Goal: Task Accomplishment & Management: Manage account settings

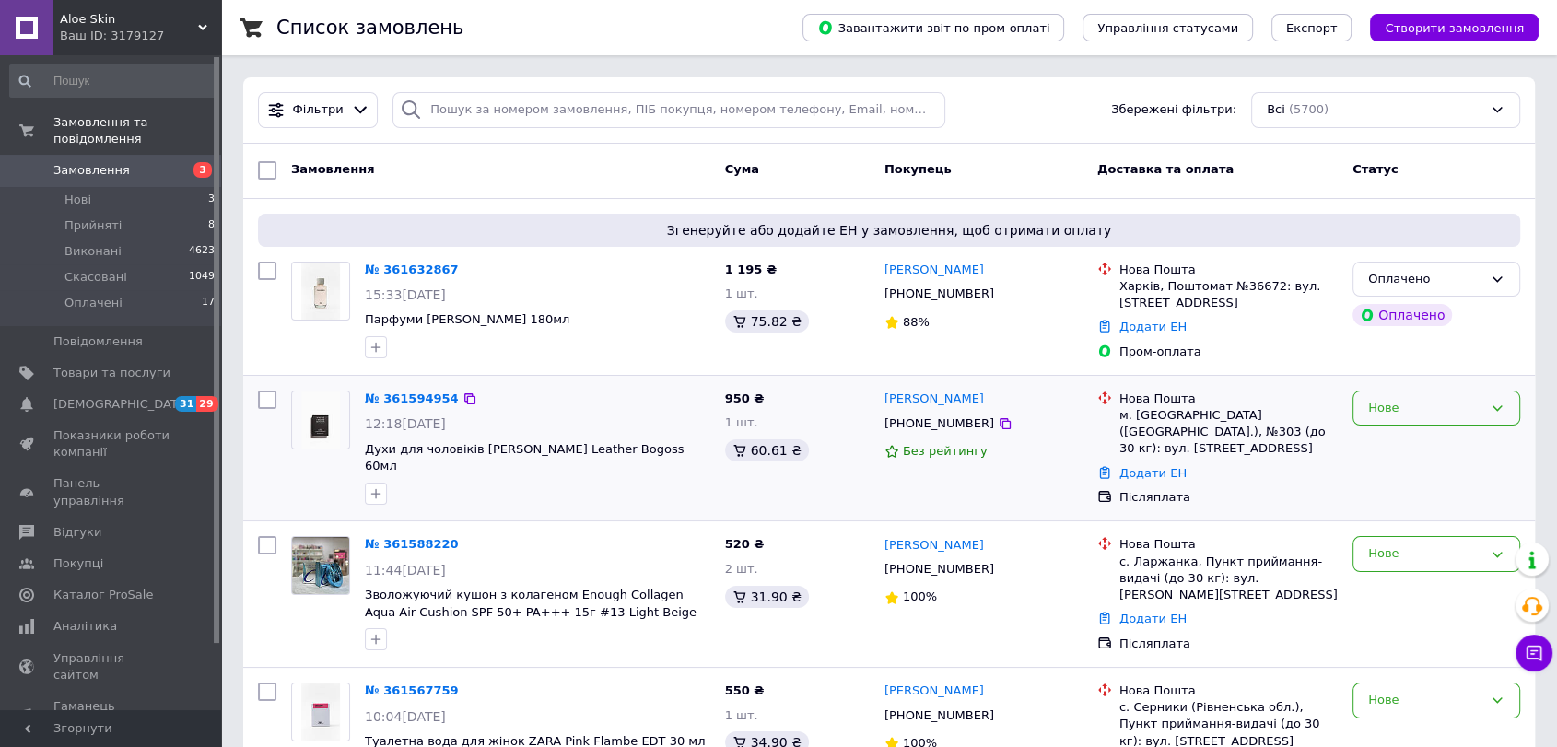
click at [1400, 397] on div "Нове" at bounding box center [1437, 409] width 168 height 36
click at [1400, 436] on li "Прийнято" at bounding box center [1437, 446] width 166 height 34
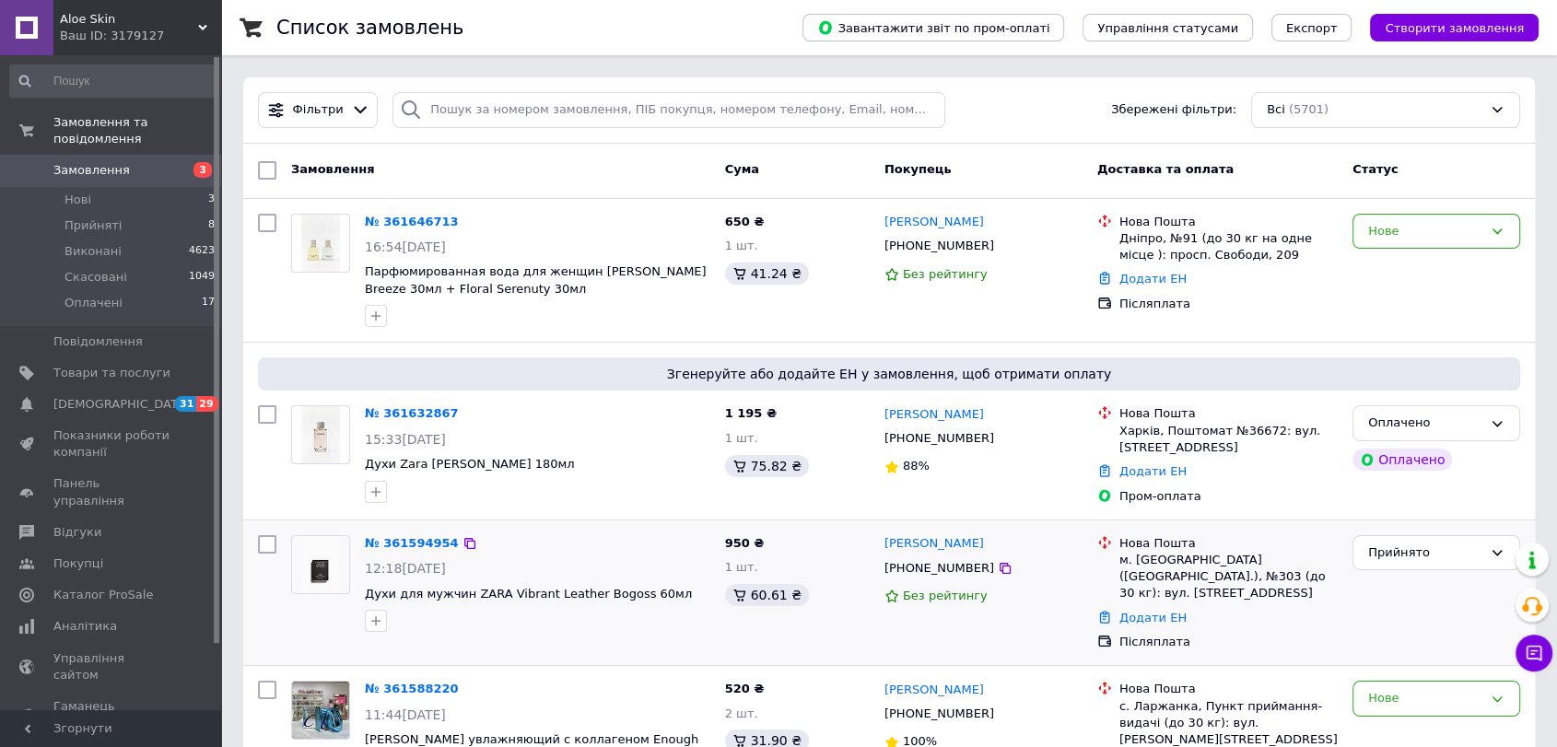
click at [1395, 535] on div "Прийнято" at bounding box center [1437, 553] width 168 height 36
click at [1393, 229] on div "Нове" at bounding box center [1425, 231] width 114 height 19
click at [1392, 259] on li "Прийнято" at bounding box center [1437, 269] width 166 height 34
click at [405, 218] on link "№ 361646713" at bounding box center [412, 222] width 94 height 14
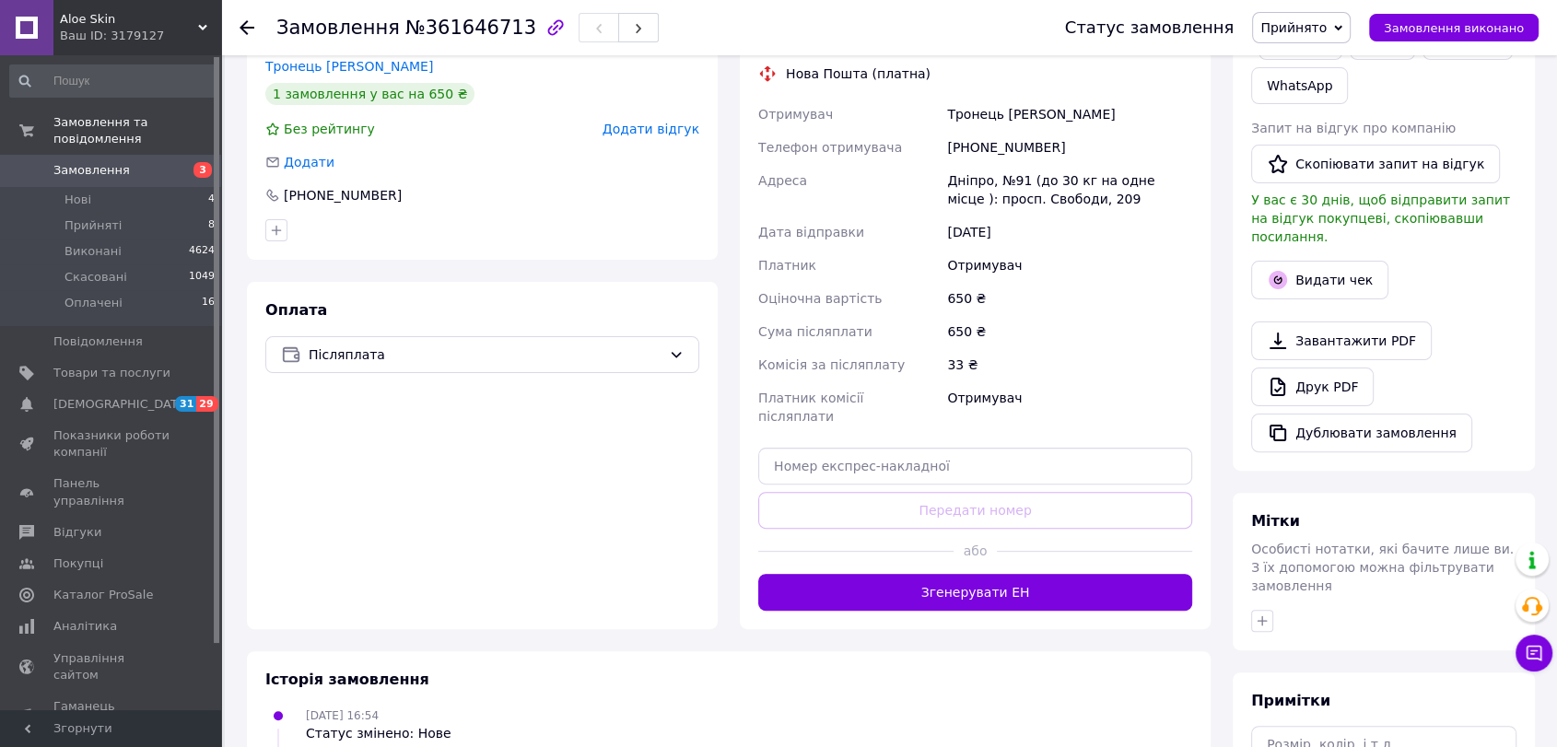
scroll to position [427, 0]
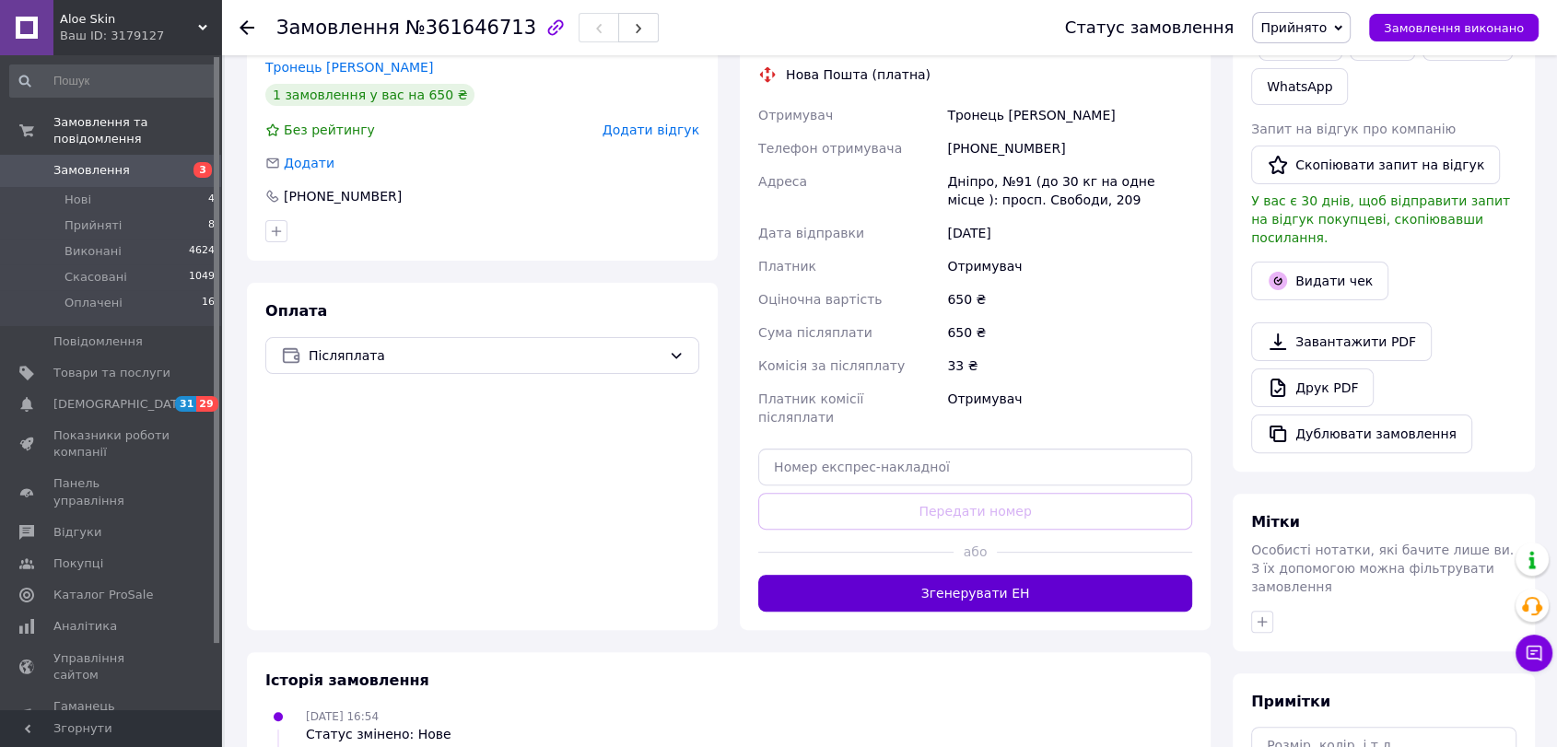
click at [1038, 575] on button "Згенерувати ЕН" at bounding box center [975, 593] width 434 height 37
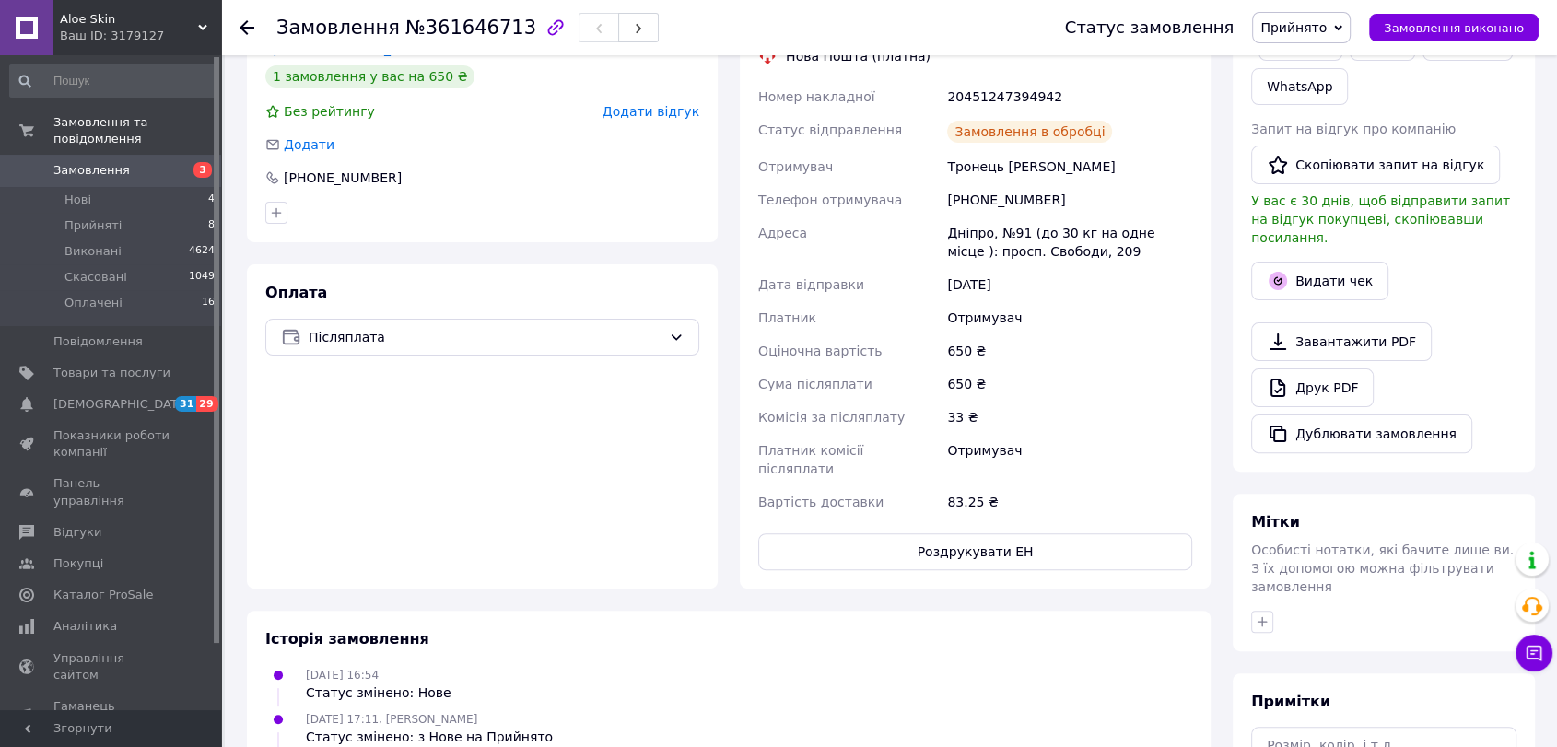
scroll to position [408, 0]
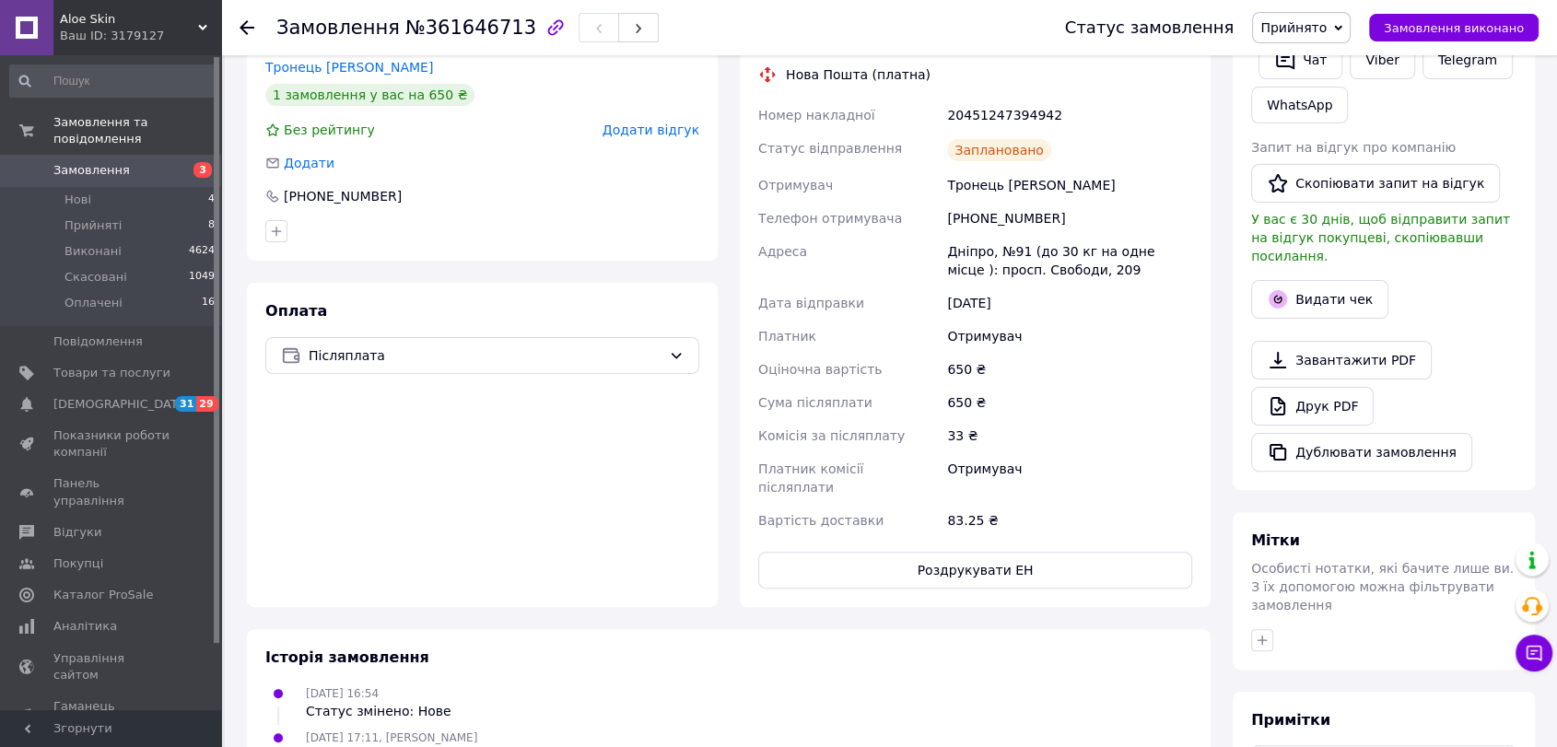
click at [248, 23] on icon at bounding box center [247, 27] width 15 height 15
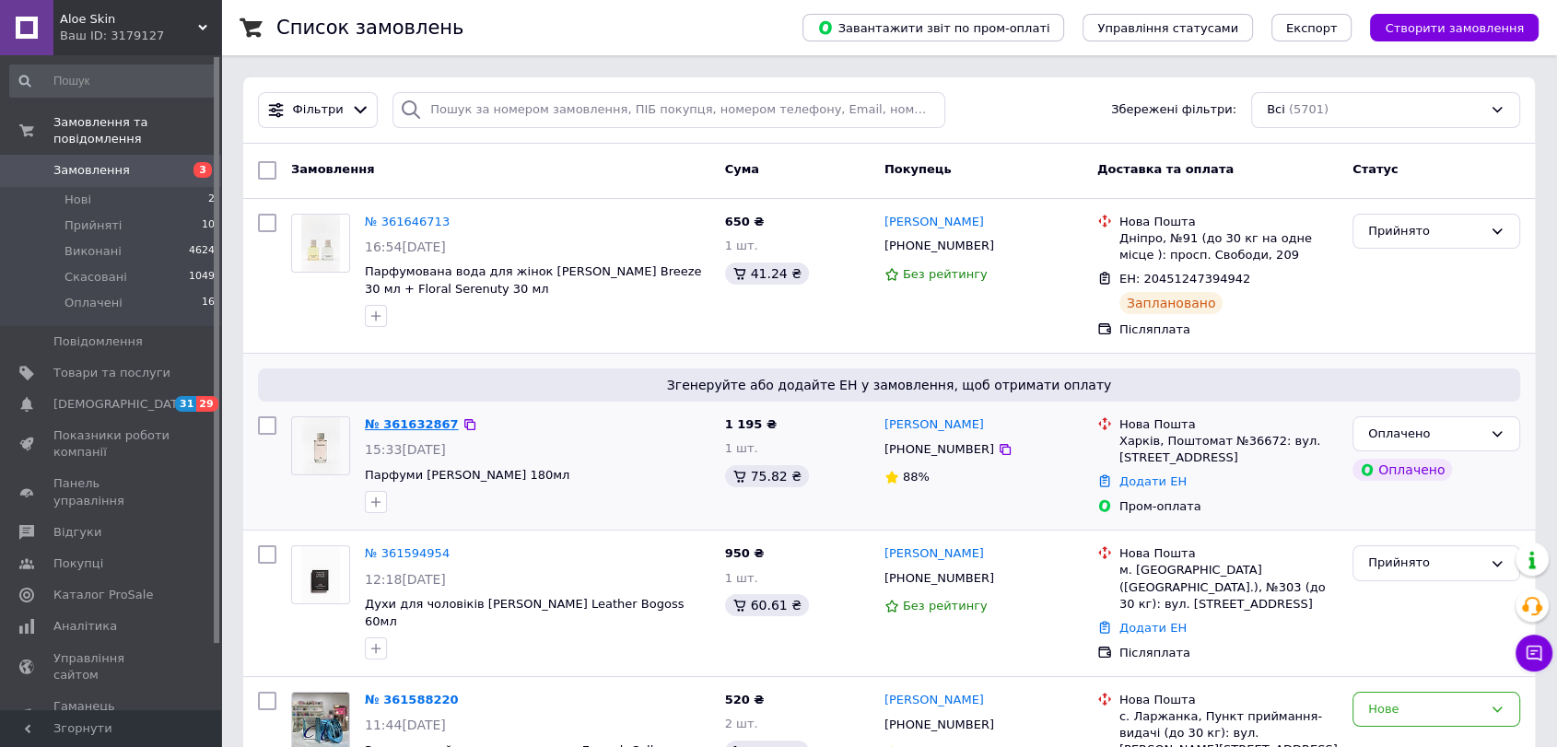
click at [399, 422] on link "№ 361632867" at bounding box center [412, 424] width 94 height 14
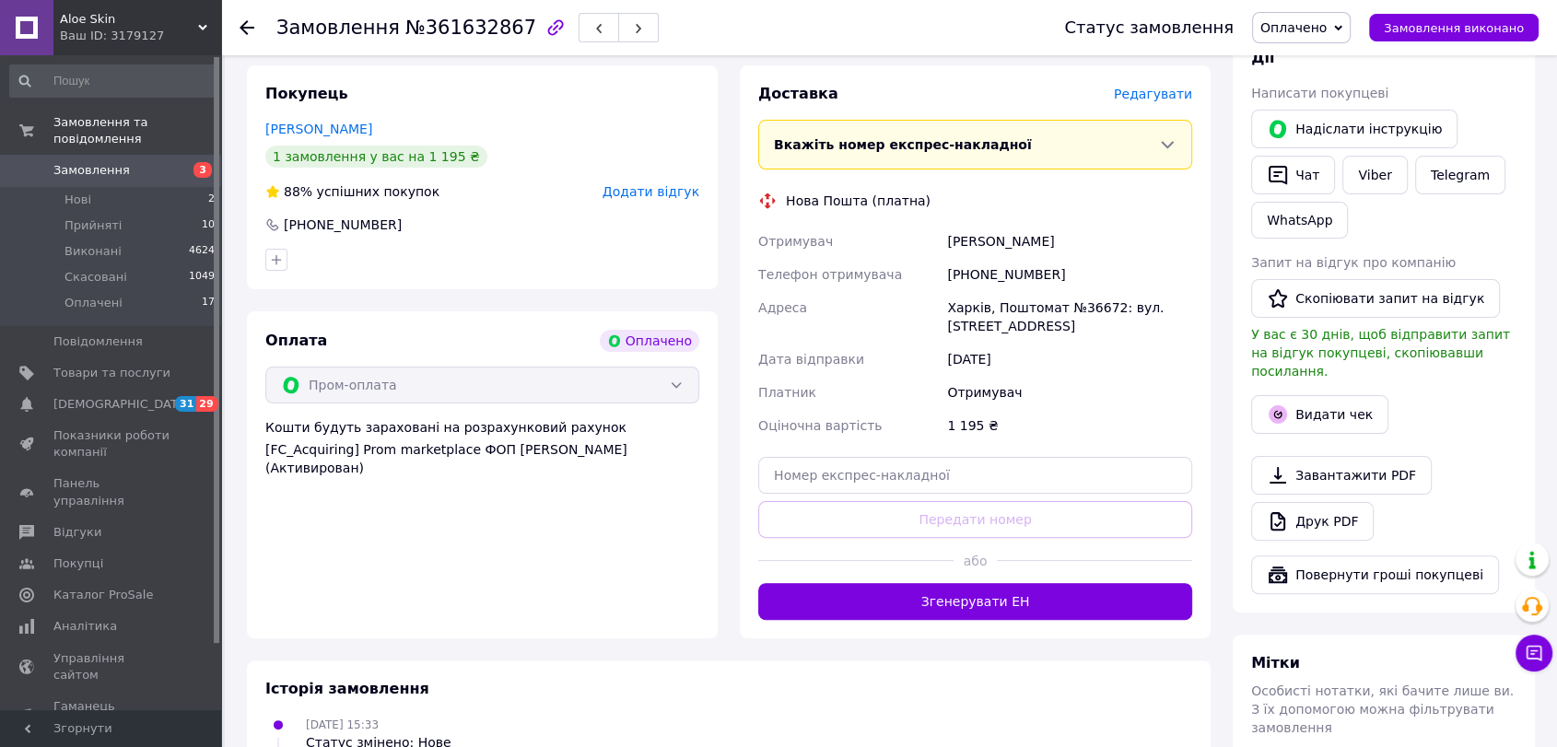
scroll to position [365, 0]
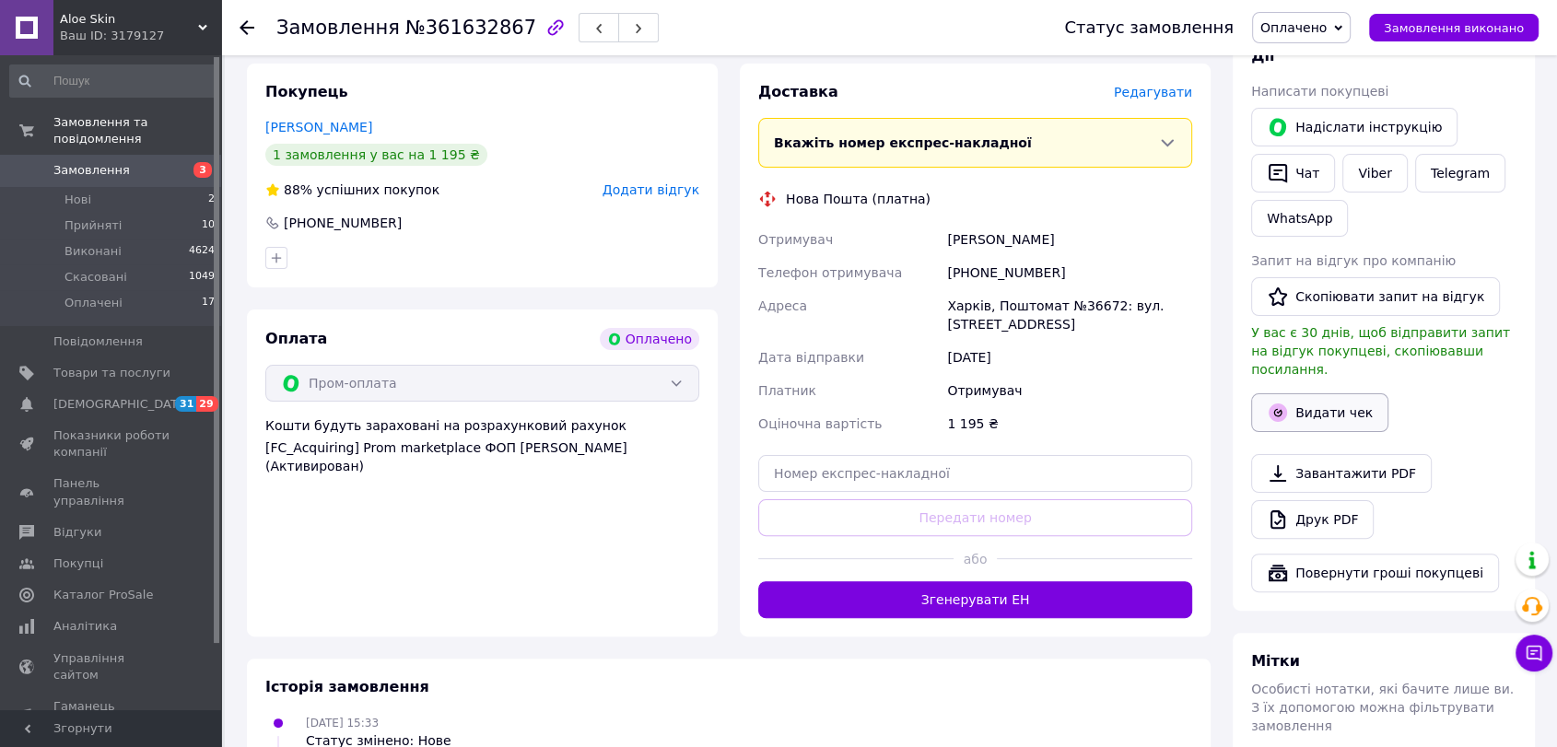
click at [1366, 407] on button "Видати чек" at bounding box center [1319, 412] width 137 height 39
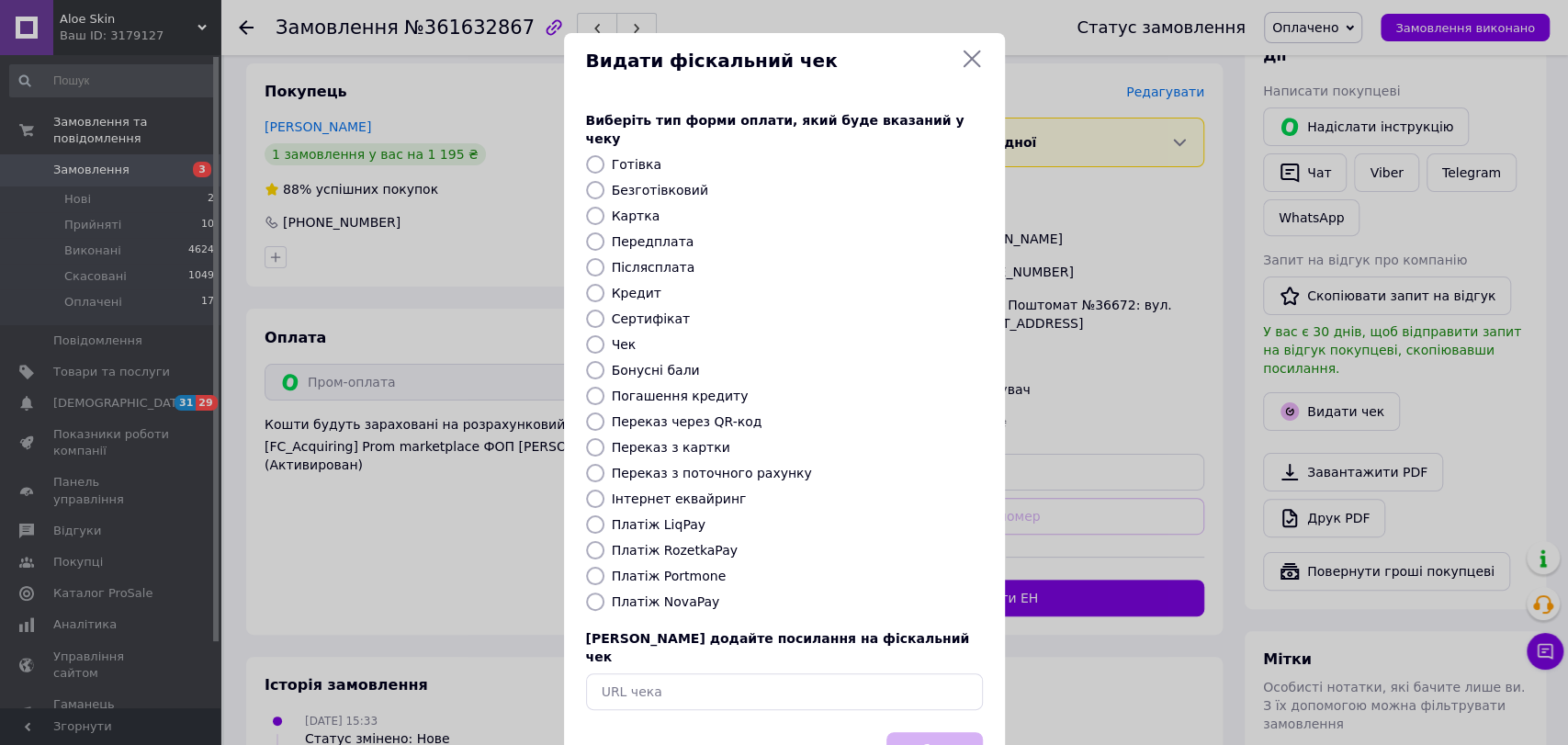
click at [700, 544] on label "Платіж RozetkaPay" at bounding box center [675, 551] width 126 height 15
click at [604, 542] on input "Платіж RozetkaPay" at bounding box center [595, 551] width 18 height 18
radio input "true"
click at [926, 732] on button "Вибрати" at bounding box center [934, 752] width 97 height 40
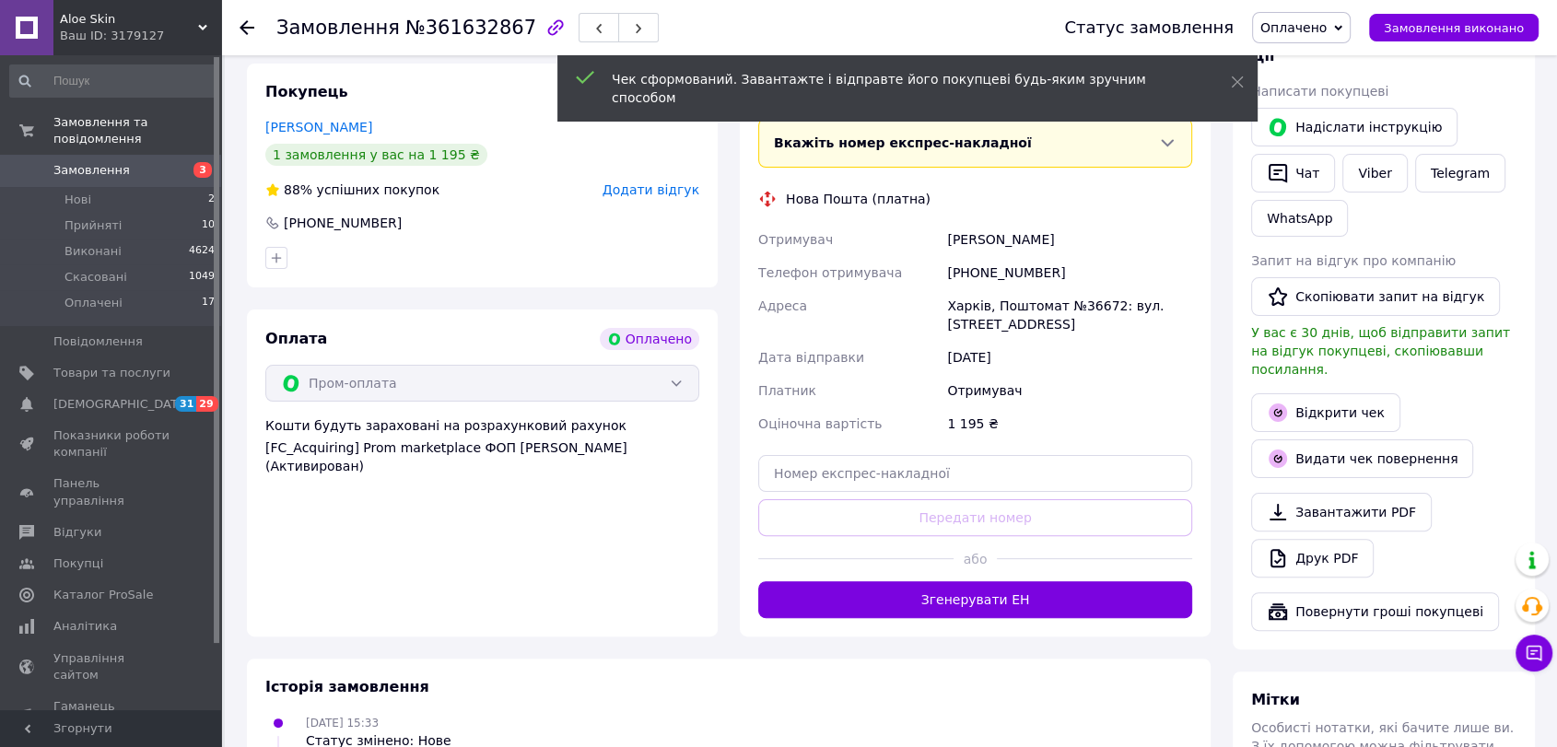
click at [1034, 595] on button "Згенерувати ЕН" at bounding box center [975, 599] width 434 height 37
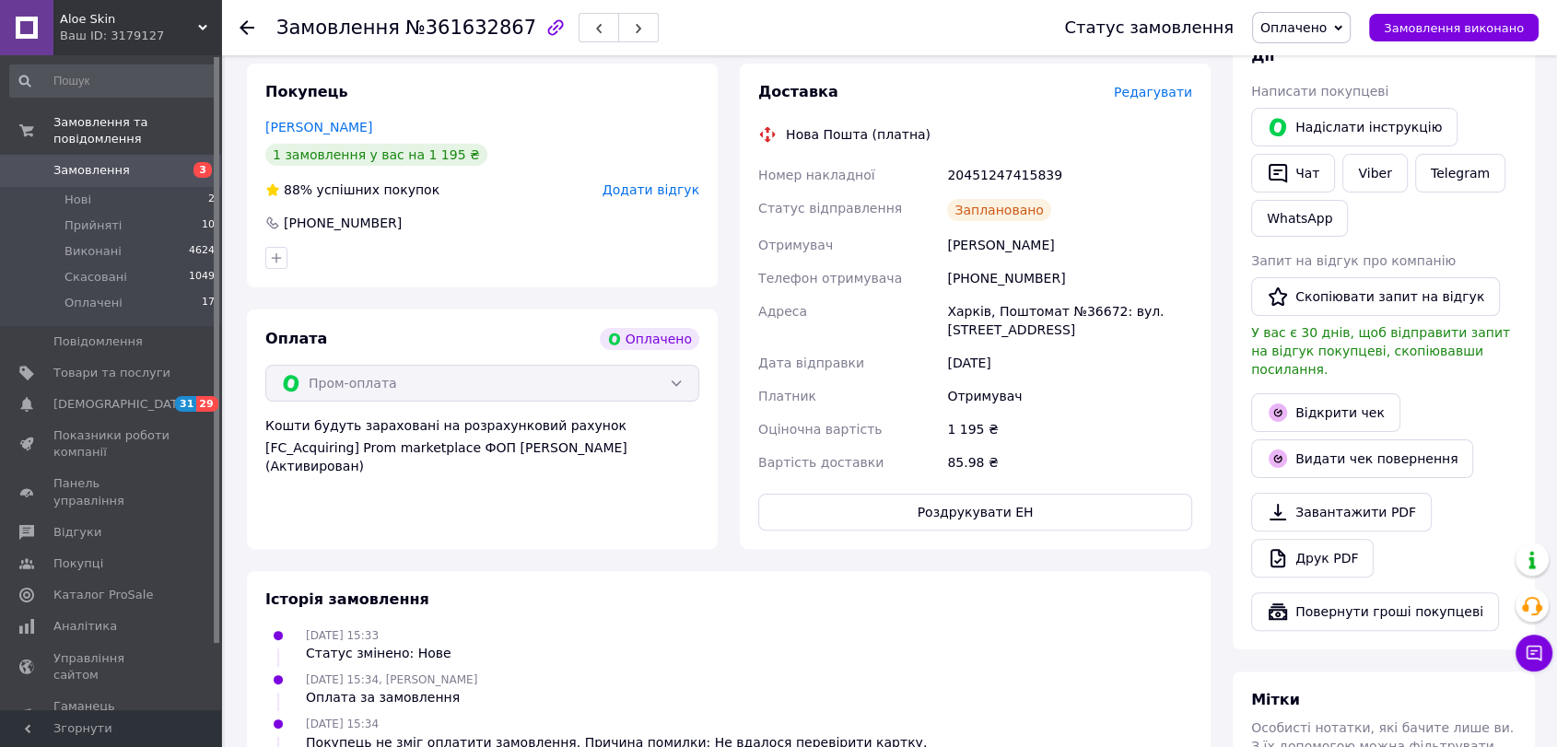
click at [247, 27] on use at bounding box center [247, 27] width 15 height 15
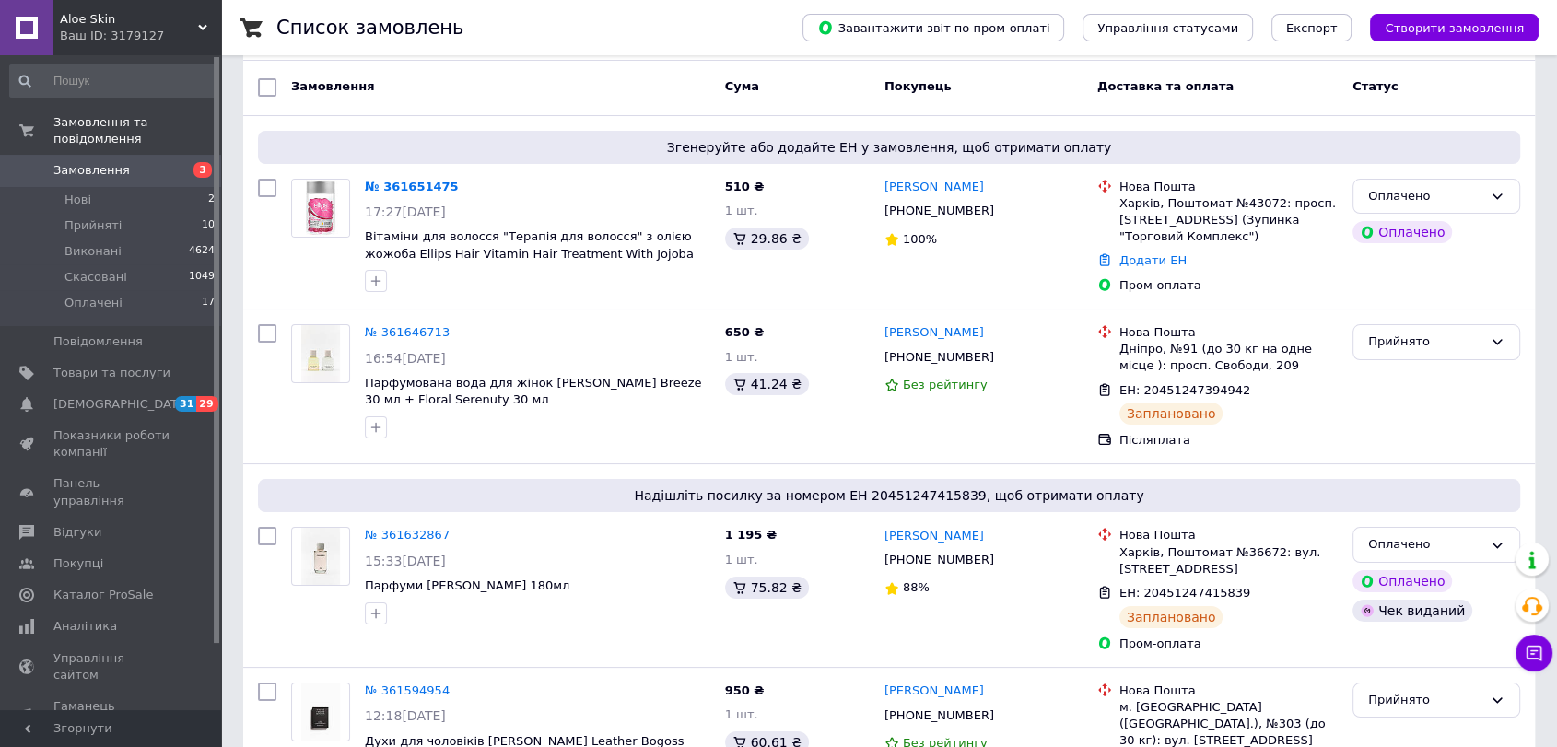
scroll to position [74, 0]
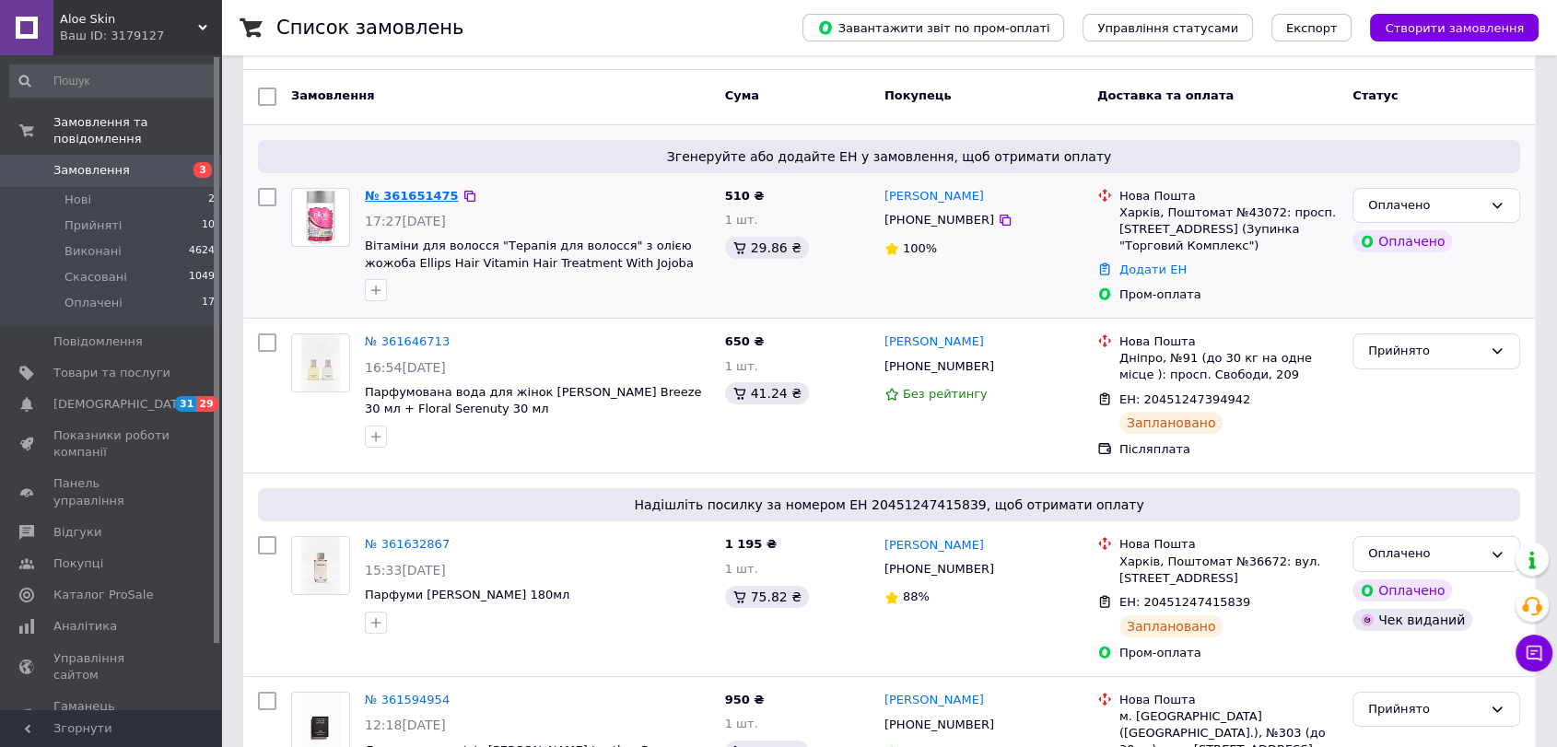
click at [419, 189] on link "№ 361651475" at bounding box center [412, 196] width 94 height 14
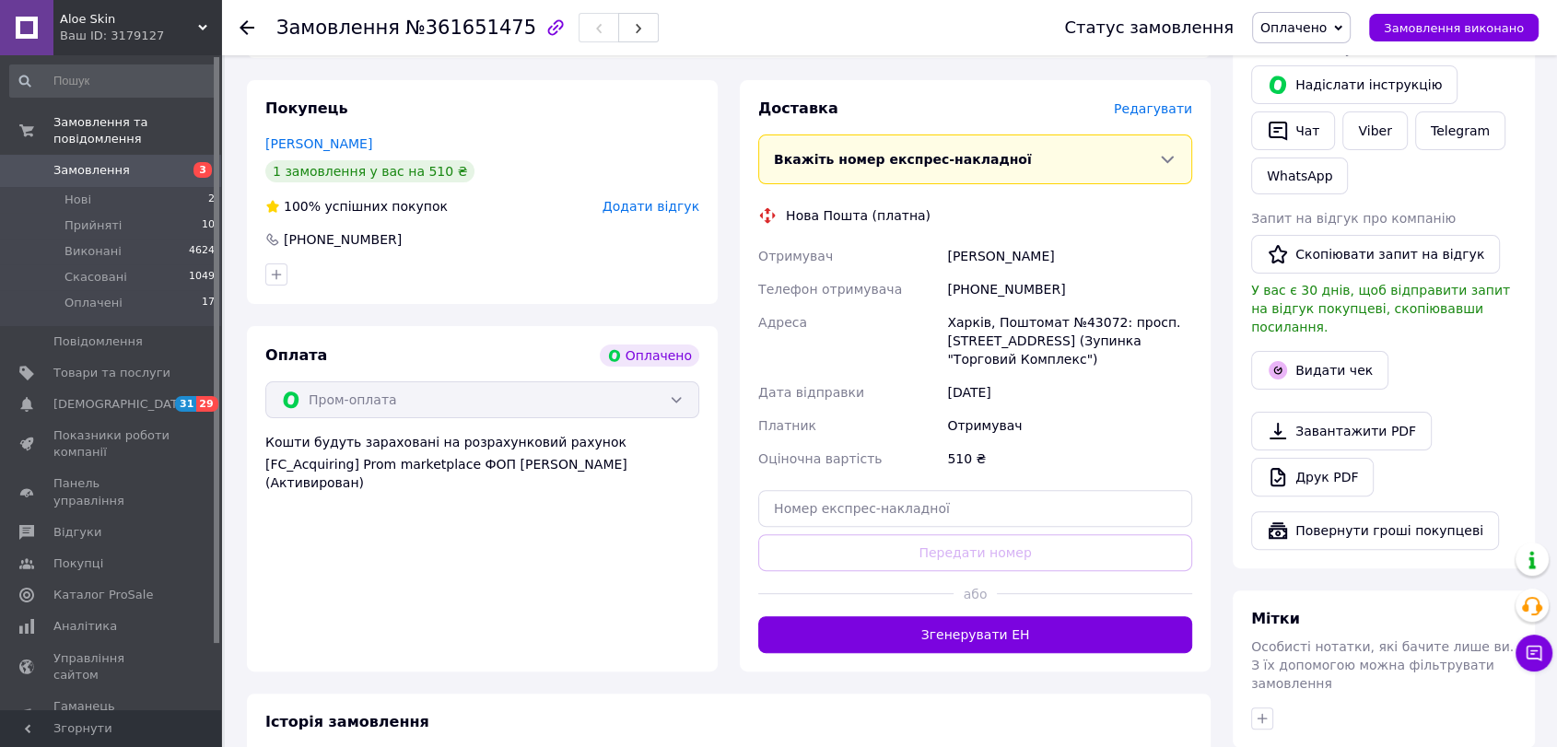
scroll to position [449, 0]
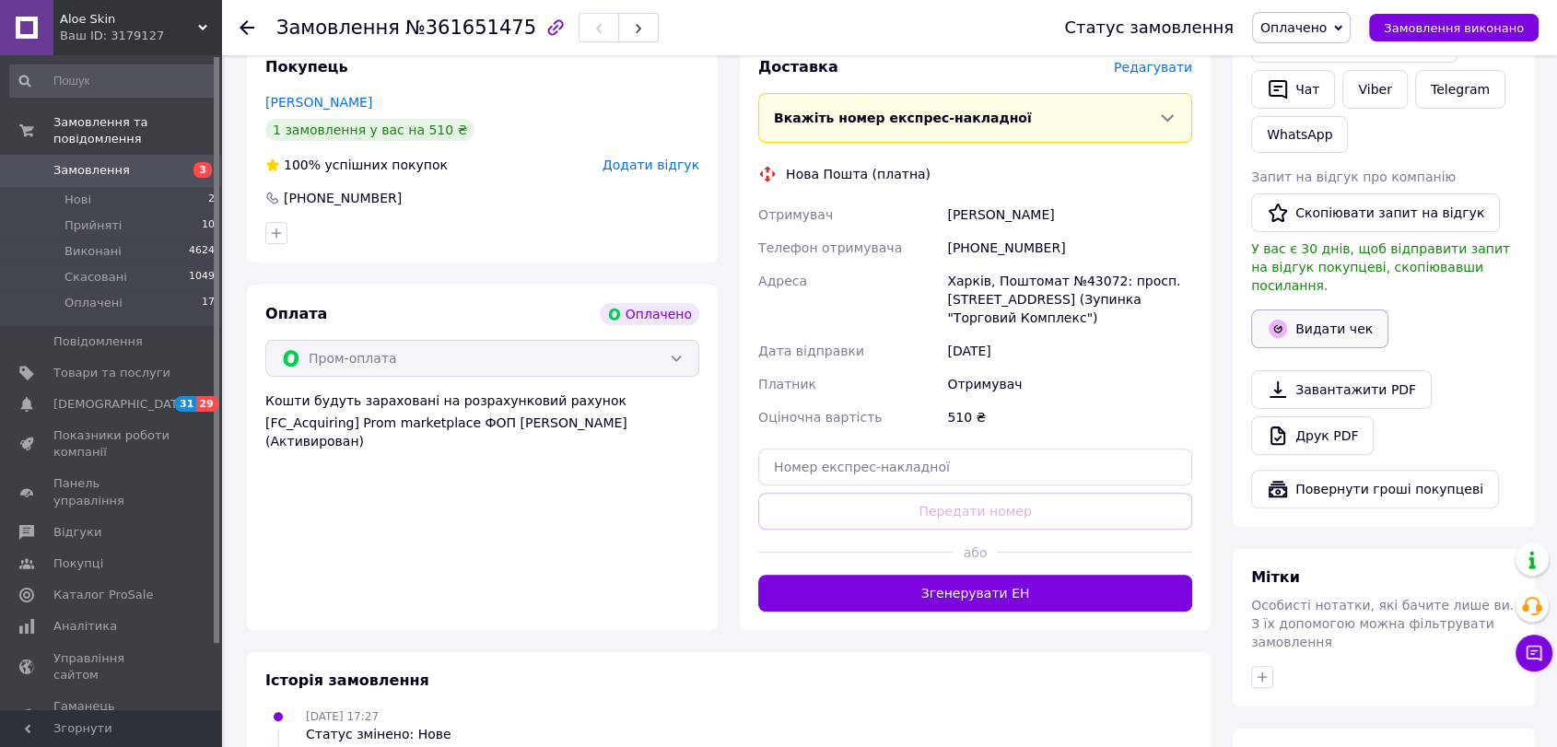
click at [1301, 310] on button "Видати чек" at bounding box center [1319, 329] width 137 height 39
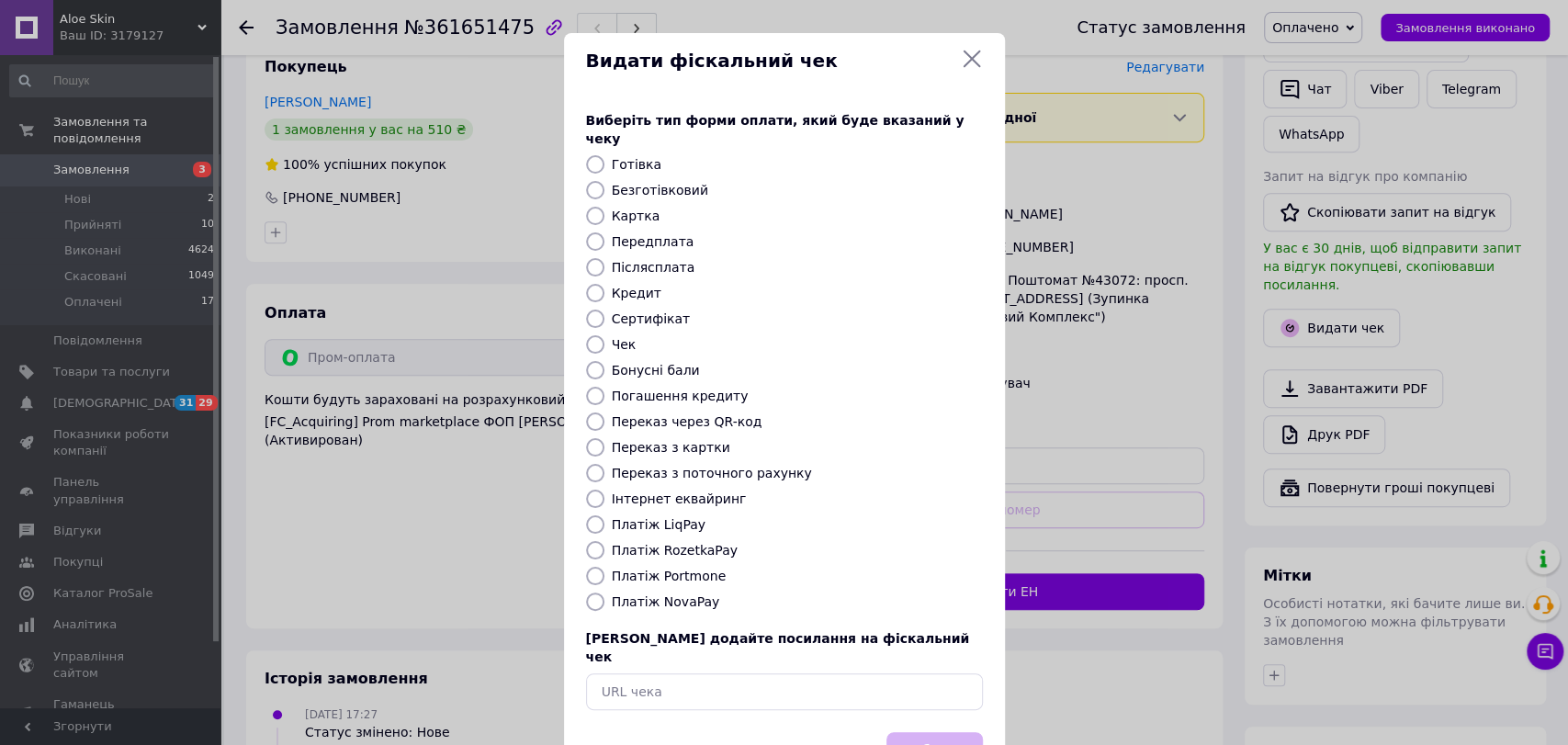
click at [695, 544] on label "Платіж RozetkaPay" at bounding box center [675, 551] width 126 height 15
click at [604, 542] on input "Платіж RozetkaPay" at bounding box center [595, 551] width 18 height 18
radio input "true"
click at [945, 732] on button "Вибрати" at bounding box center [934, 752] width 97 height 40
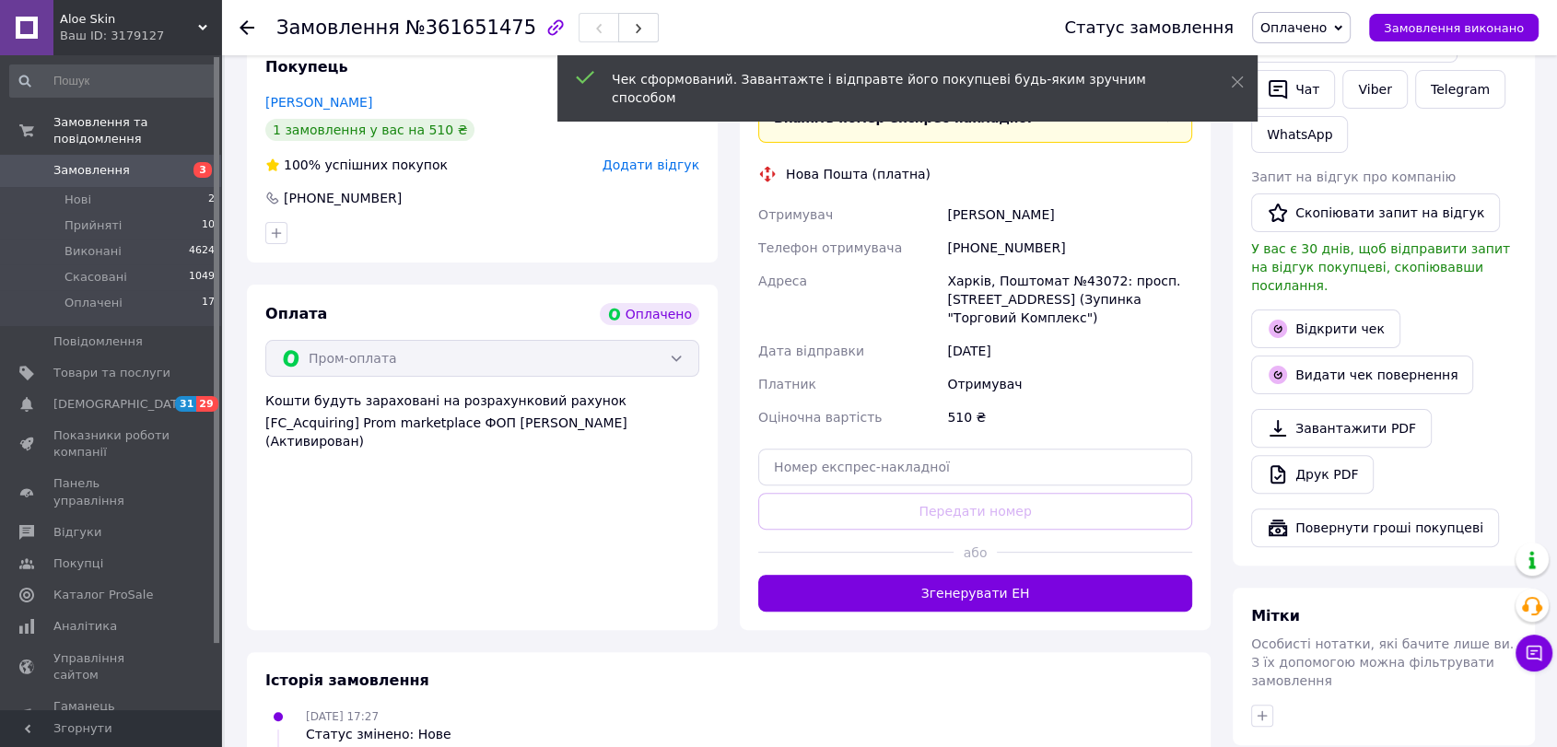
click at [1085, 598] on button "Згенерувати ЕН" at bounding box center [975, 593] width 434 height 37
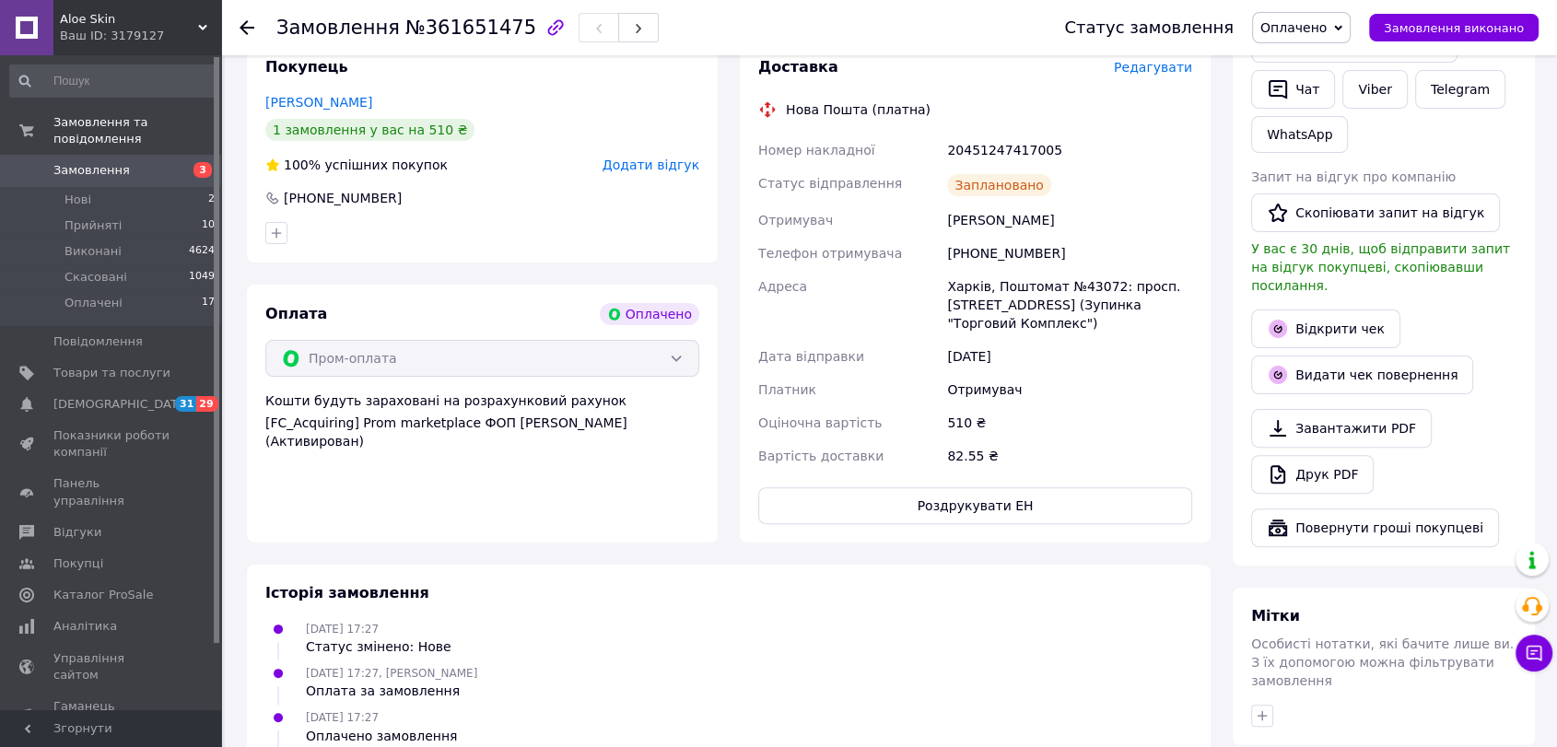
click at [249, 21] on icon at bounding box center [247, 27] width 15 height 15
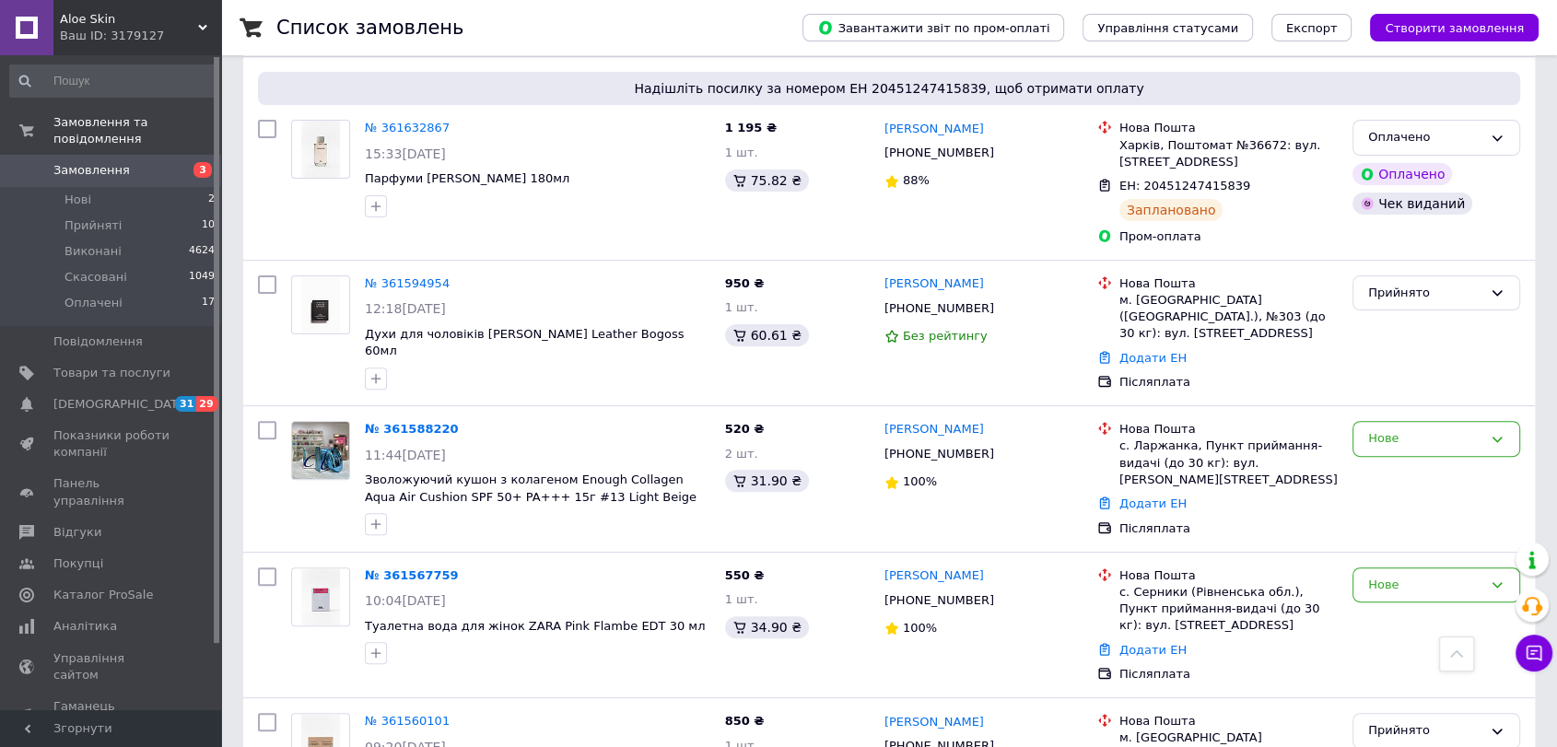
scroll to position [573, 0]
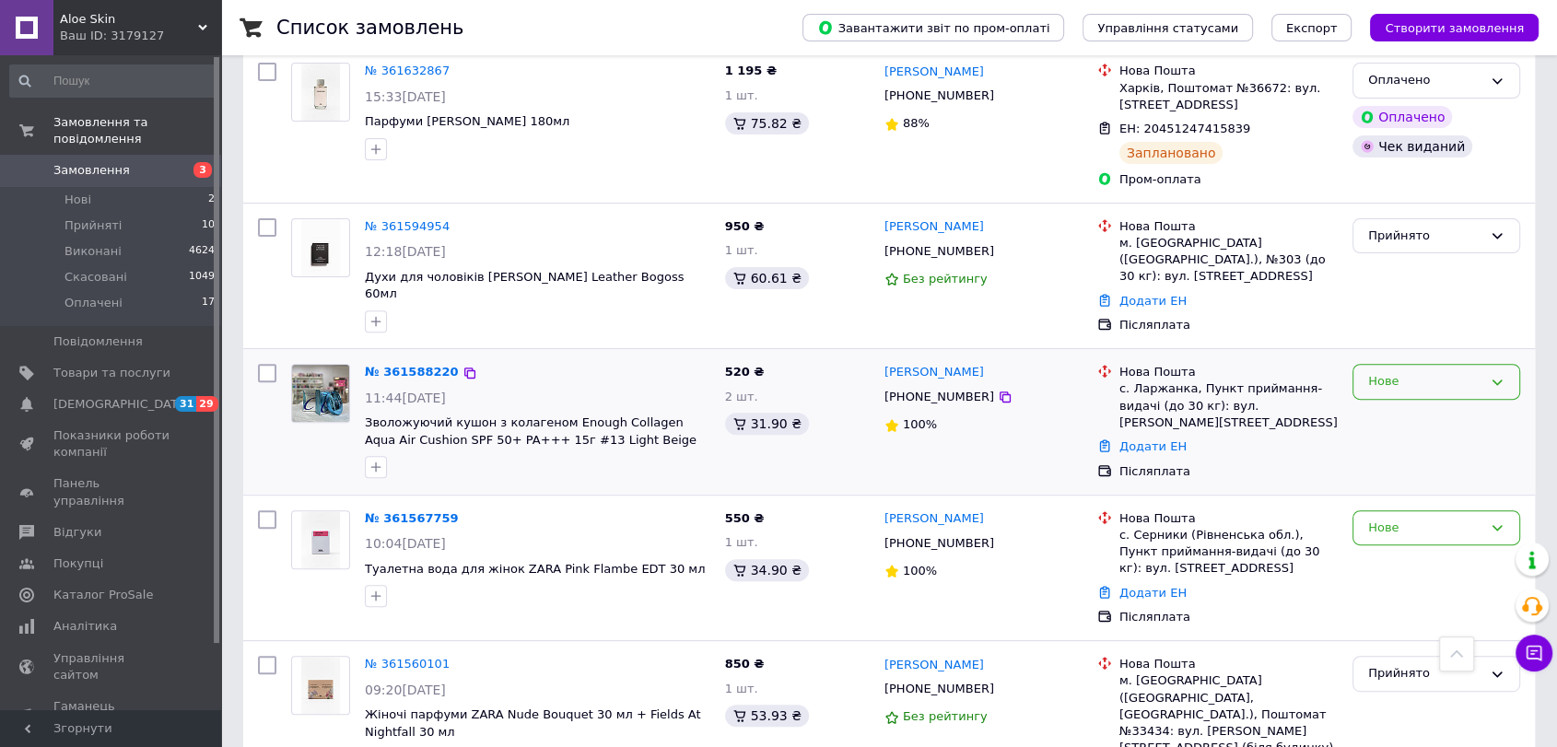
click at [1375, 364] on div "Нове" at bounding box center [1437, 382] width 168 height 36
click at [1378, 404] on li "Прийнято" at bounding box center [1437, 421] width 166 height 34
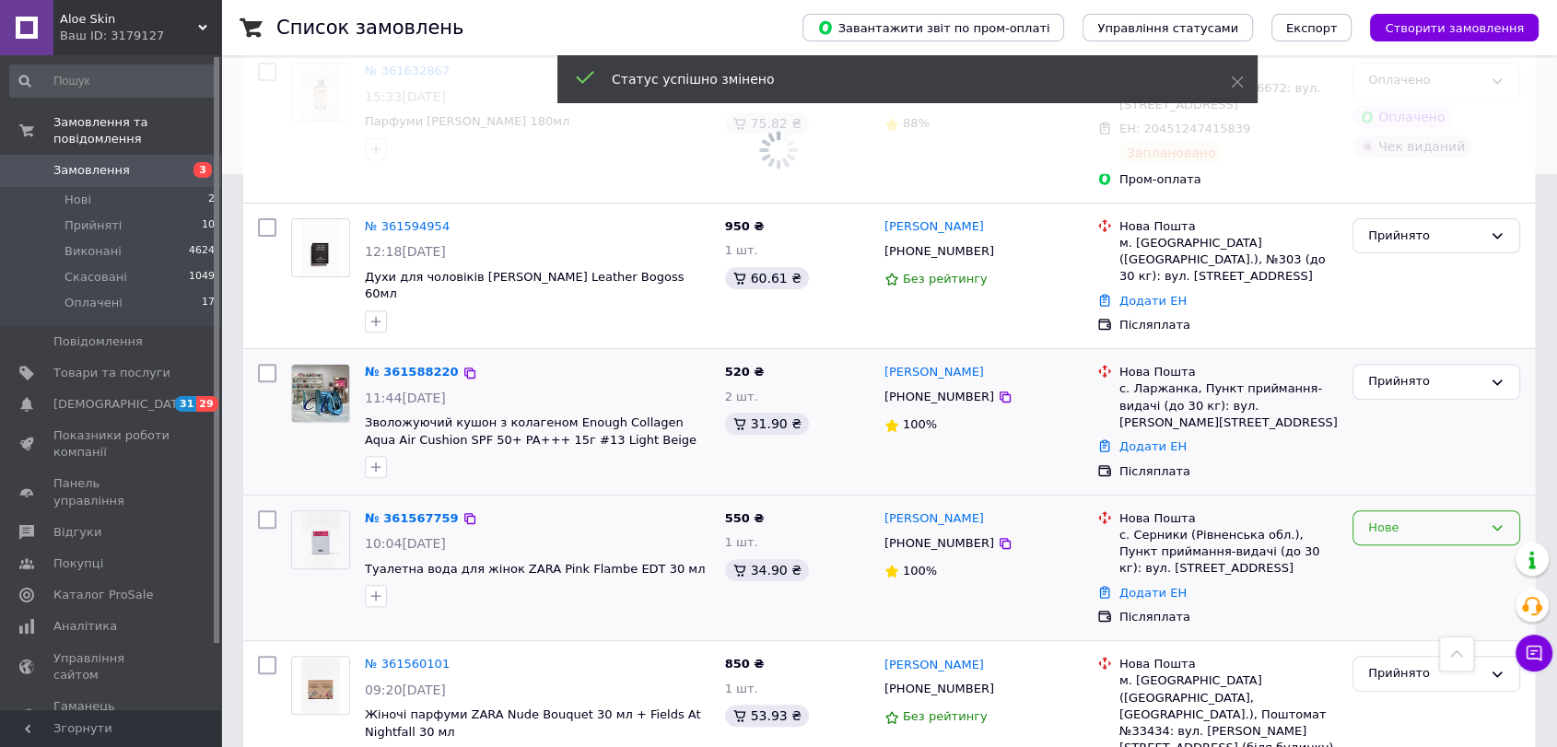
click at [1375, 519] on div "Нове" at bounding box center [1425, 528] width 114 height 19
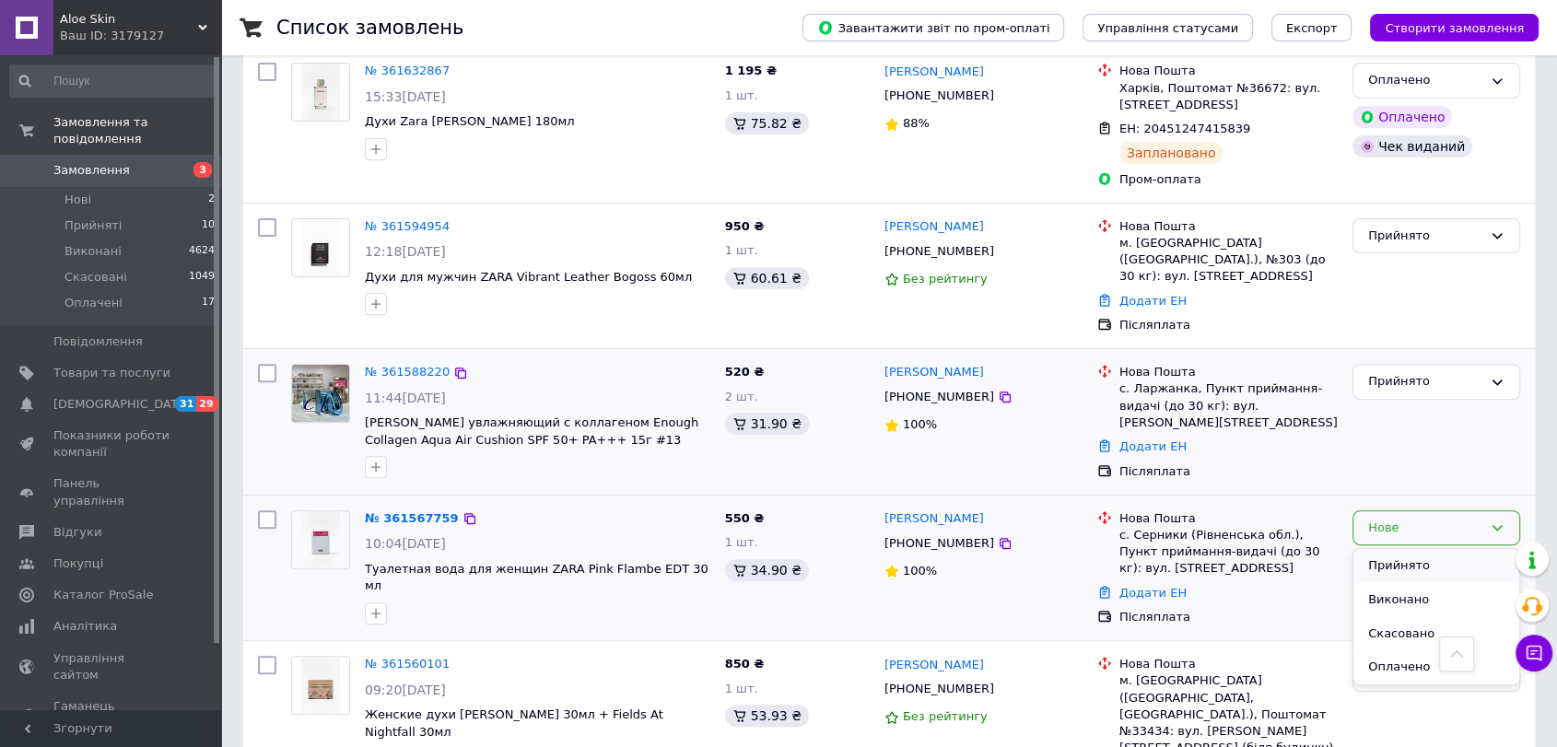
click at [1384, 549] on li "Прийнято" at bounding box center [1437, 566] width 166 height 34
click at [384, 365] on link "№ 361588220" at bounding box center [407, 372] width 85 height 14
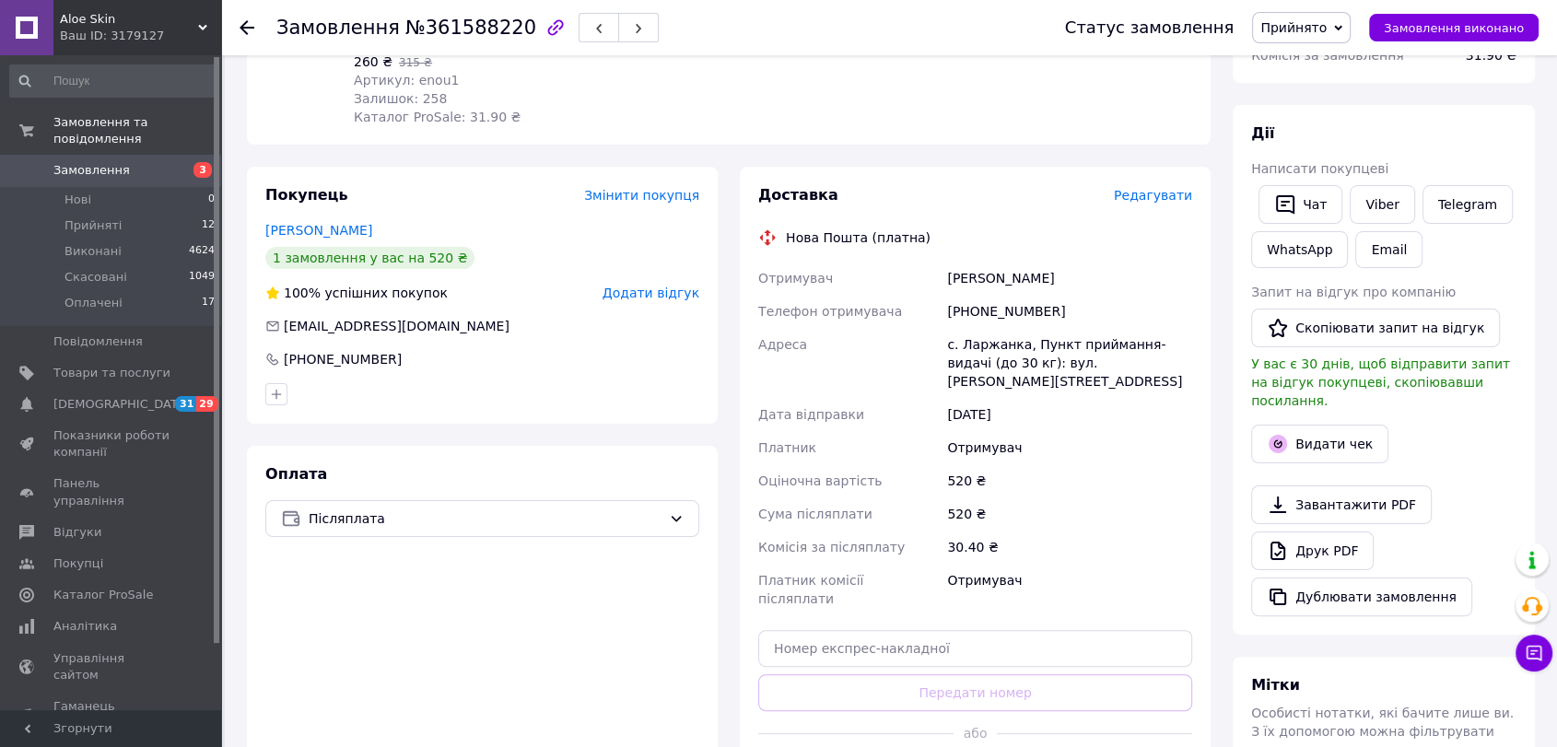
scroll to position [438, 0]
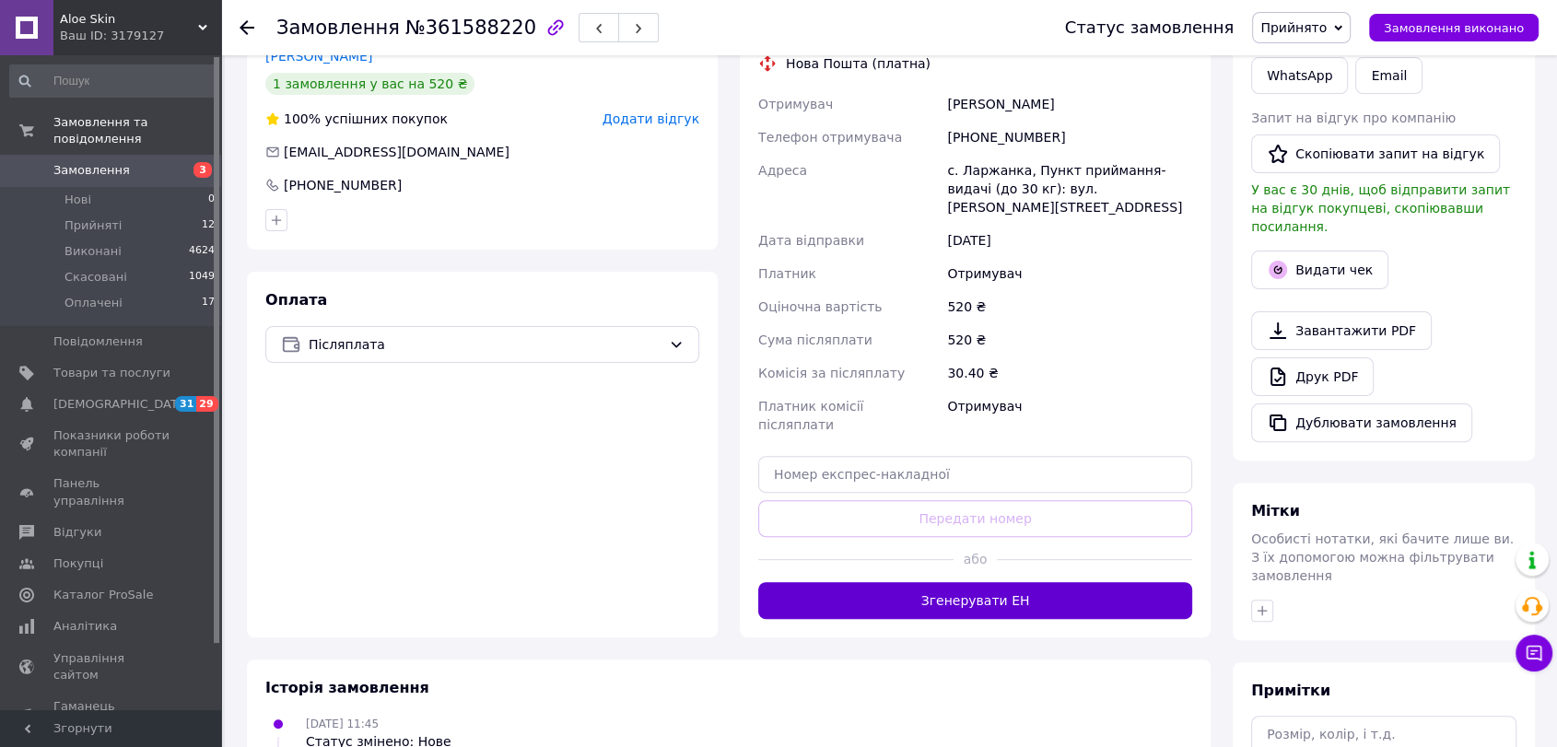
click at [1034, 582] on button "Згенерувати ЕН" at bounding box center [975, 600] width 434 height 37
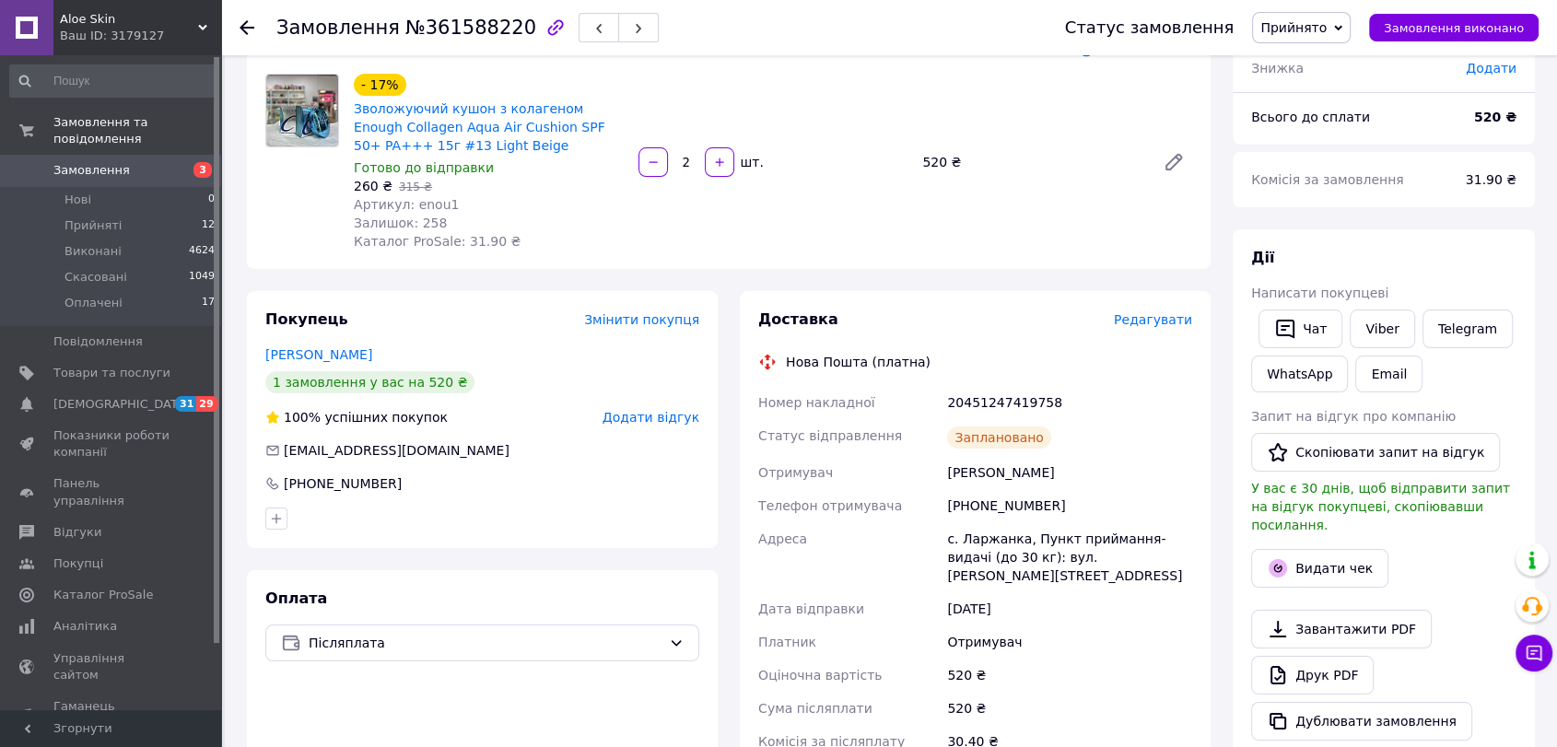
scroll to position [147, 0]
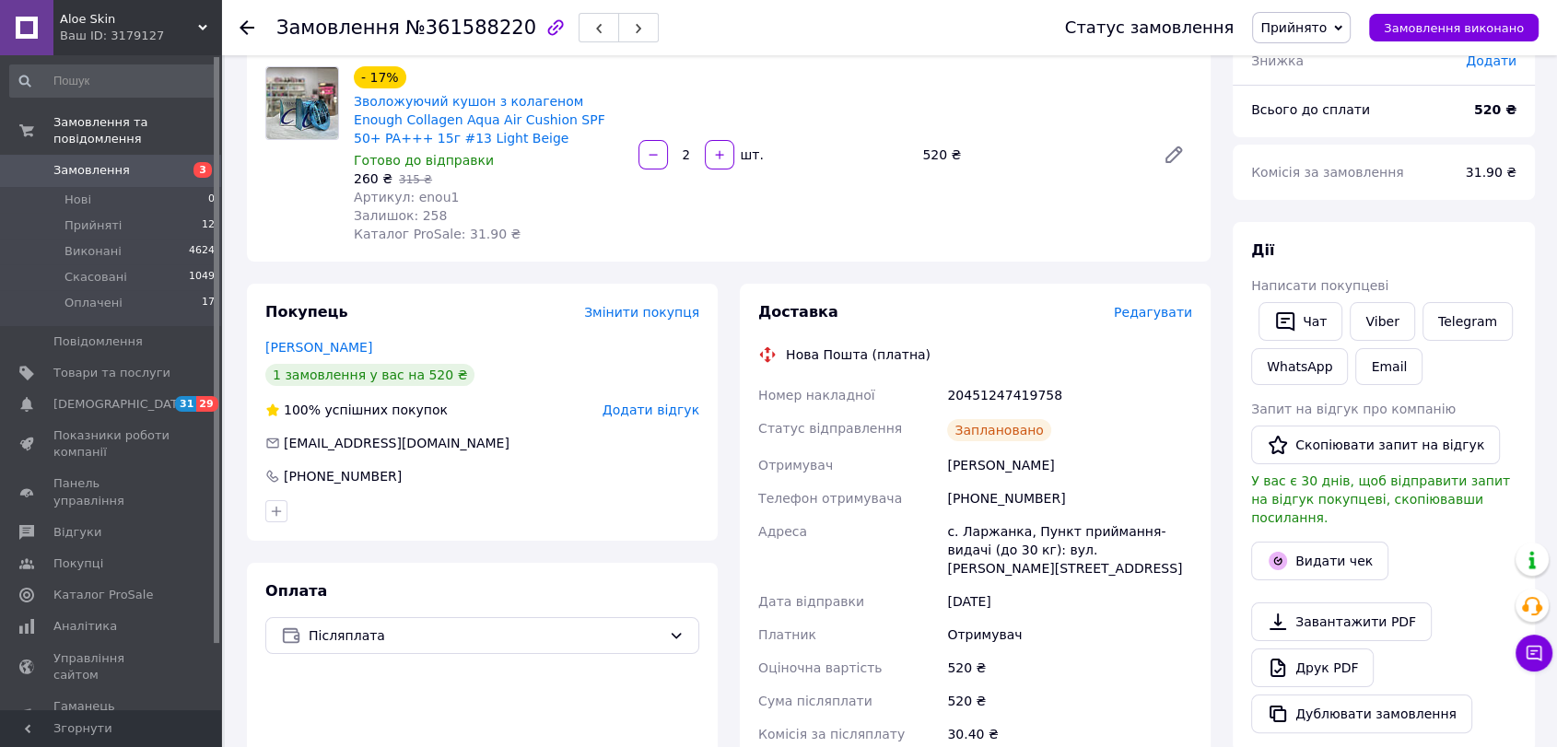
click at [245, 26] on use at bounding box center [247, 27] width 15 height 15
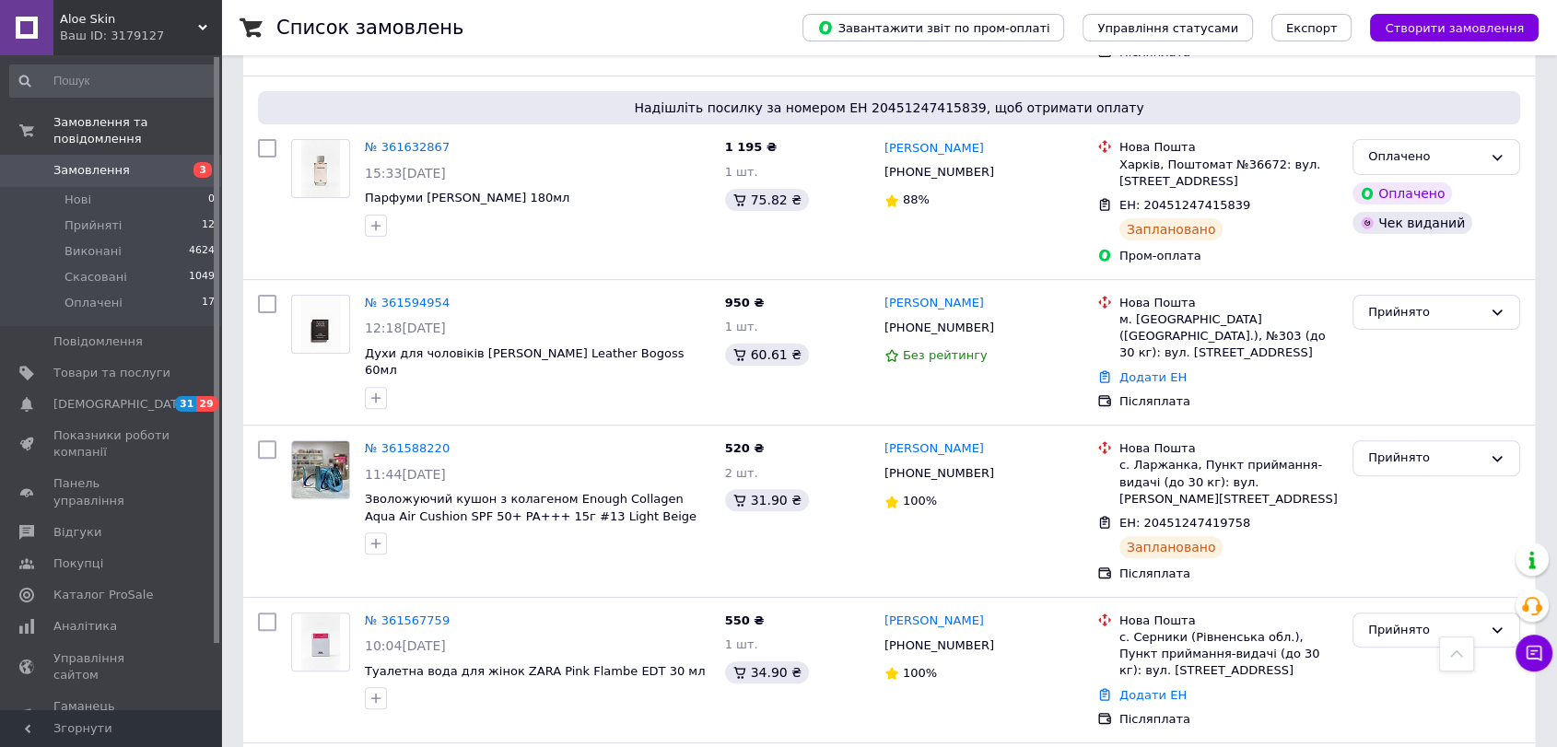
scroll to position [507, 0]
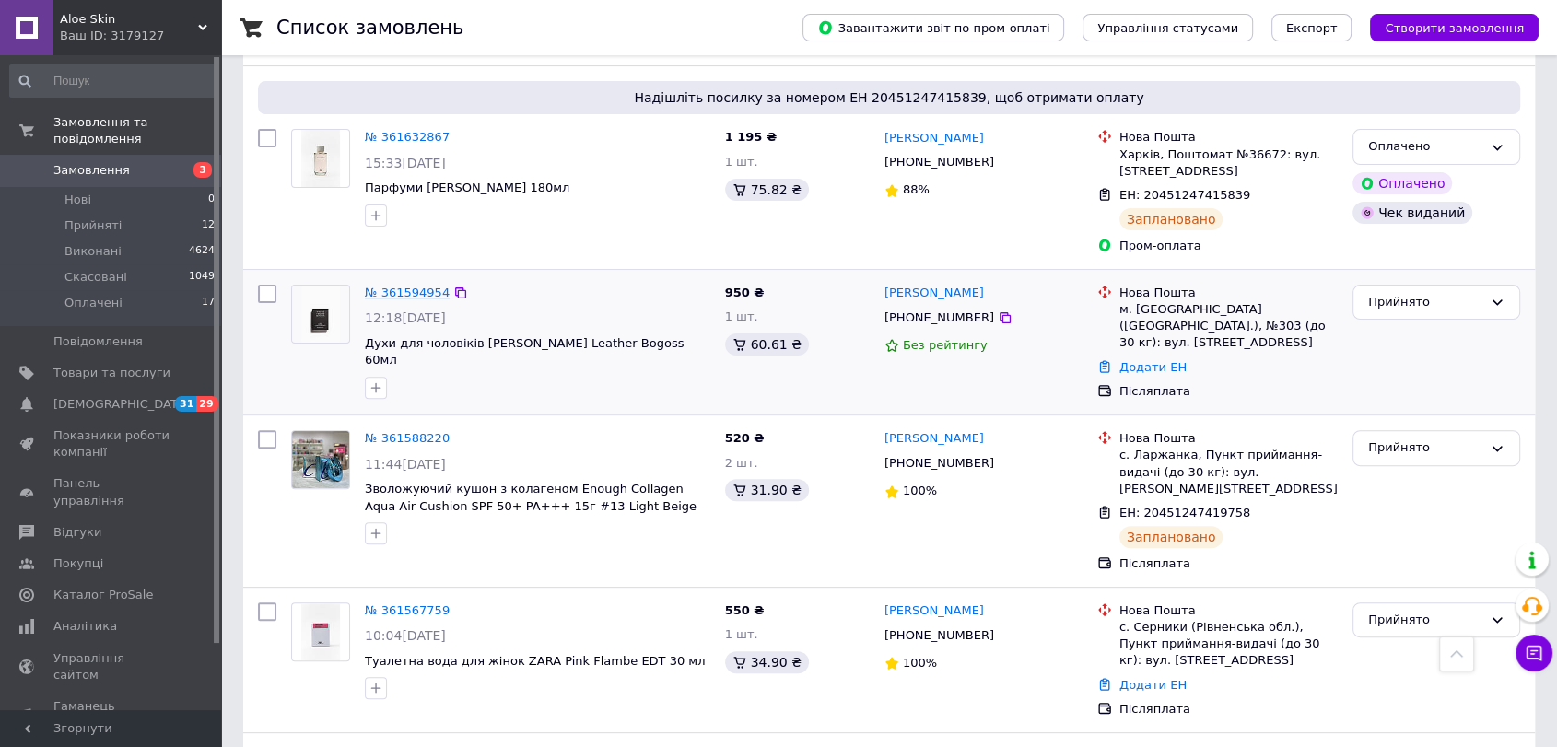
click at [416, 290] on link "№ 361594954" at bounding box center [407, 293] width 85 height 14
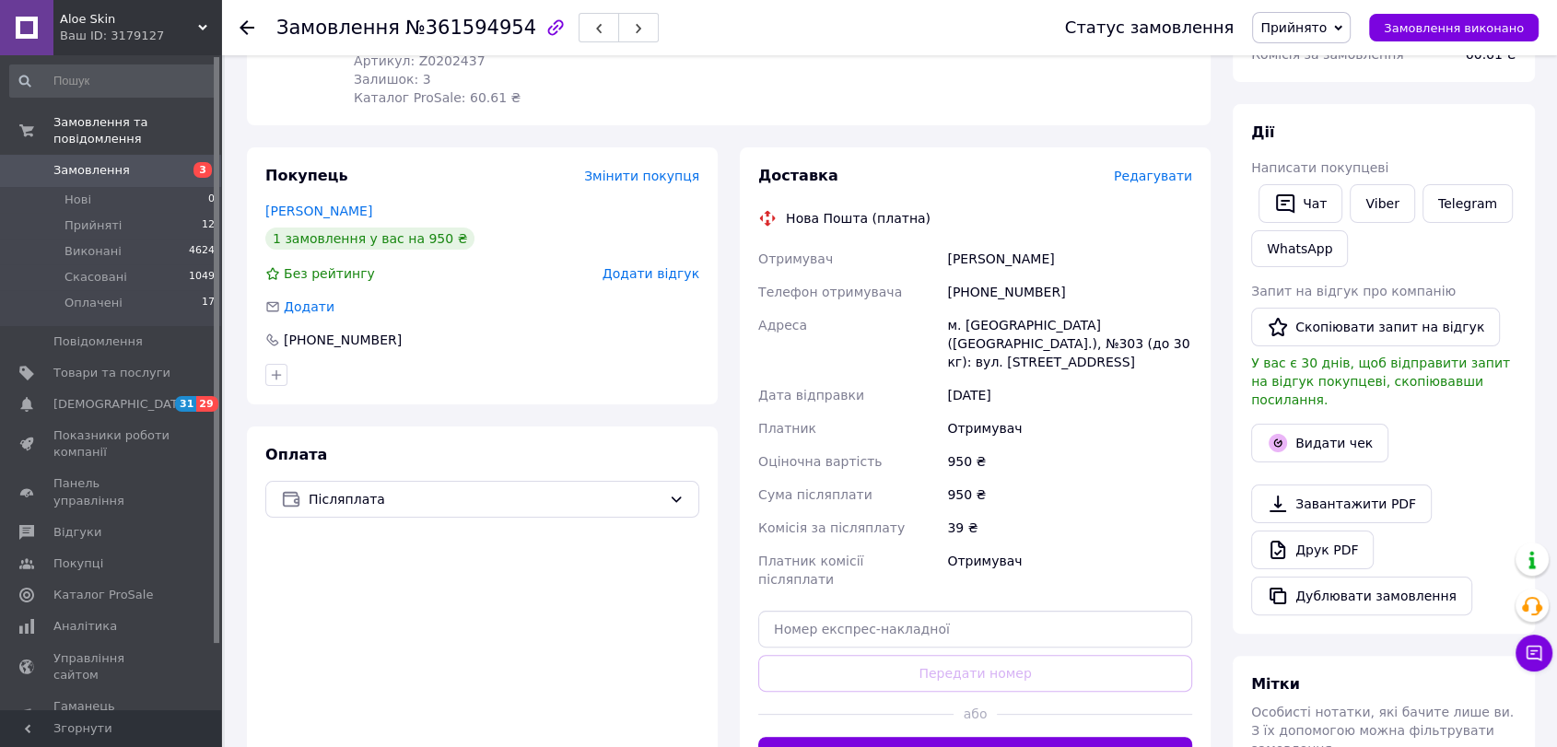
scroll to position [265, 0]
click at [1016, 736] on button "Згенерувати ЕН" at bounding box center [975, 754] width 434 height 37
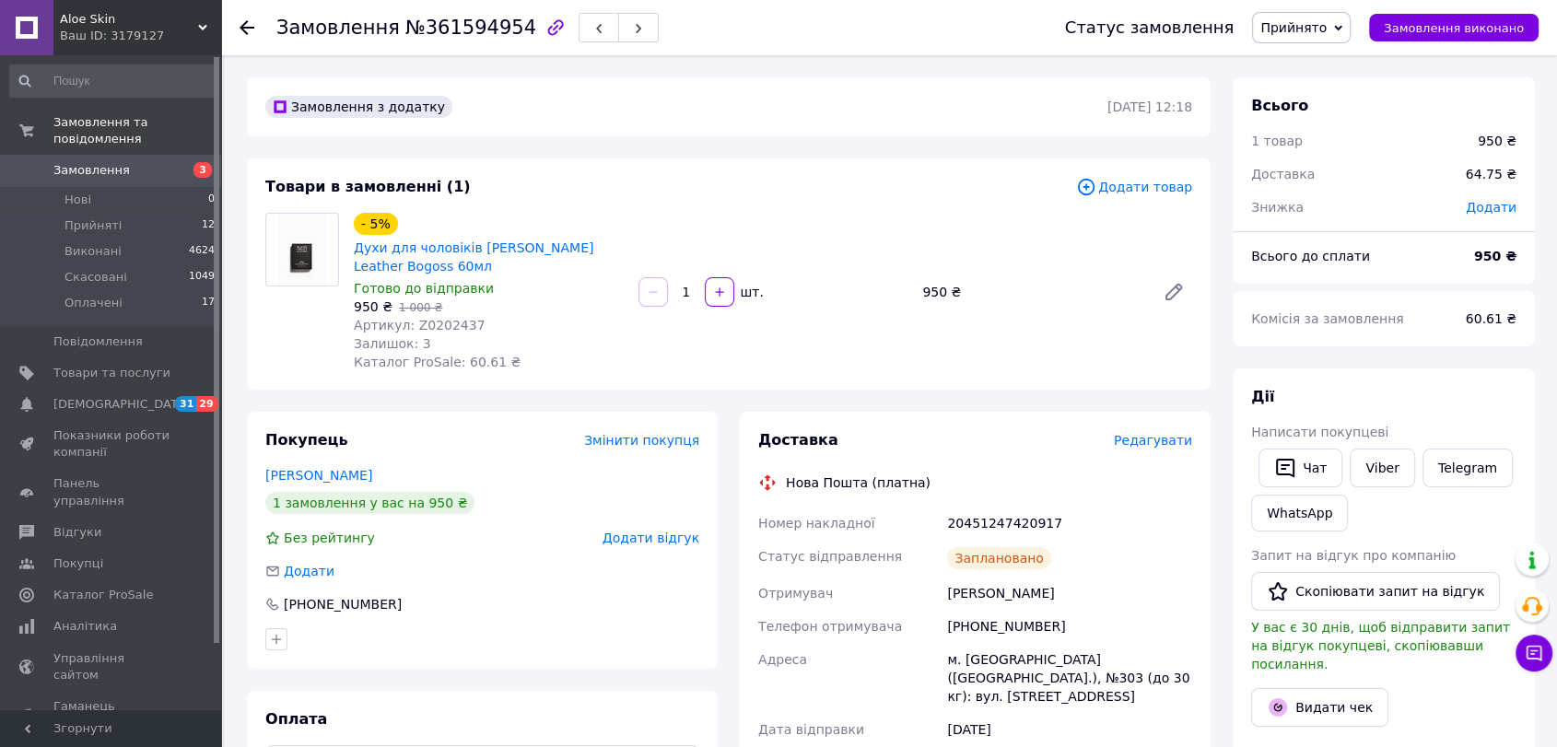
click at [243, 28] on use at bounding box center [247, 27] width 15 height 15
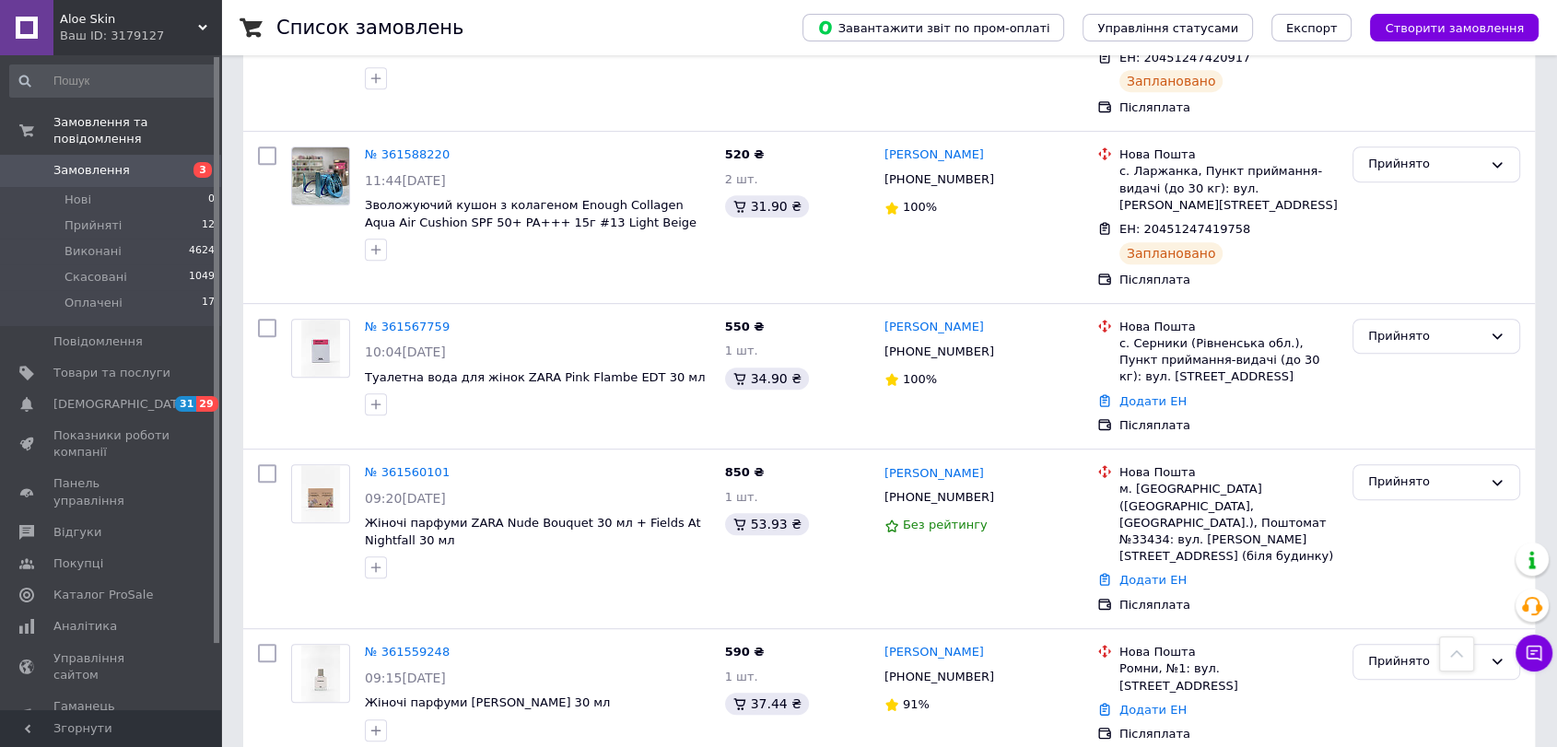
scroll to position [864, 0]
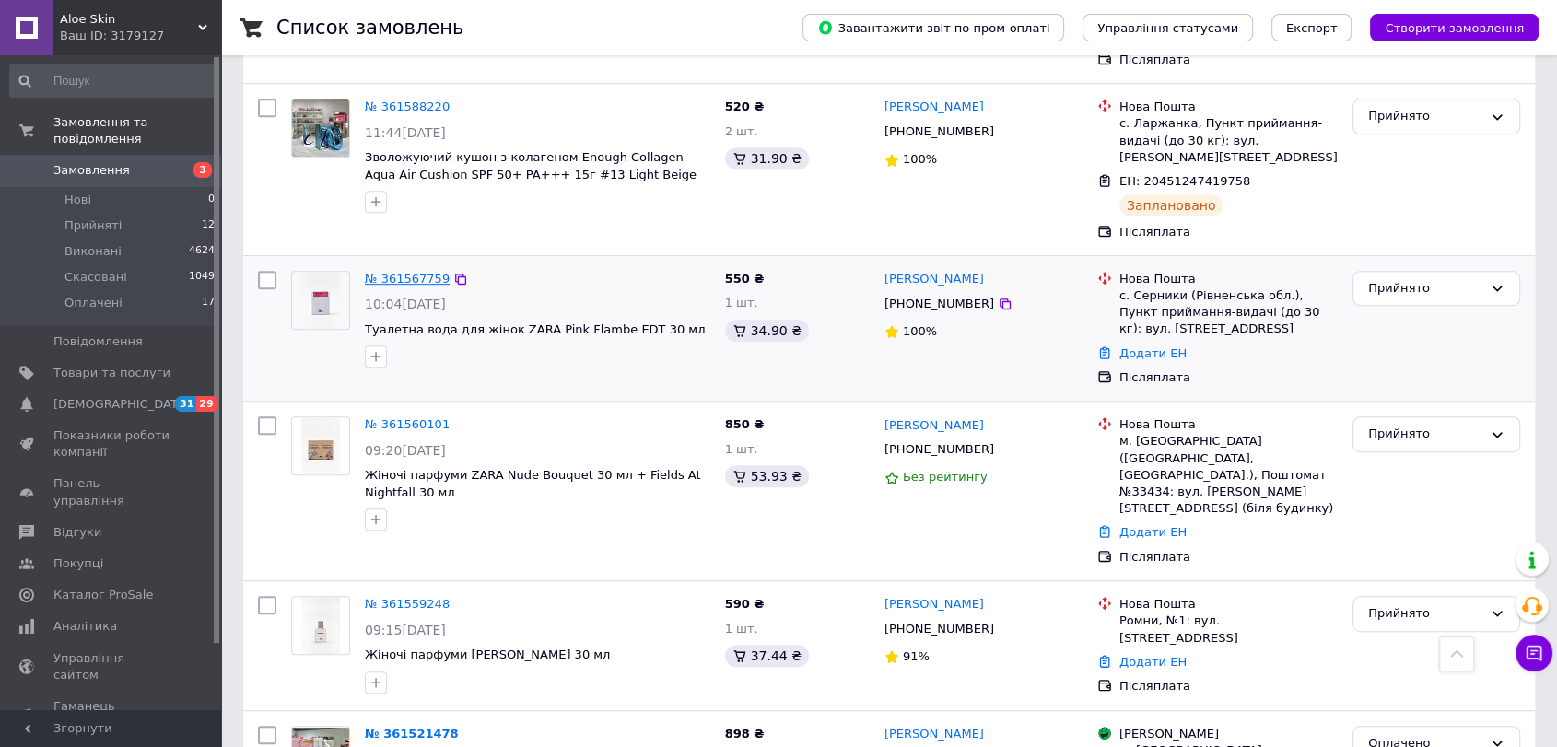
click at [376, 272] on link "№ 361567759" at bounding box center [407, 279] width 85 height 14
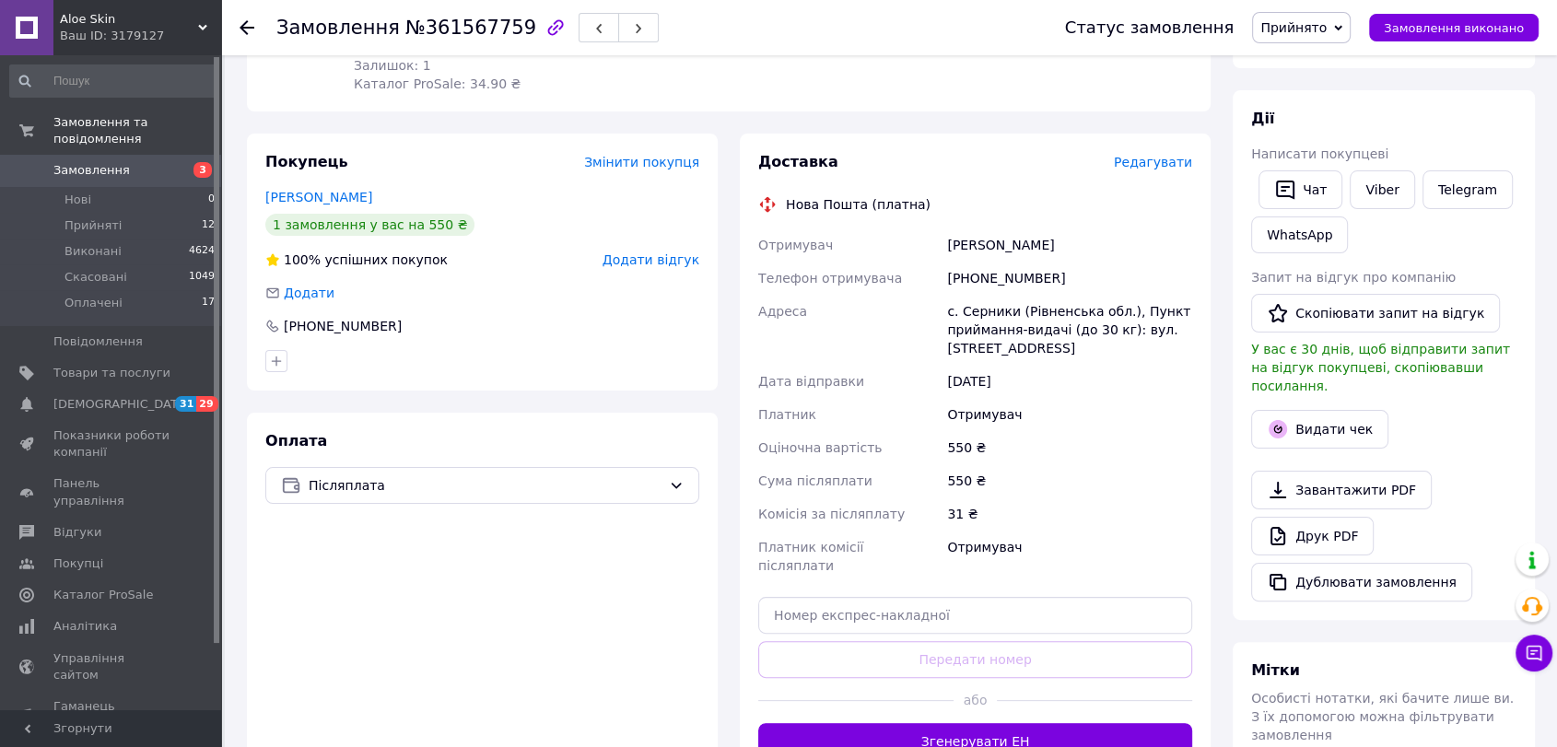
scroll to position [334, 0]
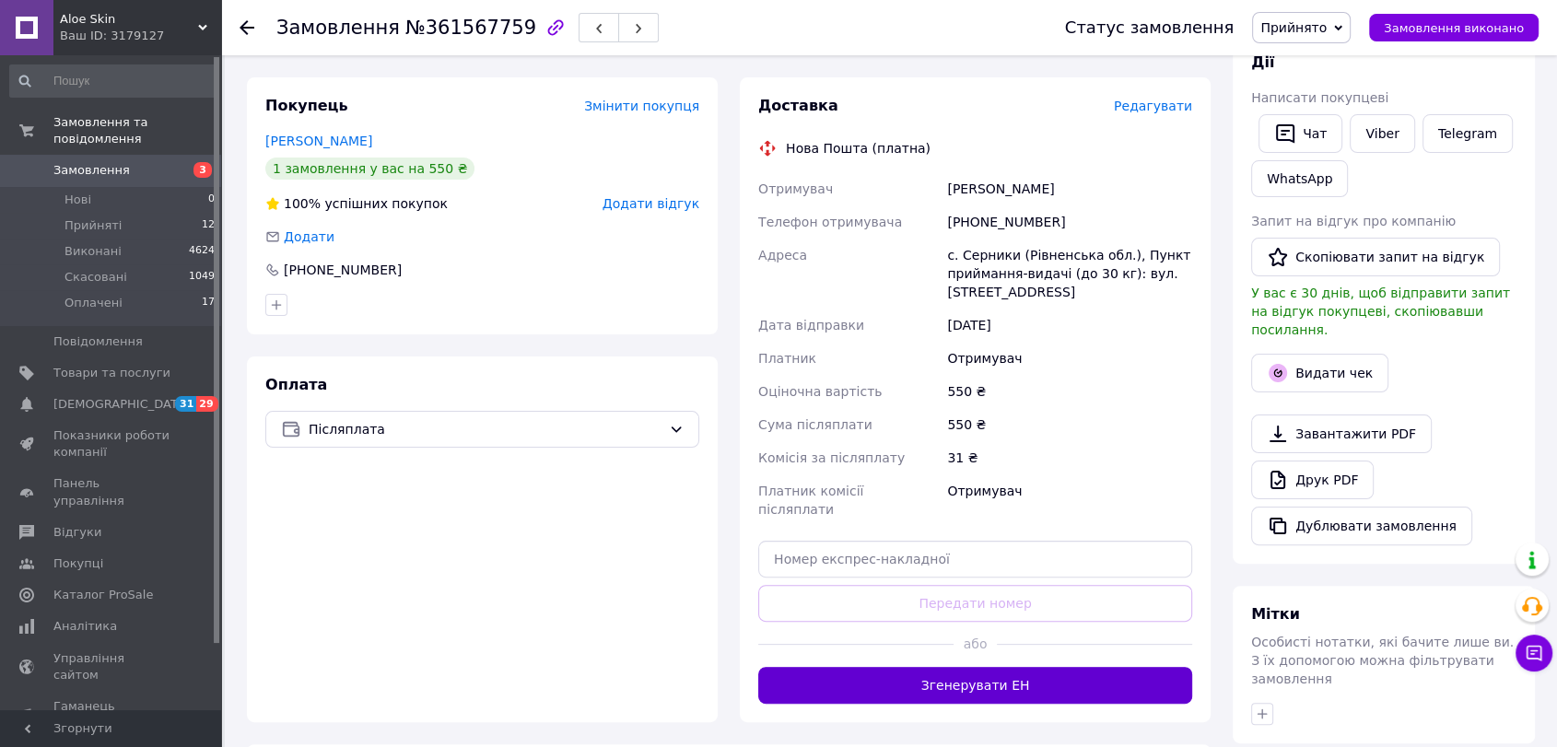
click at [955, 674] on button "Згенерувати ЕН" at bounding box center [975, 685] width 434 height 37
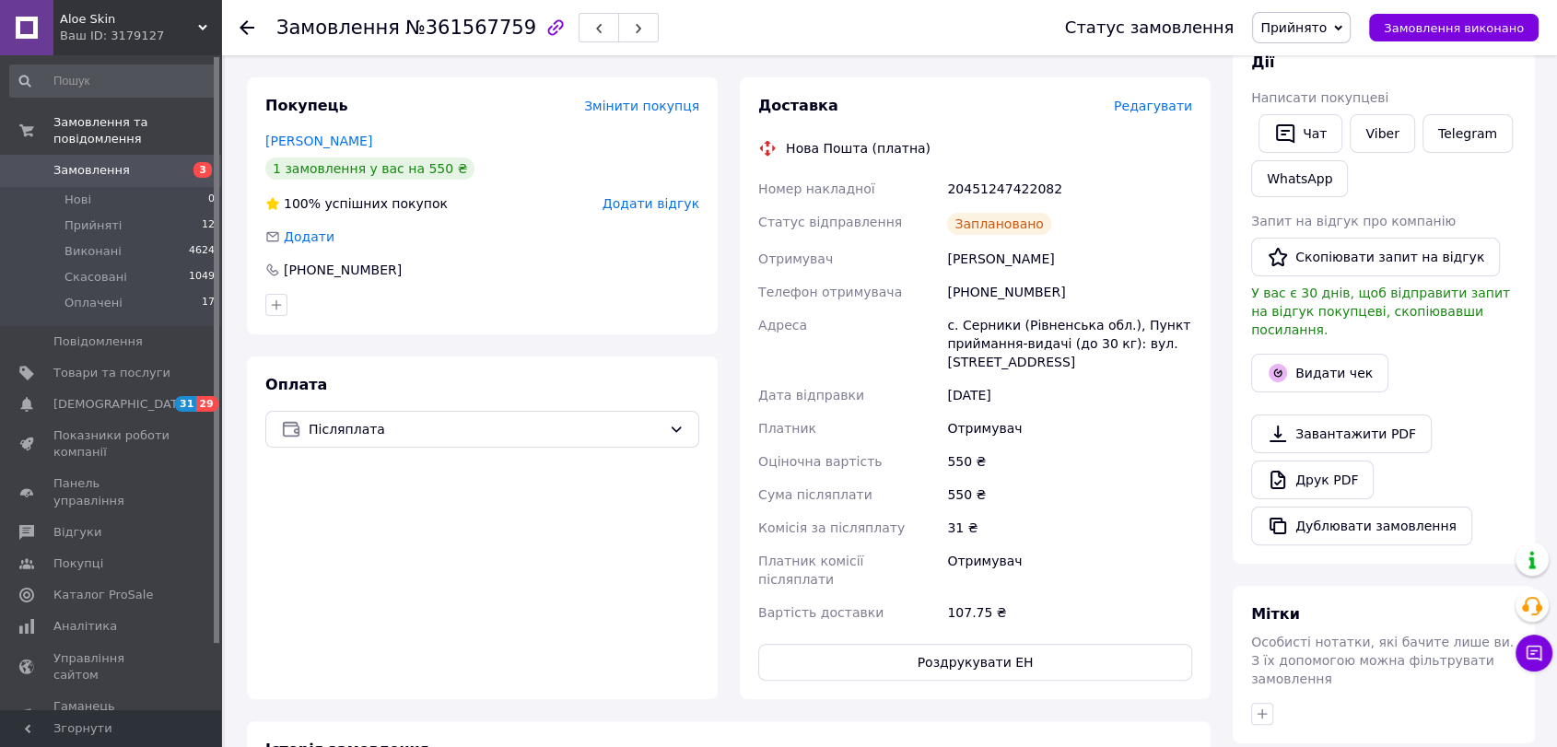
click at [248, 27] on use at bounding box center [247, 27] width 15 height 15
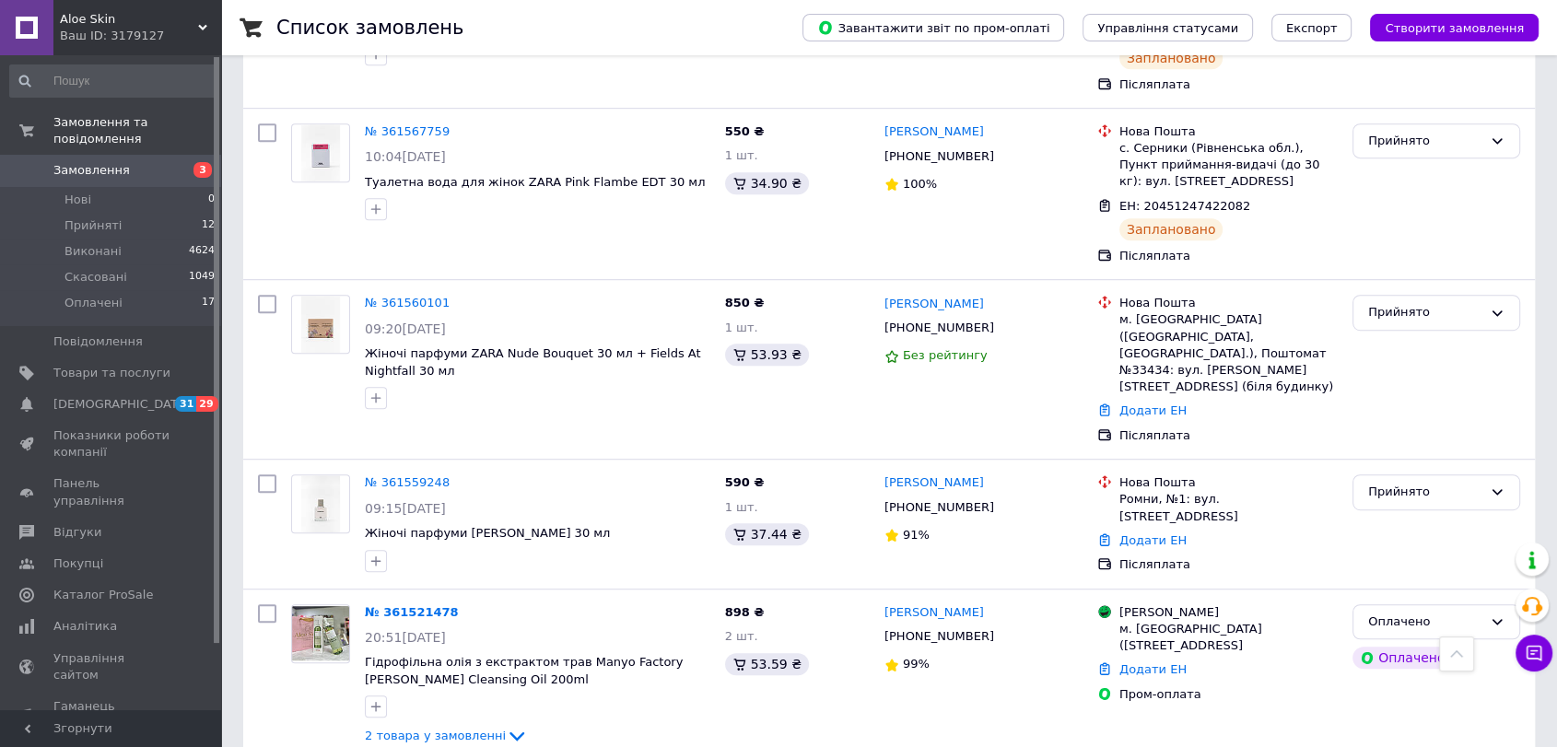
scroll to position [964, 0]
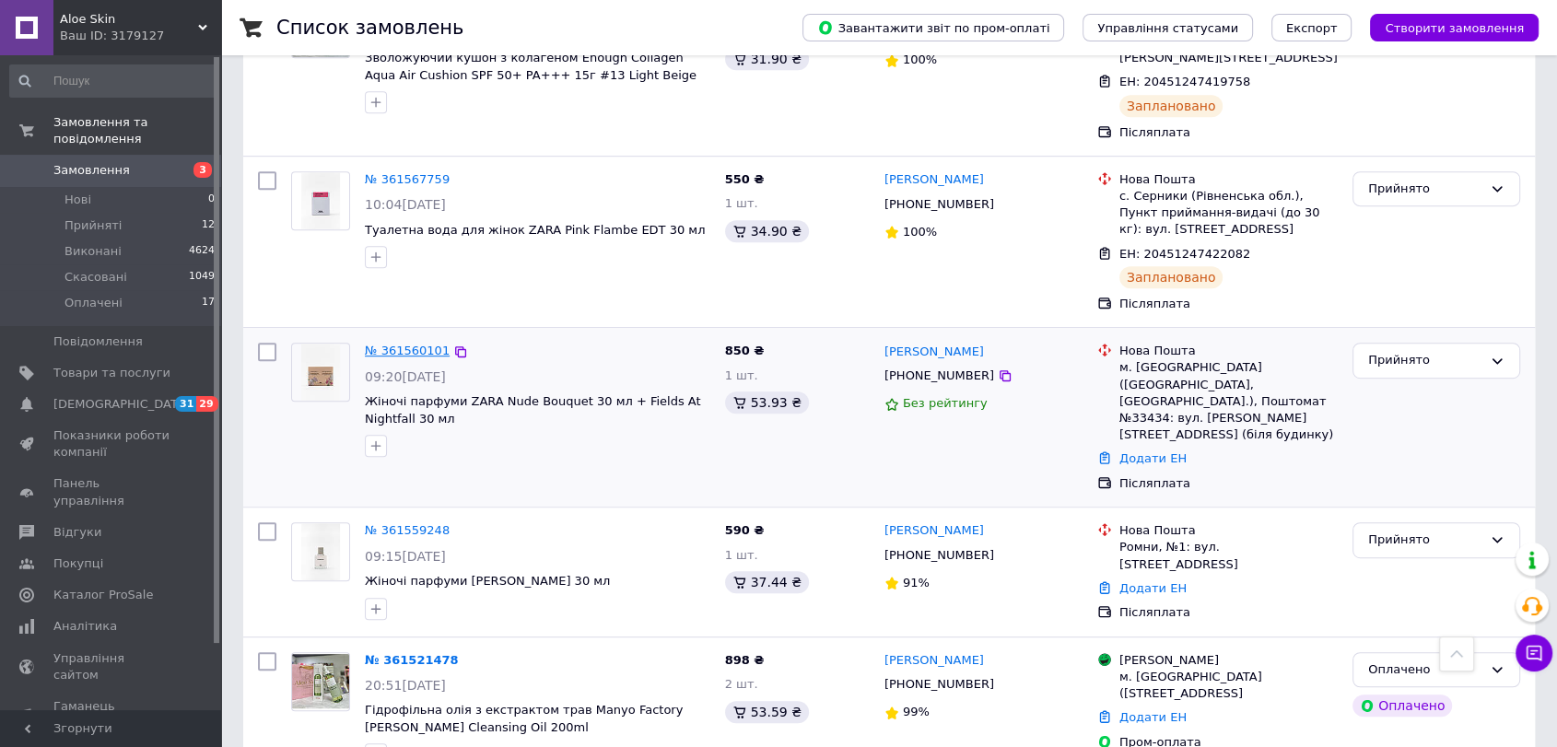
click at [412, 344] on link "№ 361560101" at bounding box center [407, 351] width 85 height 14
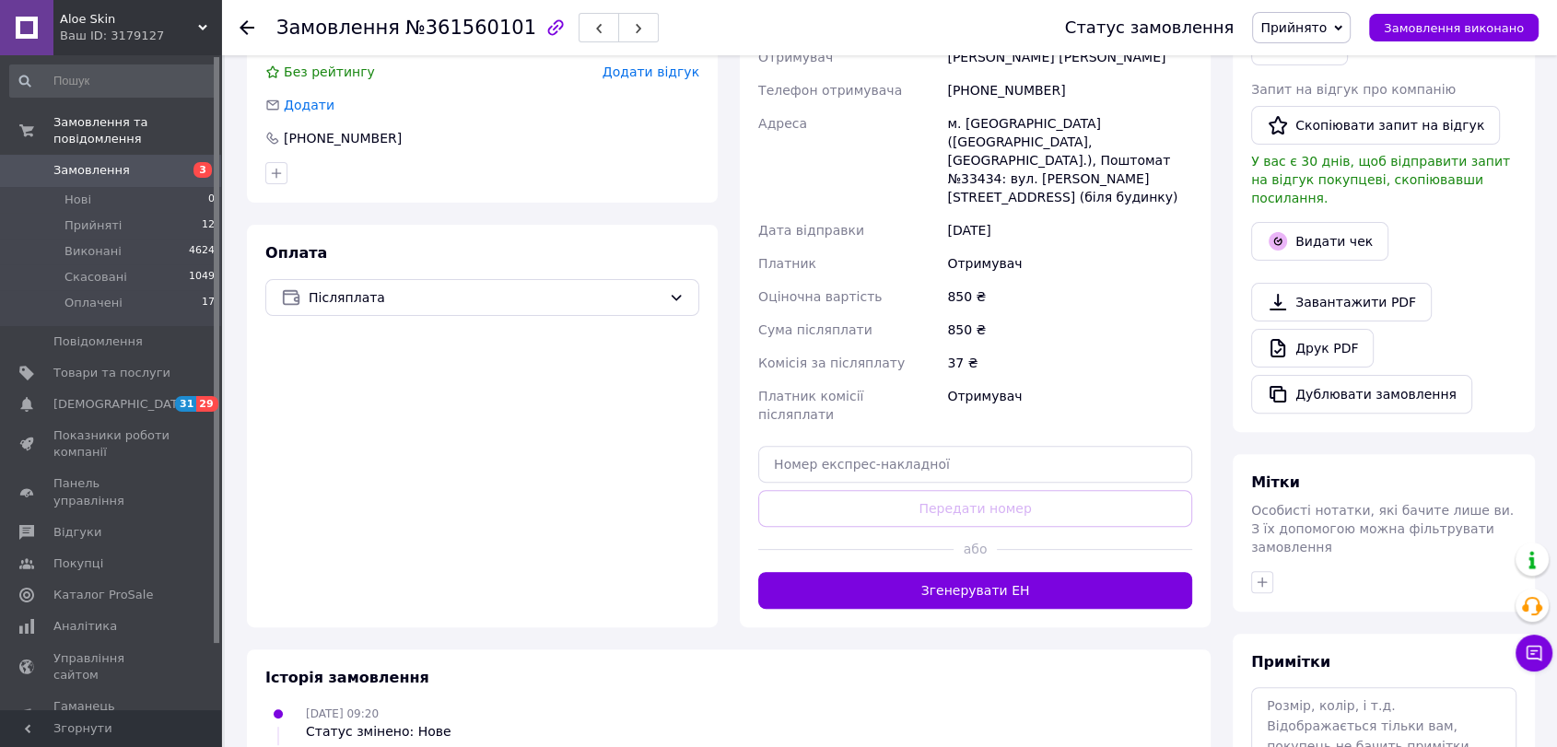
scroll to position [468, 0]
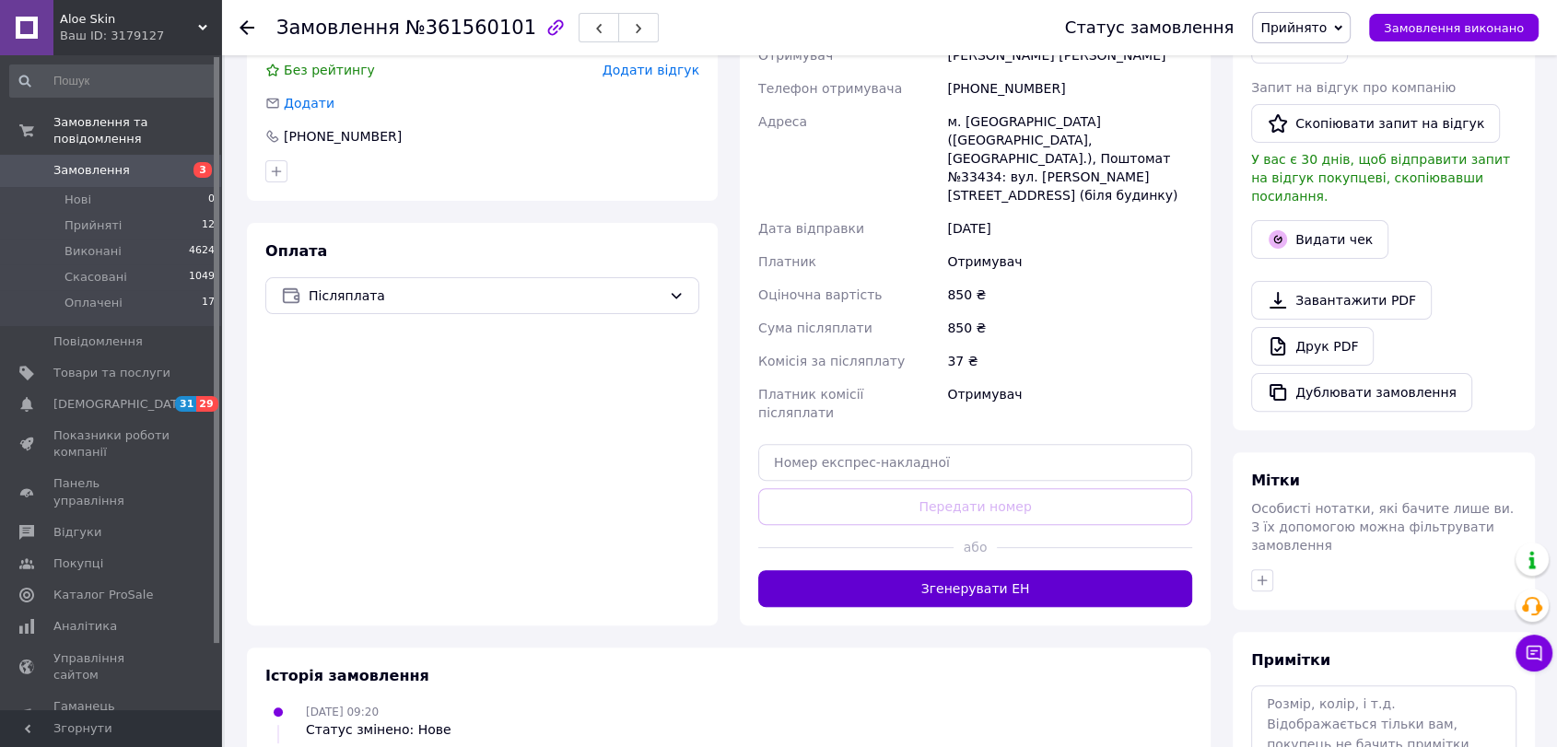
click at [984, 570] on button "Згенерувати ЕН" at bounding box center [975, 588] width 434 height 37
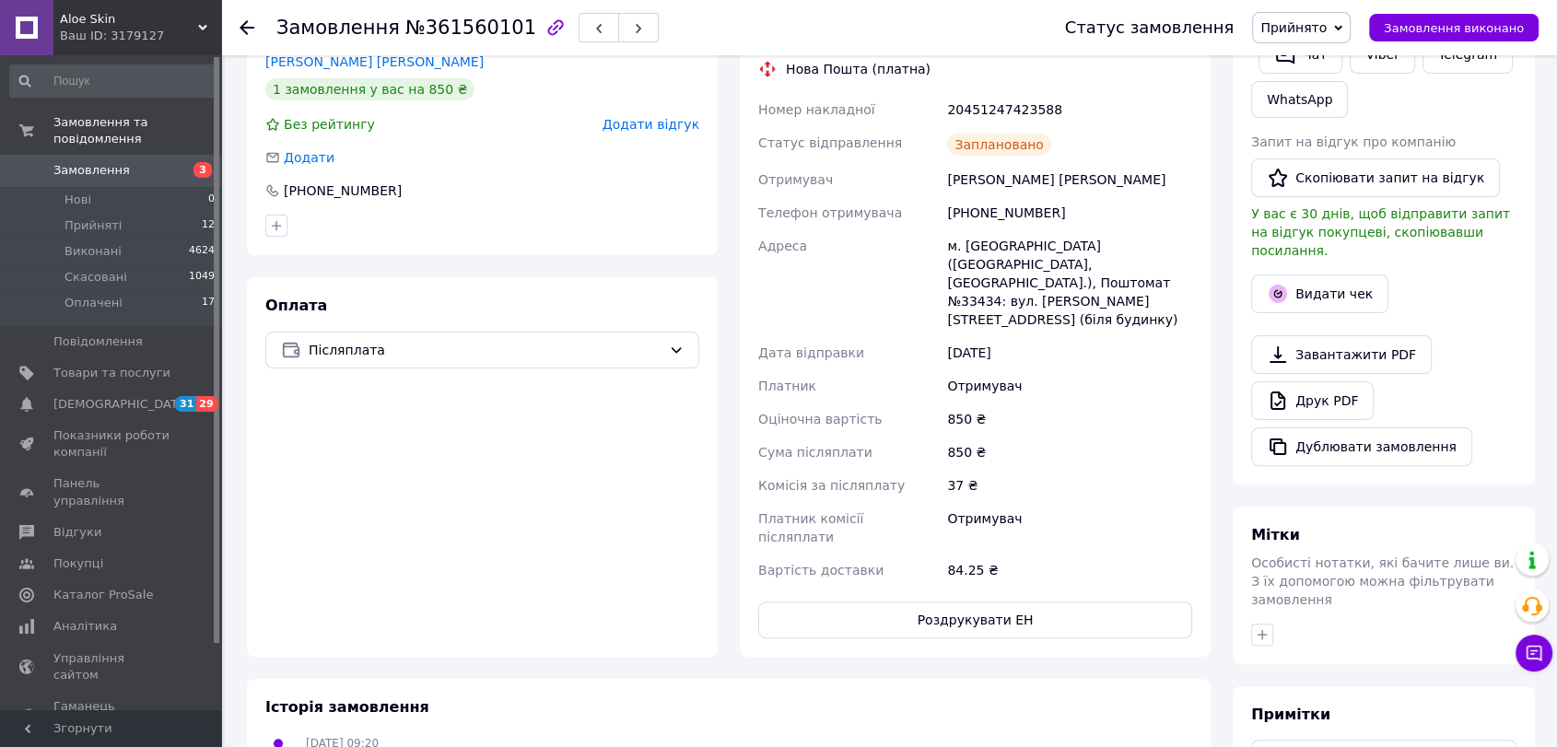
scroll to position [404, 0]
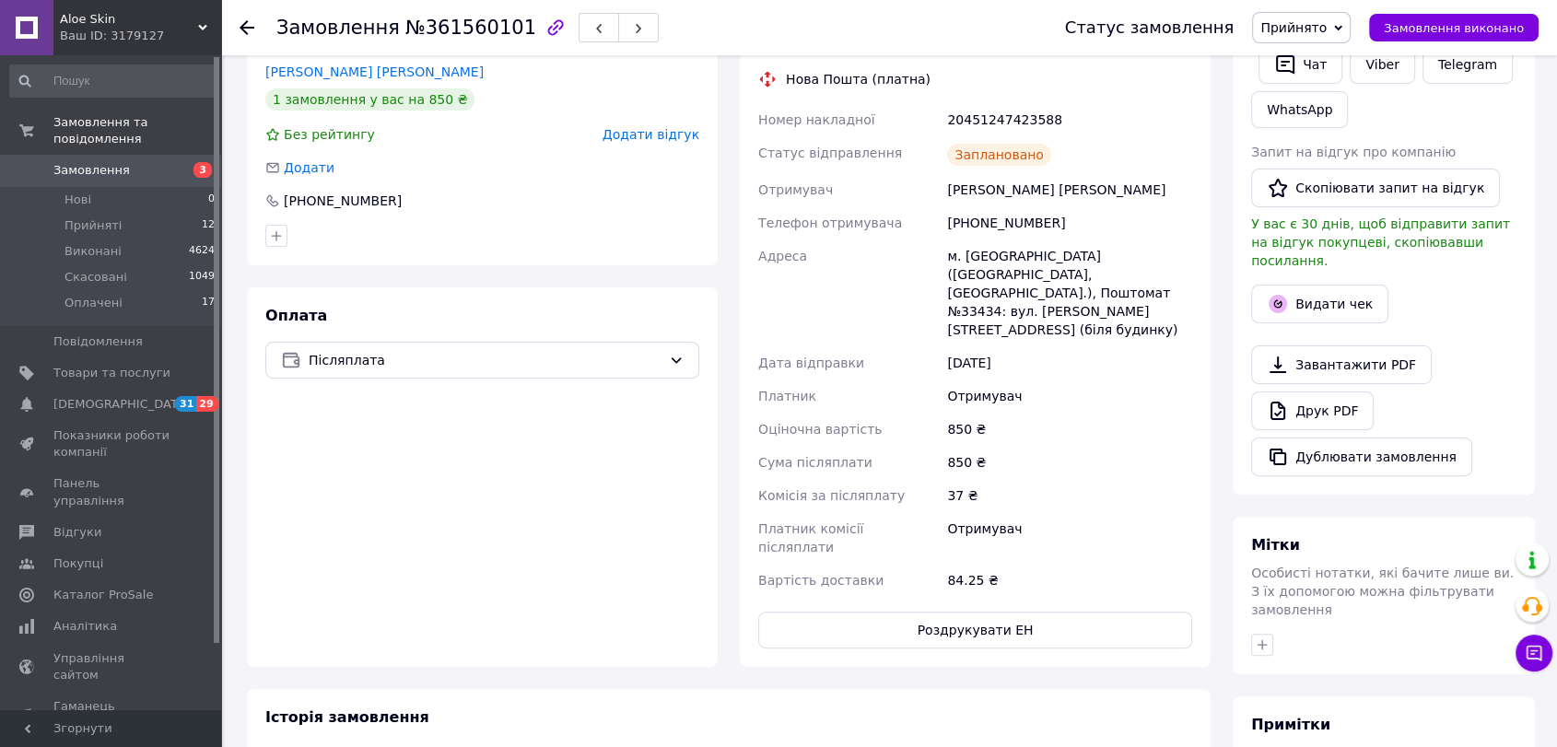
click at [249, 20] on icon at bounding box center [247, 27] width 15 height 15
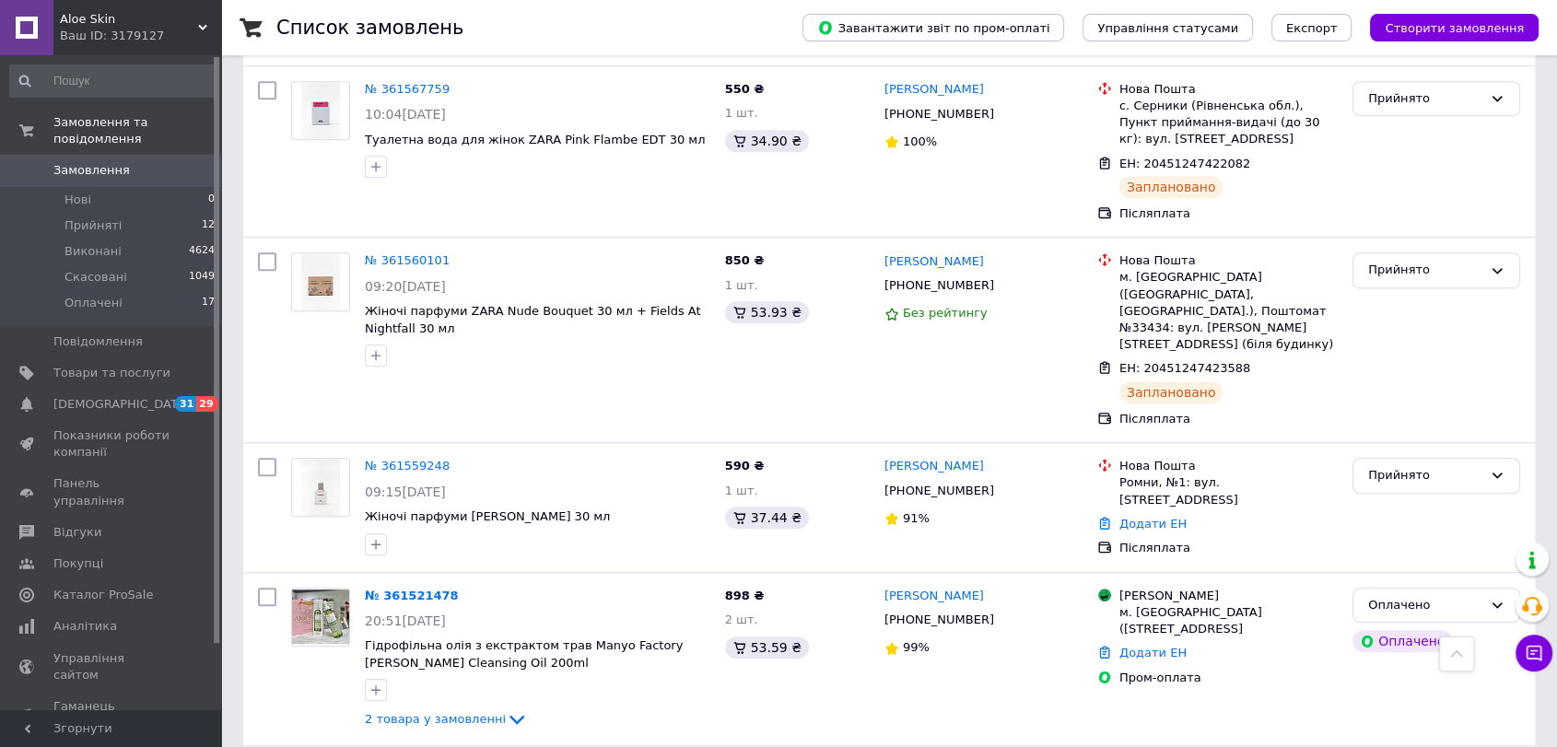
scroll to position [1064, 0]
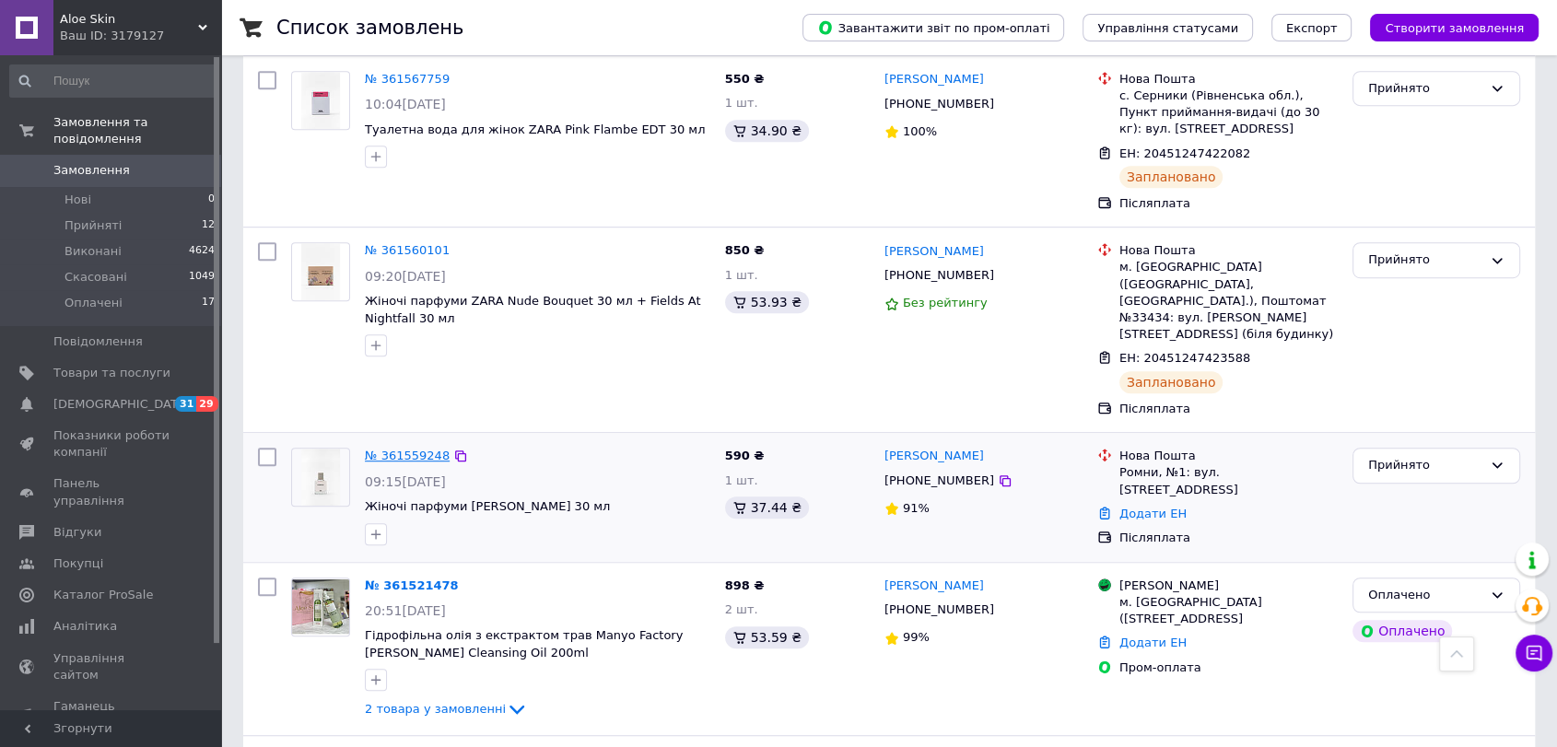
click at [411, 449] on link "№ 361559248" at bounding box center [407, 456] width 85 height 14
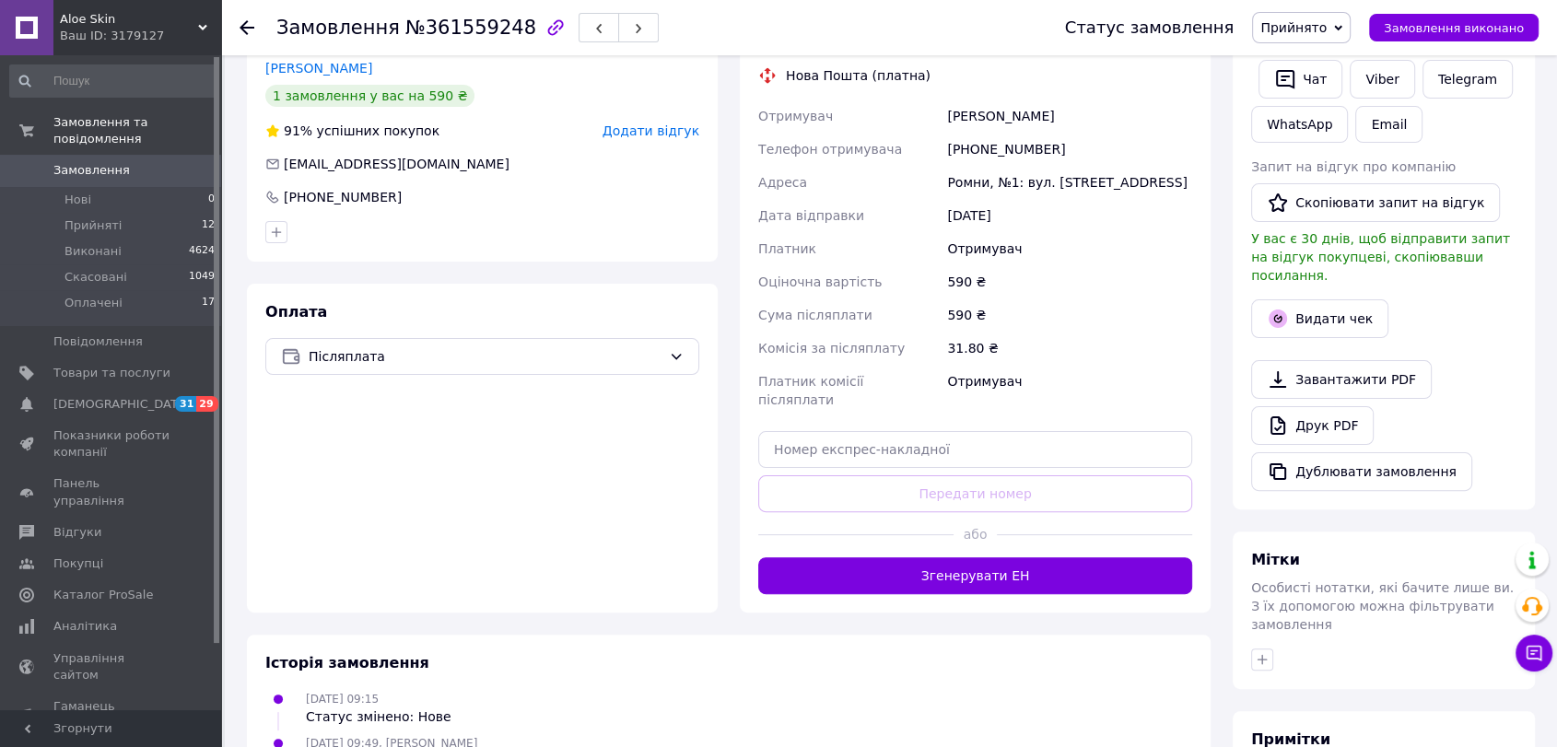
scroll to position [419, 0]
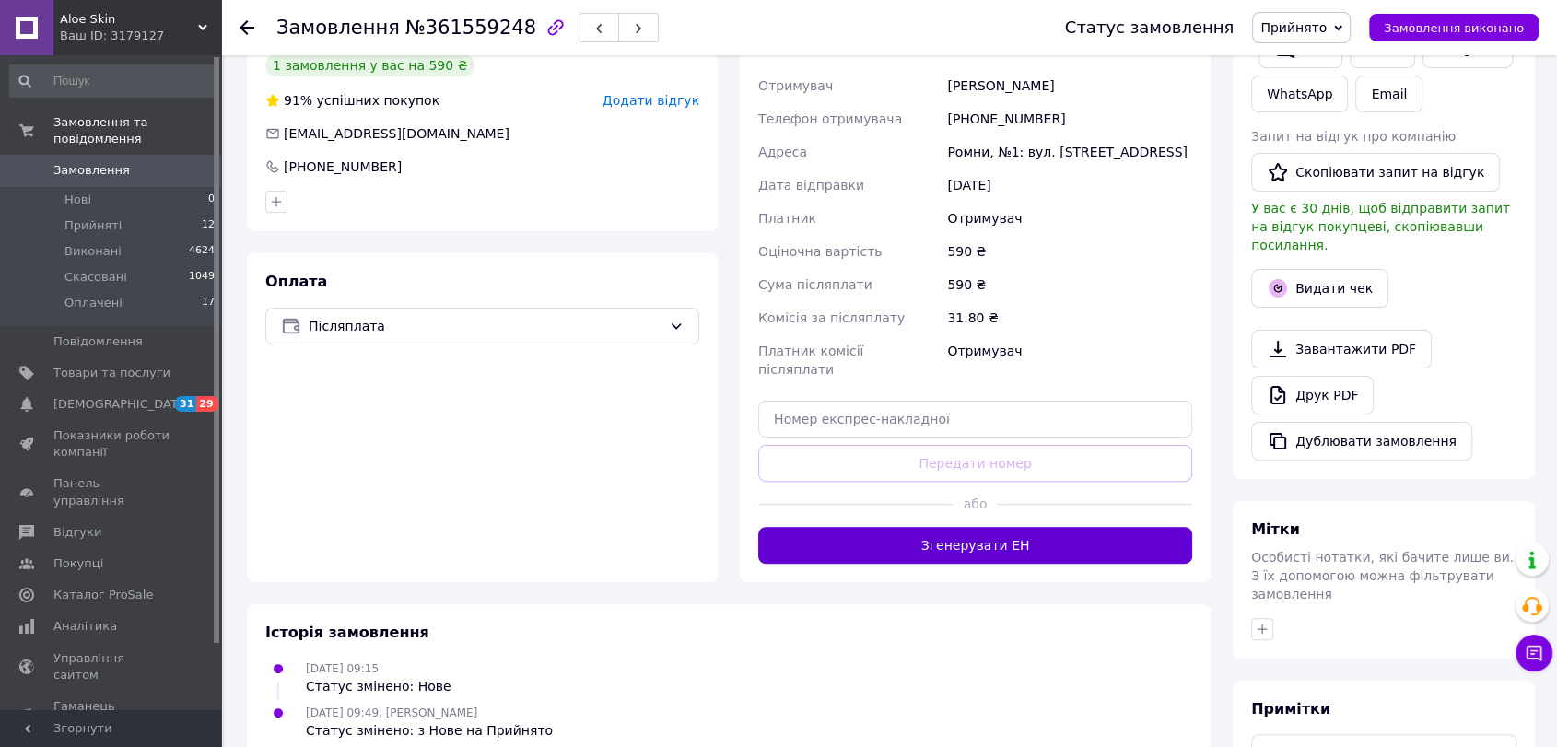
click at [1003, 527] on button "Згенерувати ЕН" at bounding box center [975, 545] width 434 height 37
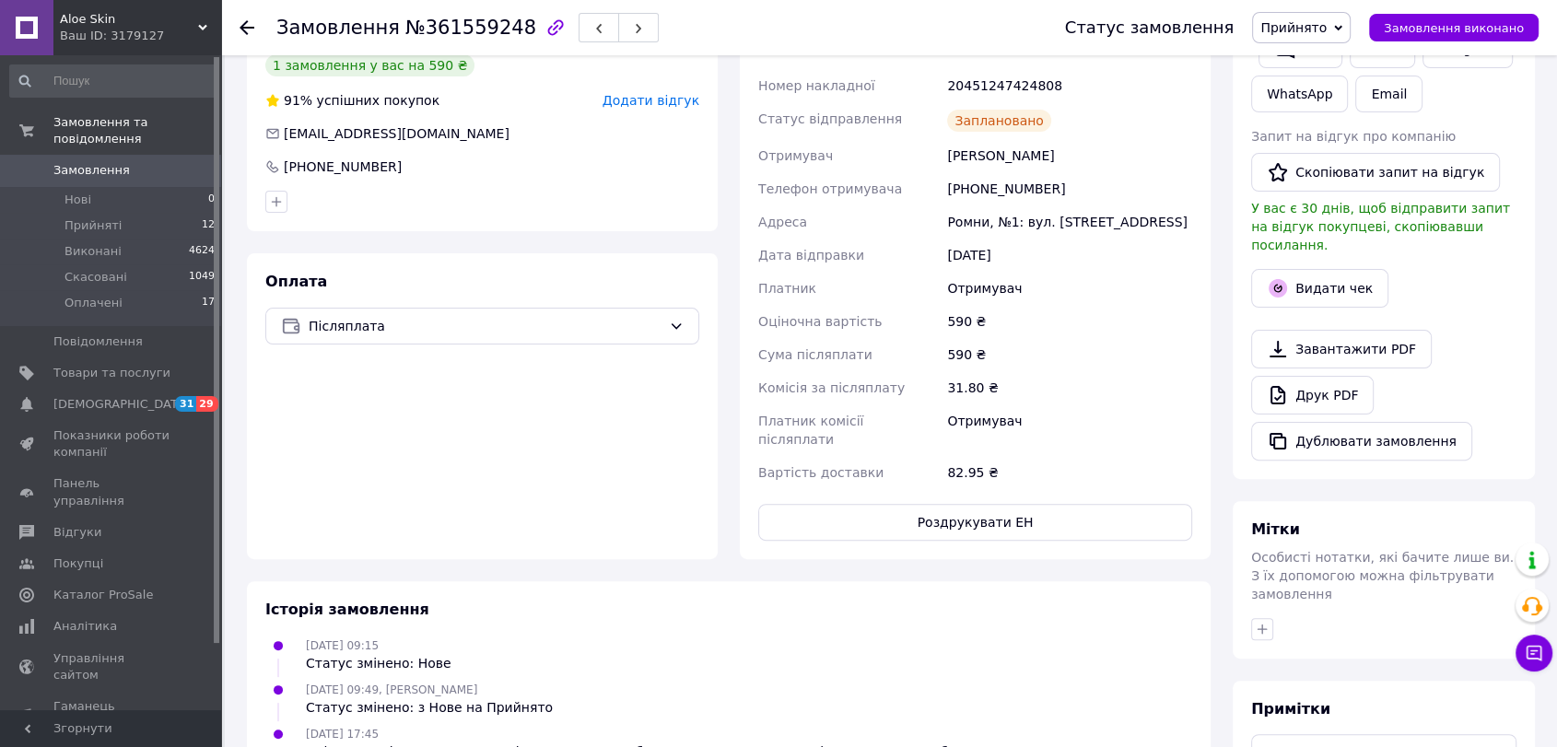
click at [1003, 520] on button "Роздрукувати ЕН" at bounding box center [975, 522] width 434 height 37
drag, startPoint x: 1003, startPoint y: 520, endPoint x: 1032, endPoint y: 520, distance: 29.5
click at [1032, 520] on button "Роздрукувати ЕН" at bounding box center [975, 522] width 434 height 37
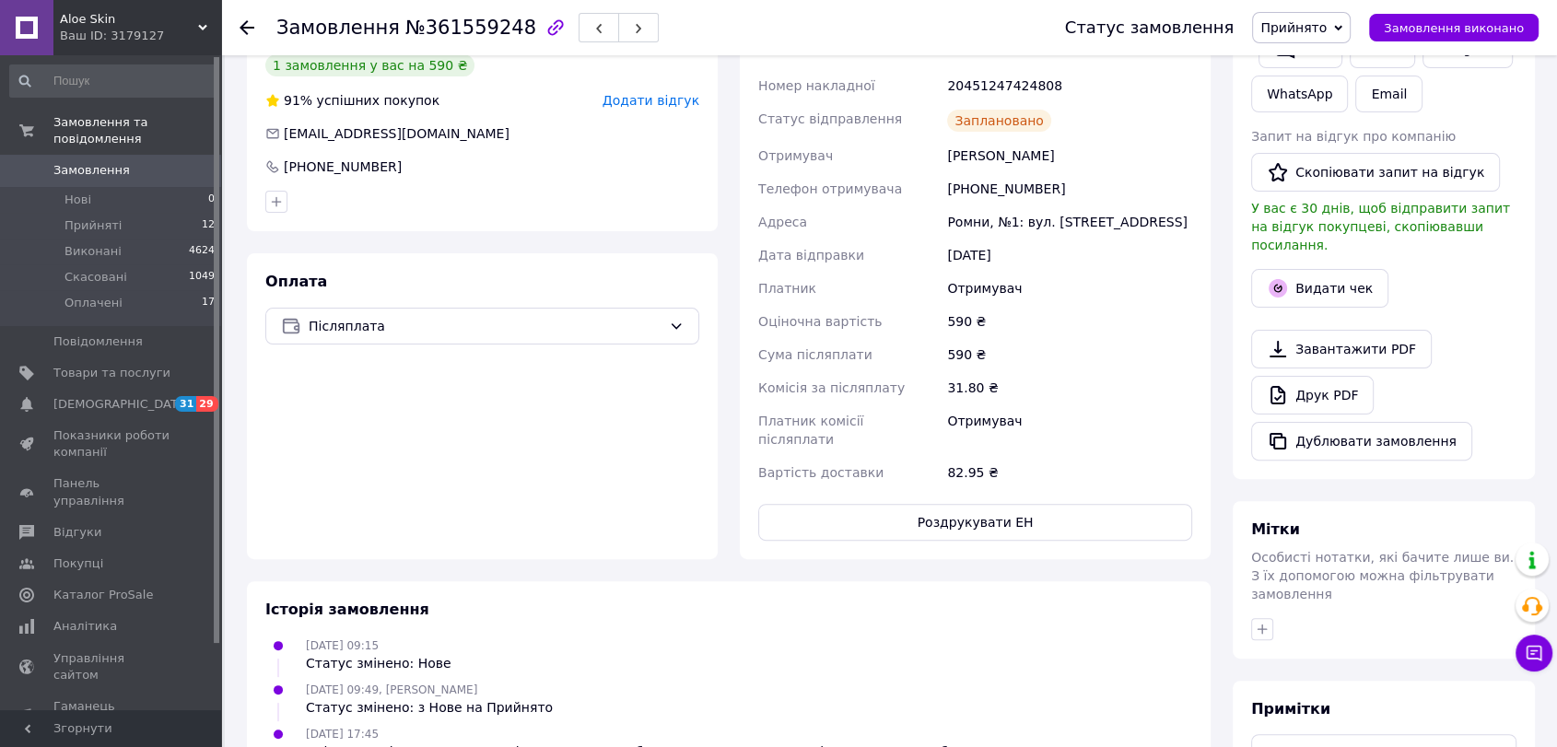
click at [251, 31] on icon at bounding box center [247, 27] width 15 height 15
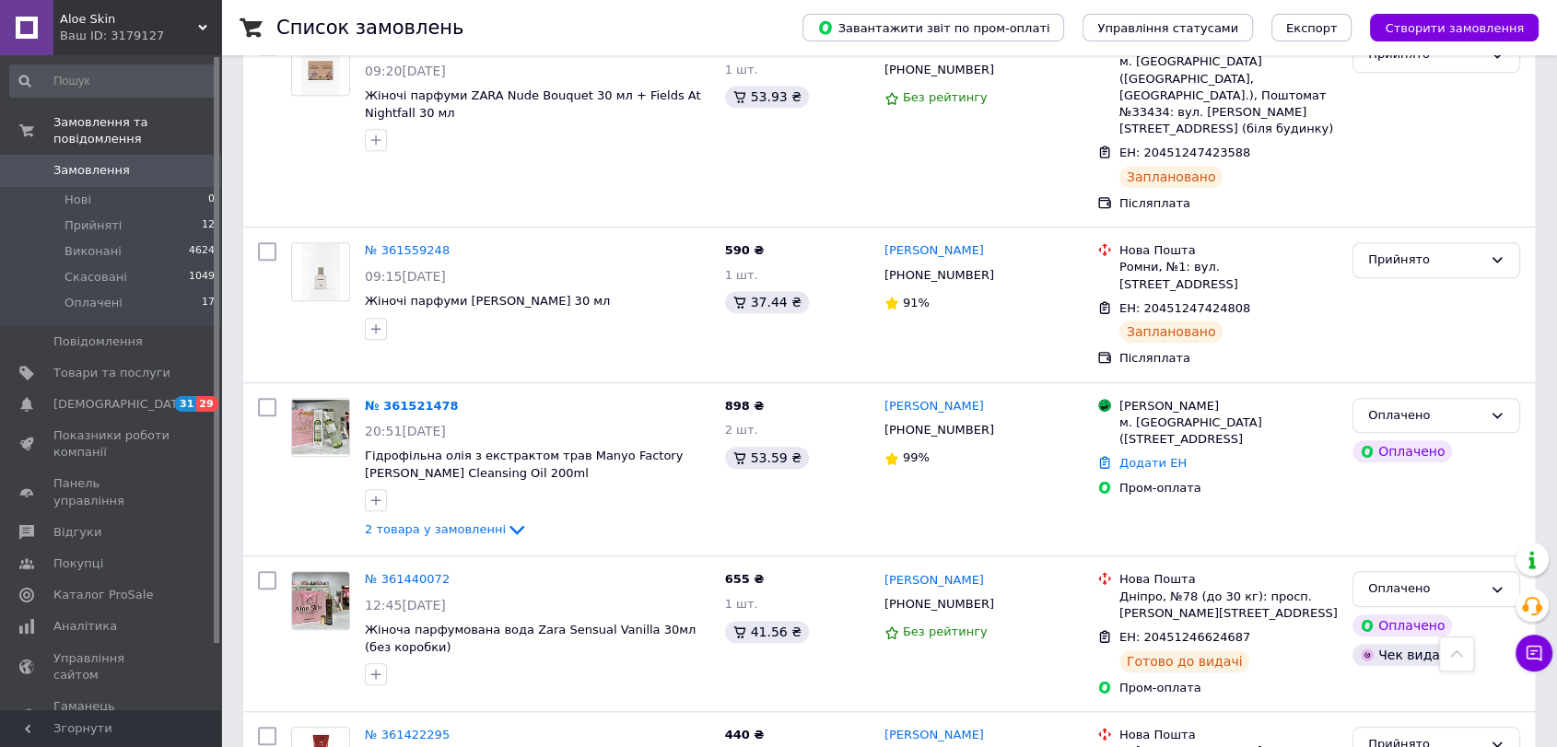
scroll to position [1280, 0]
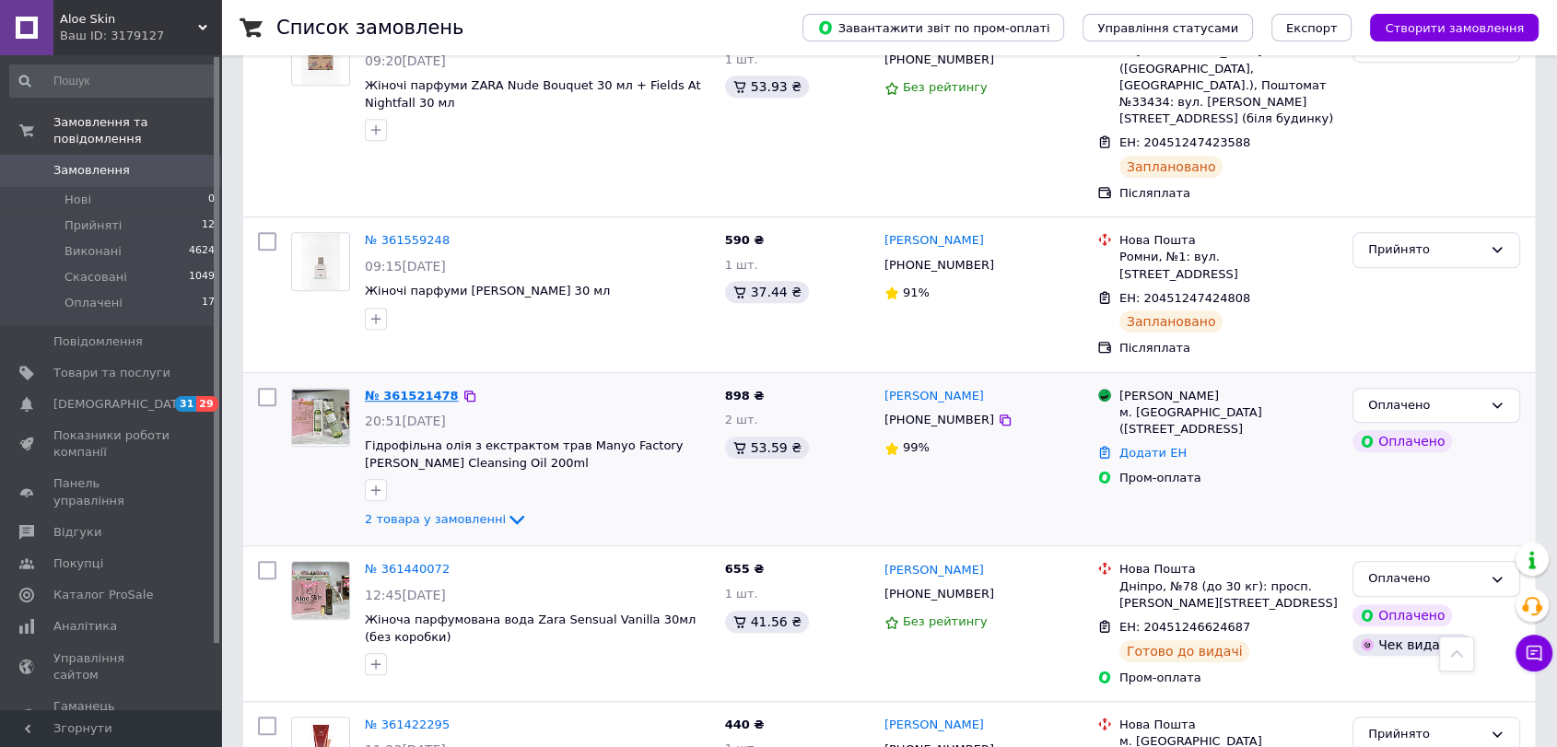
click at [420, 389] on link "№ 361521478" at bounding box center [412, 396] width 94 height 14
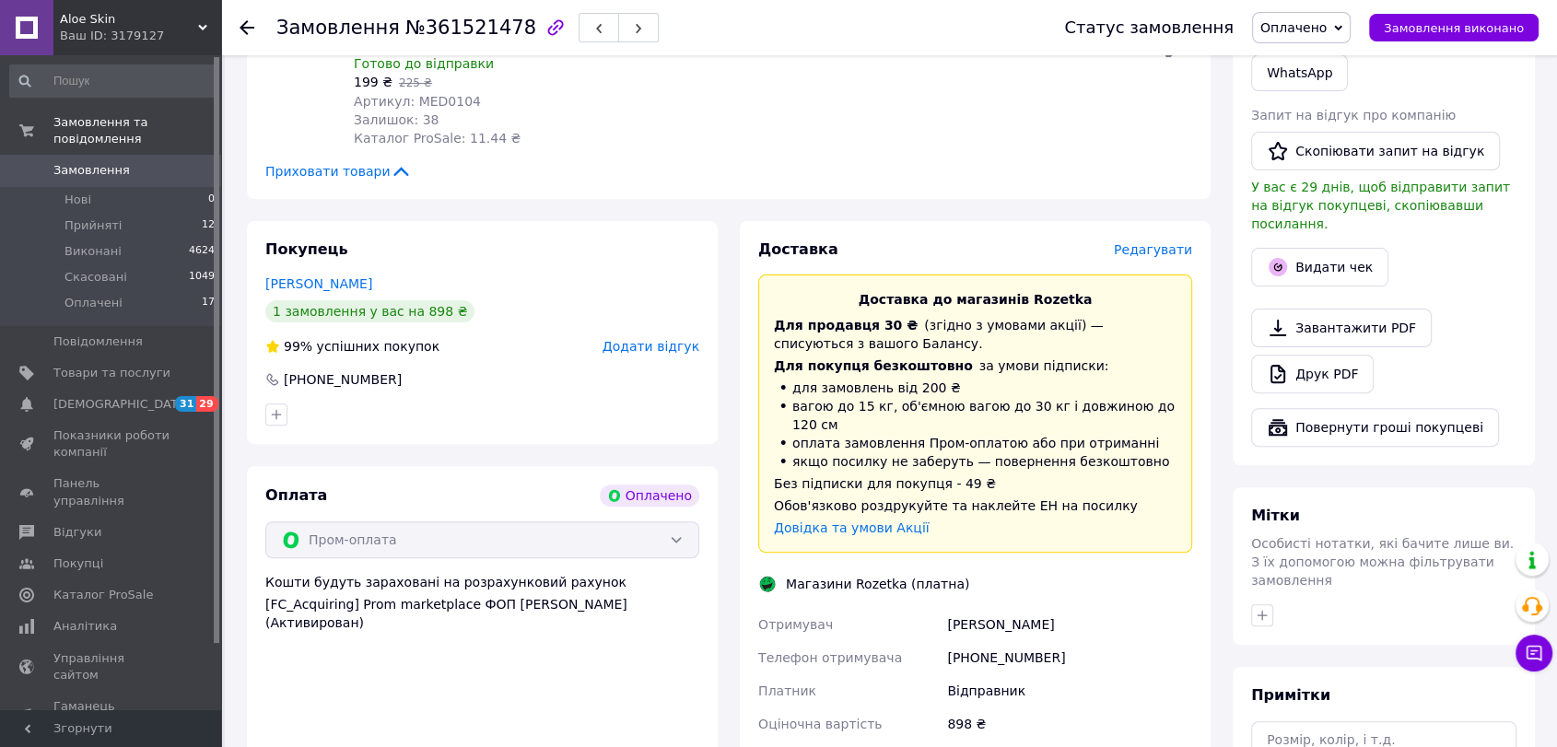
scroll to position [509, 0]
click at [1300, 250] on button "Видати чек" at bounding box center [1319, 269] width 137 height 39
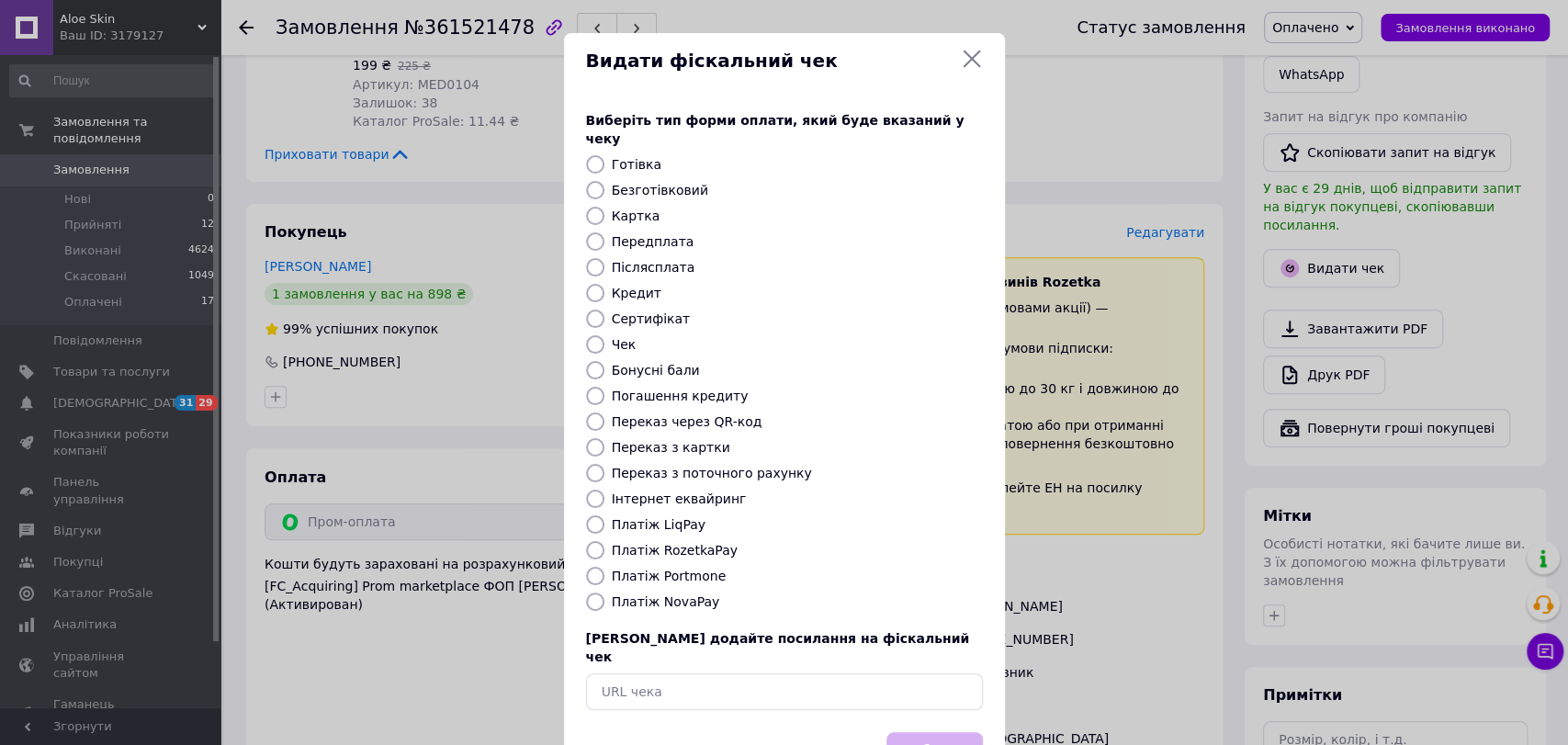
click at [681, 544] on label "Платіж RozetkaPay" at bounding box center [675, 551] width 126 height 15
click at [604, 542] on input "Платіж RozetkaPay" at bounding box center [595, 551] width 18 height 18
radio input "true"
click at [951, 733] on button "Вибрати" at bounding box center [934, 752] width 97 height 40
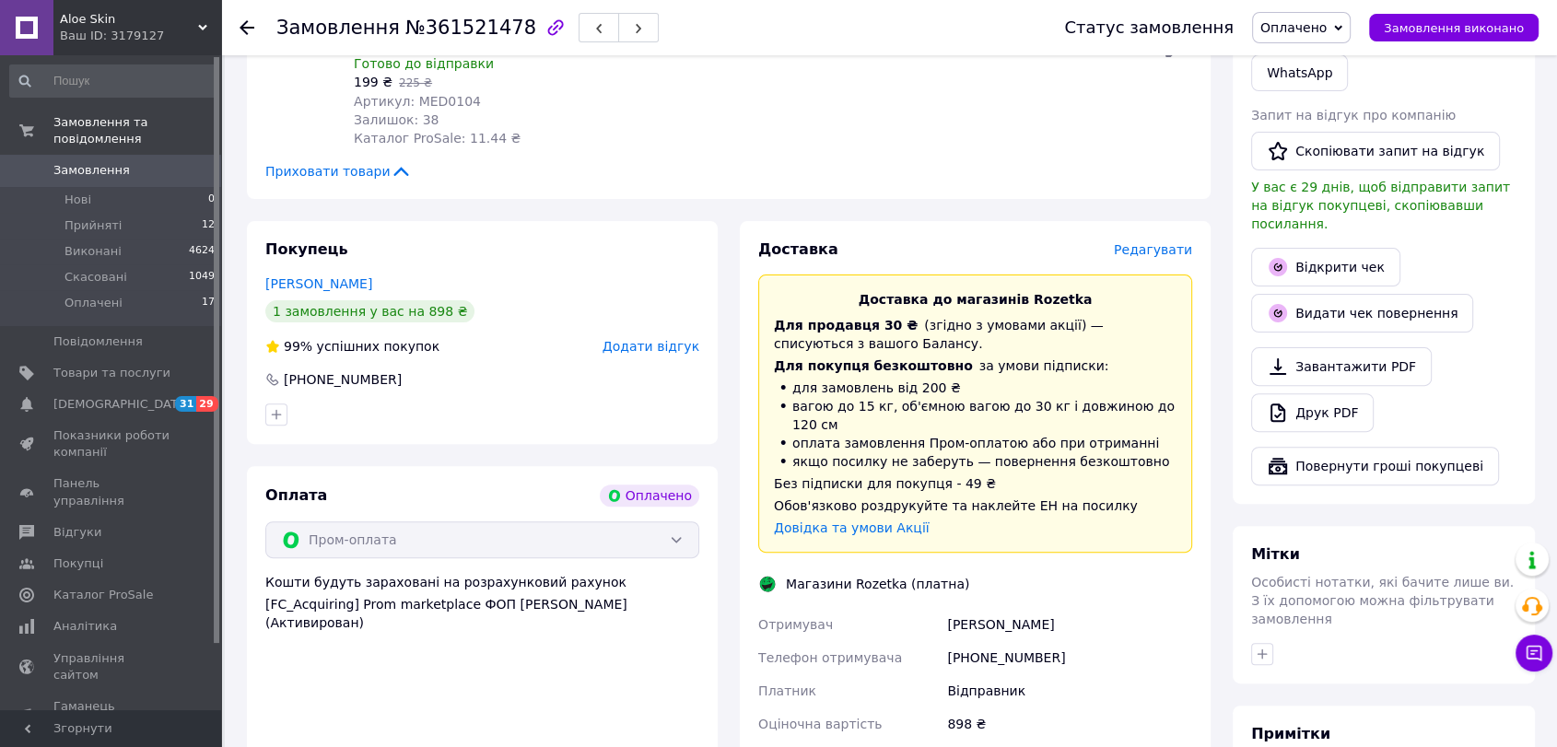
scroll to position [757, 0]
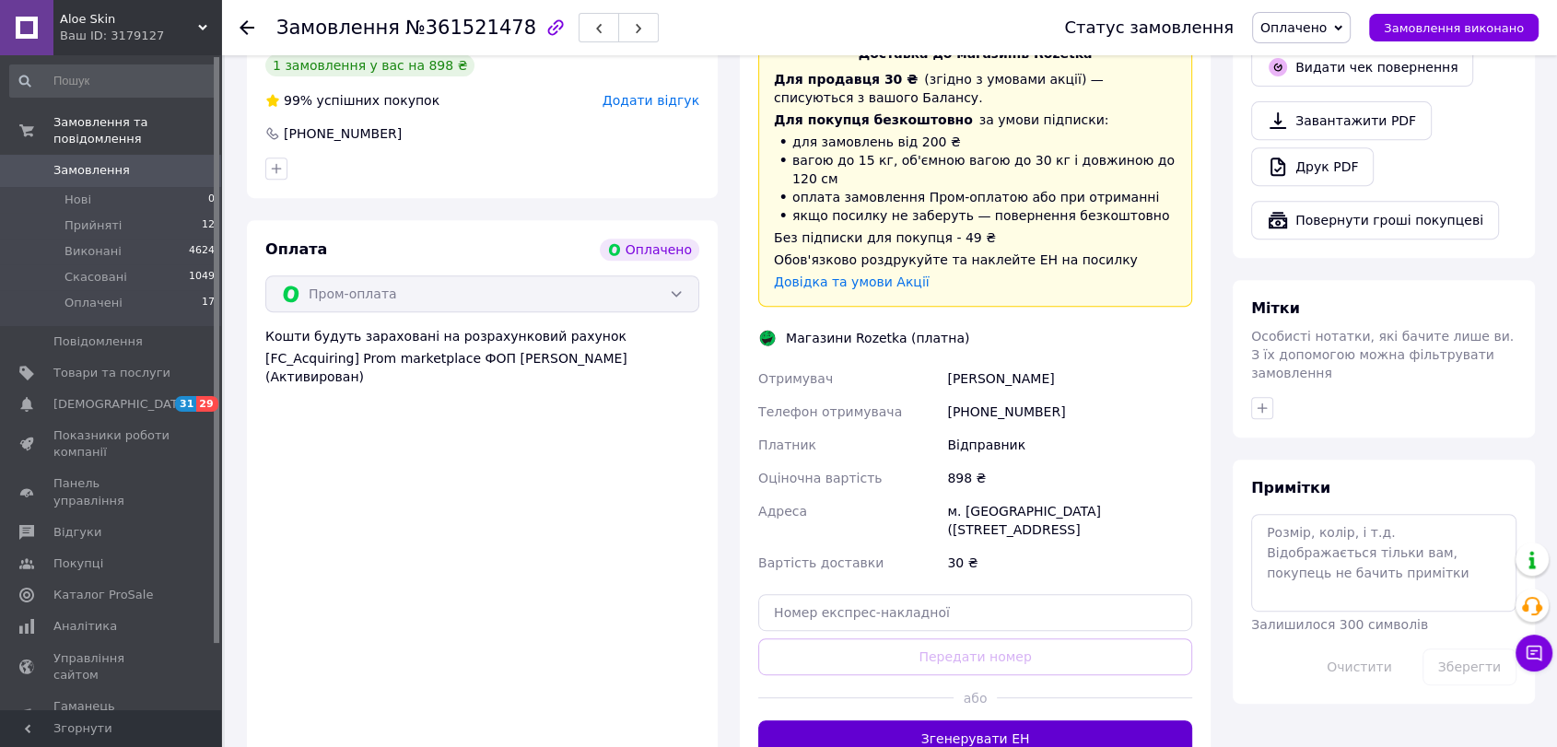
click at [1061, 721] on button "Згенерувати ЕН" at bounding box center [975, 739] width 434 height 37
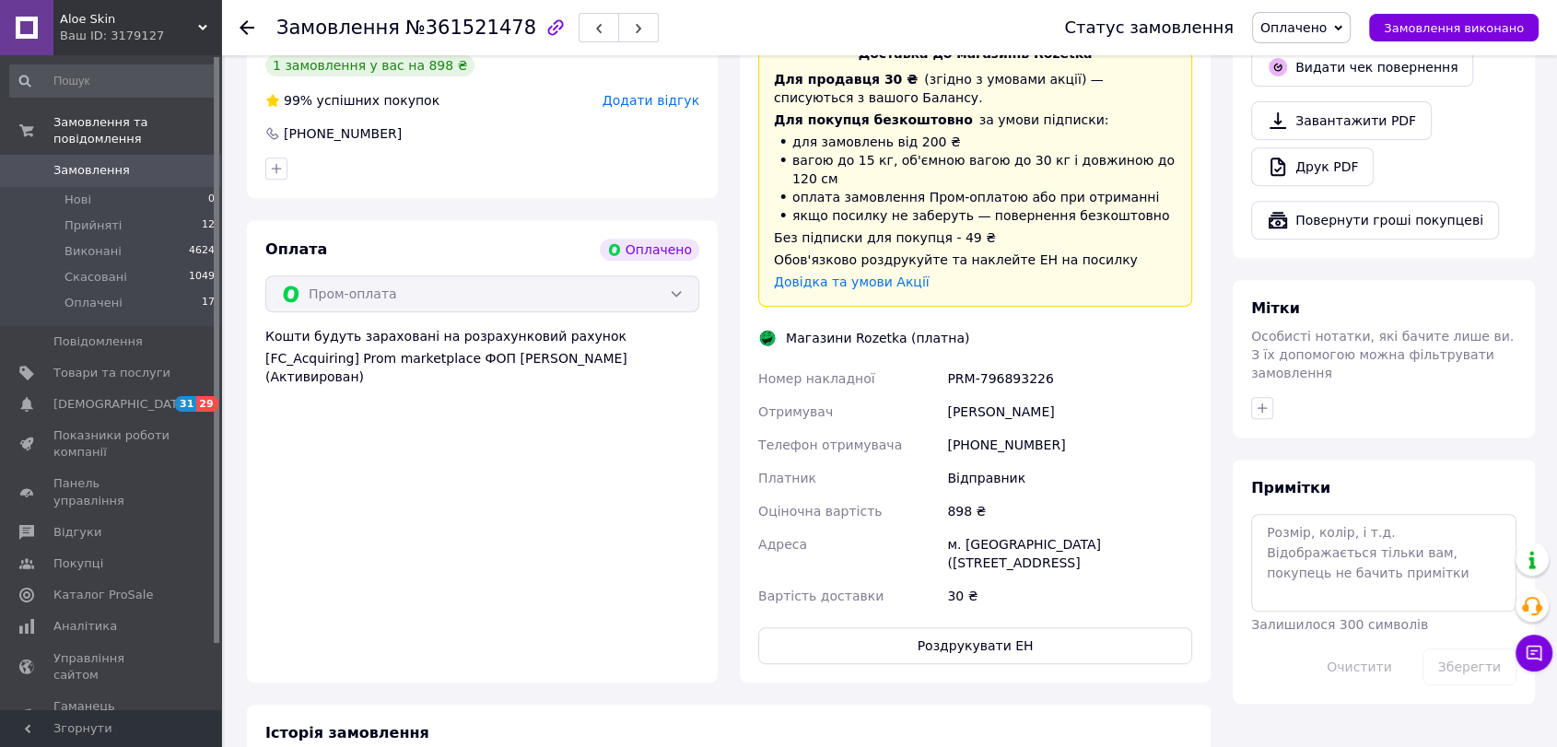
click at [995, 558] on div "Доставка Редагувати Доставка до магазинів Rozetka Для продавця 30 ₴   (згідно з…" at bounding box center [975, 330] width 434 height 672
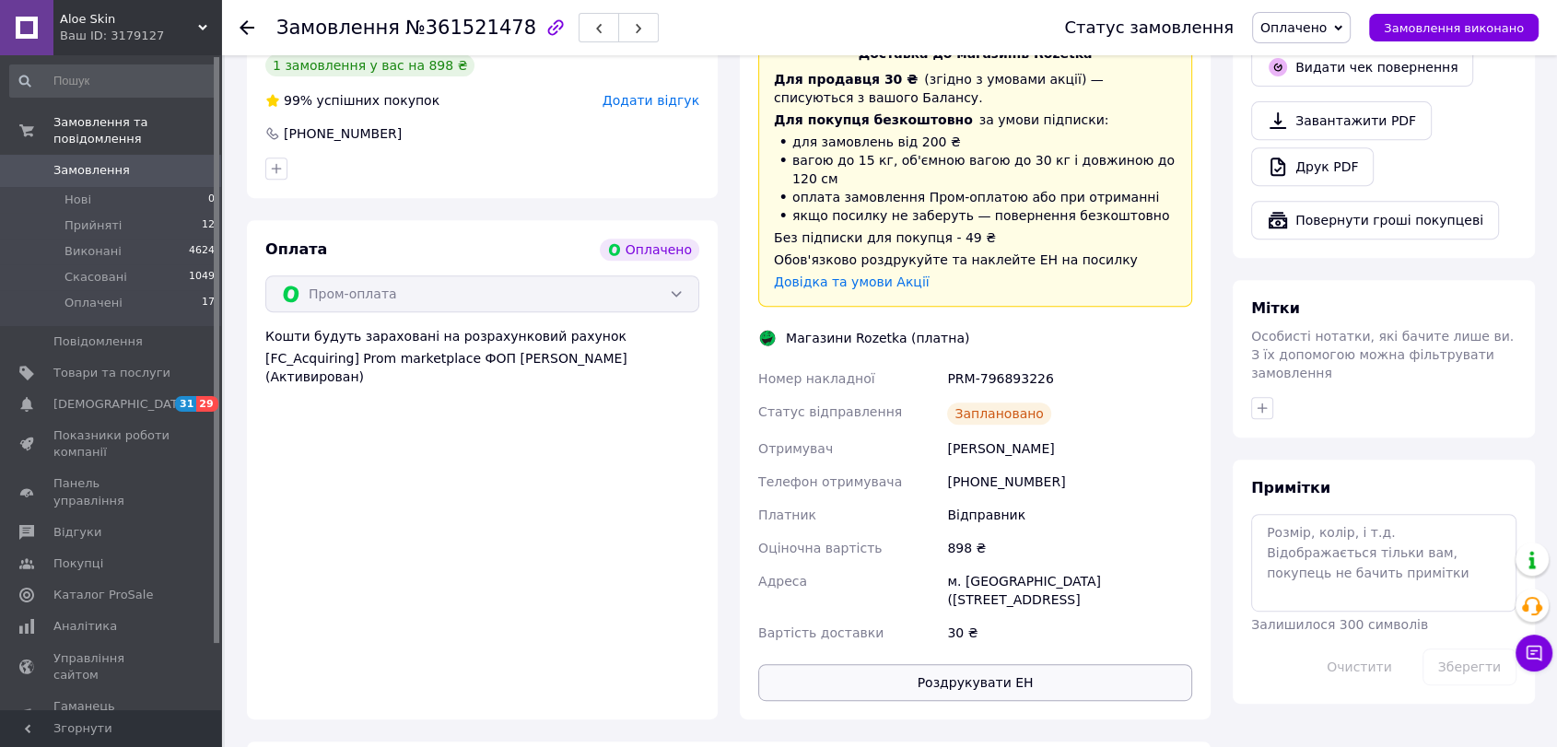
click at [976, 664] on button "Роздрукувати ЕН" at bounding box center [975, 682] width 434 height 37
click at [90, 162] on span "Замовлення" at bounding box center [91, 170] width 76 height 17
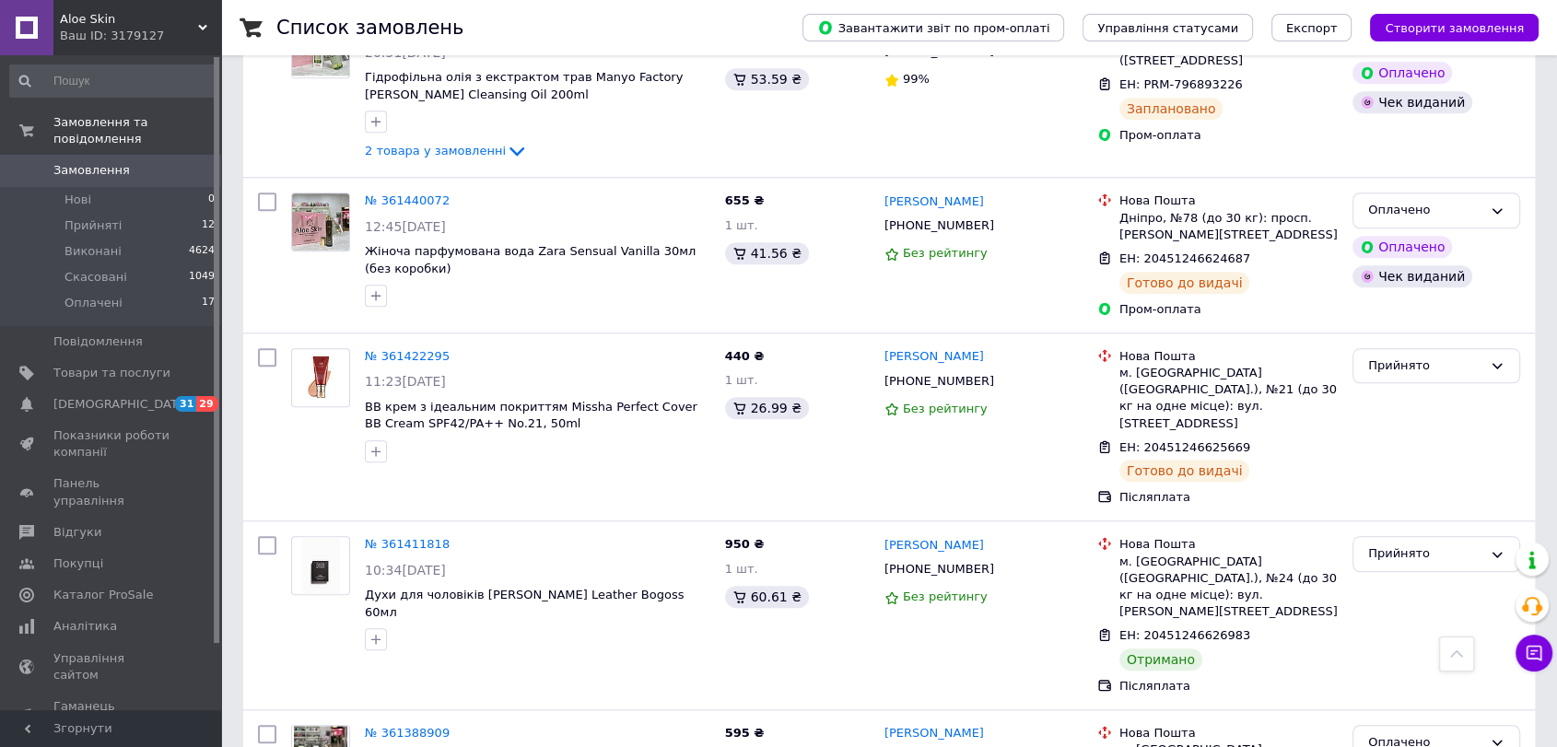
scroll to position [1736, 0]
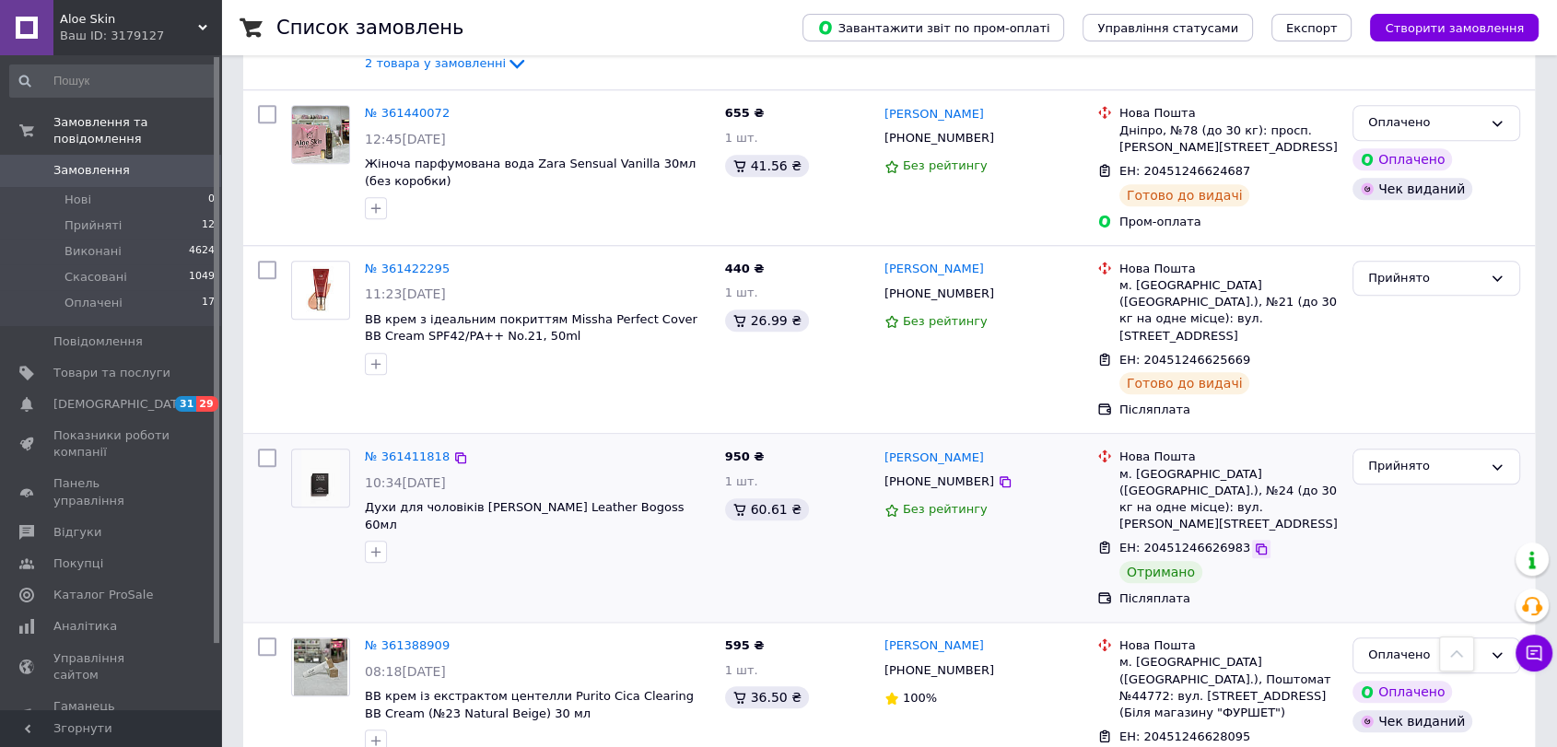
click at [1254, 542] on icon at bounding box center [1261, 549] width 15 height 15
click at [1422, 457] on div "Прийнято" at bounding box center [1425, 466] width 114 height 19
click at [1406, 488] on li "Виконано" at bounding box center [1437, 505] width 166 height 34
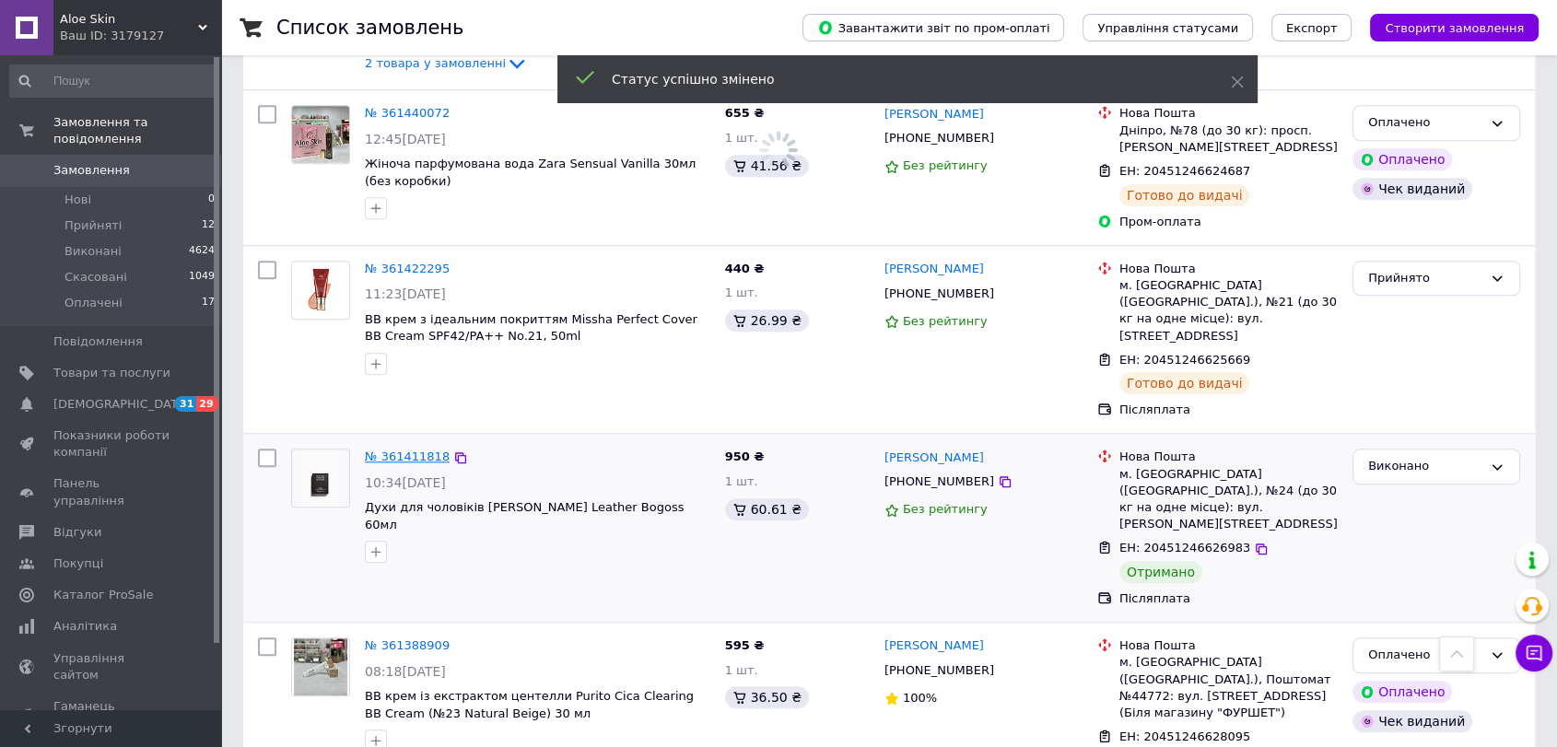
click at [421, 450] on link "№ 361411818" at bounding box center [407, 457] width 85 height 14
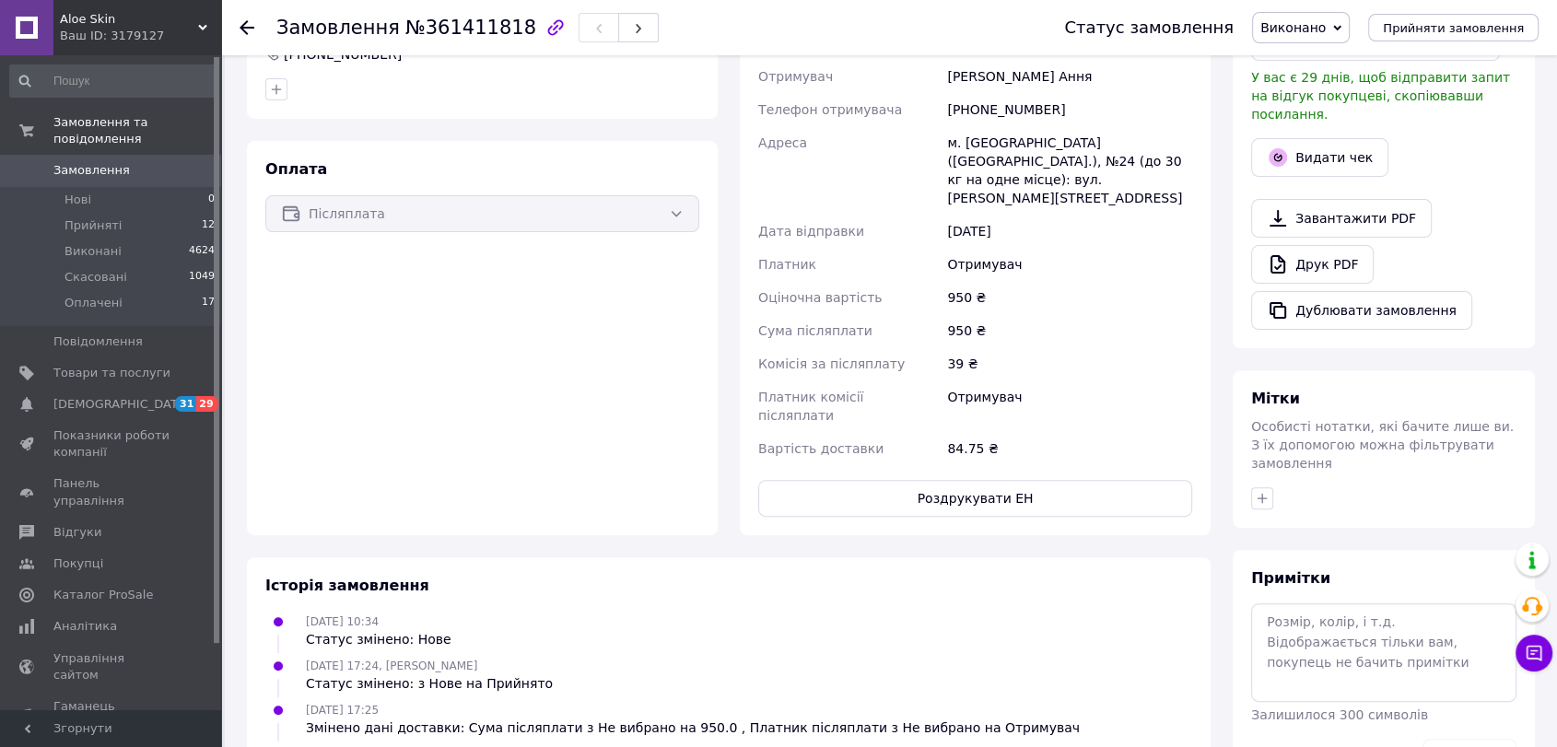
scroll to position [459, 0]
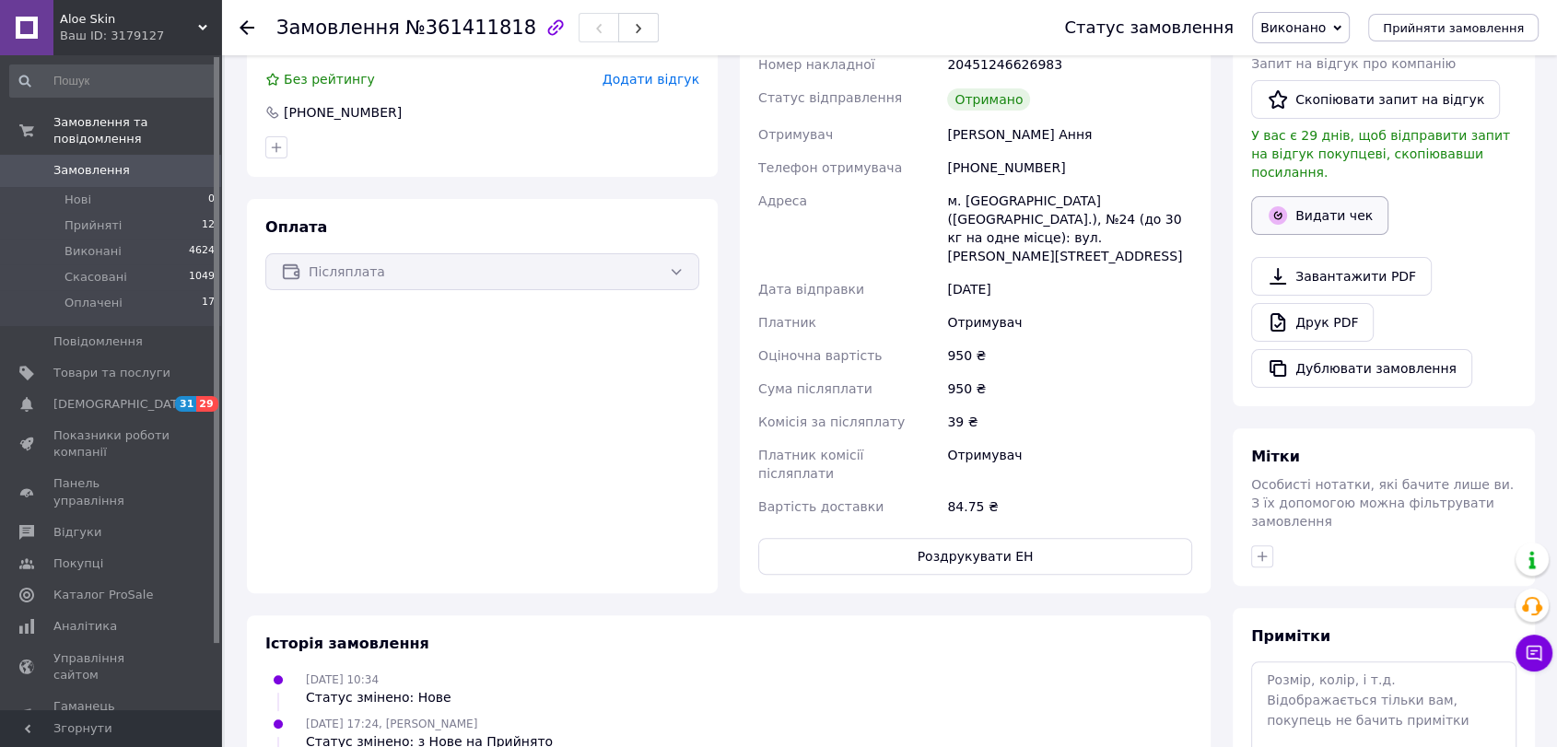
click at [1311, 196] on button "Видати чек" at bounding box center [1319, 215] width 137 height 39
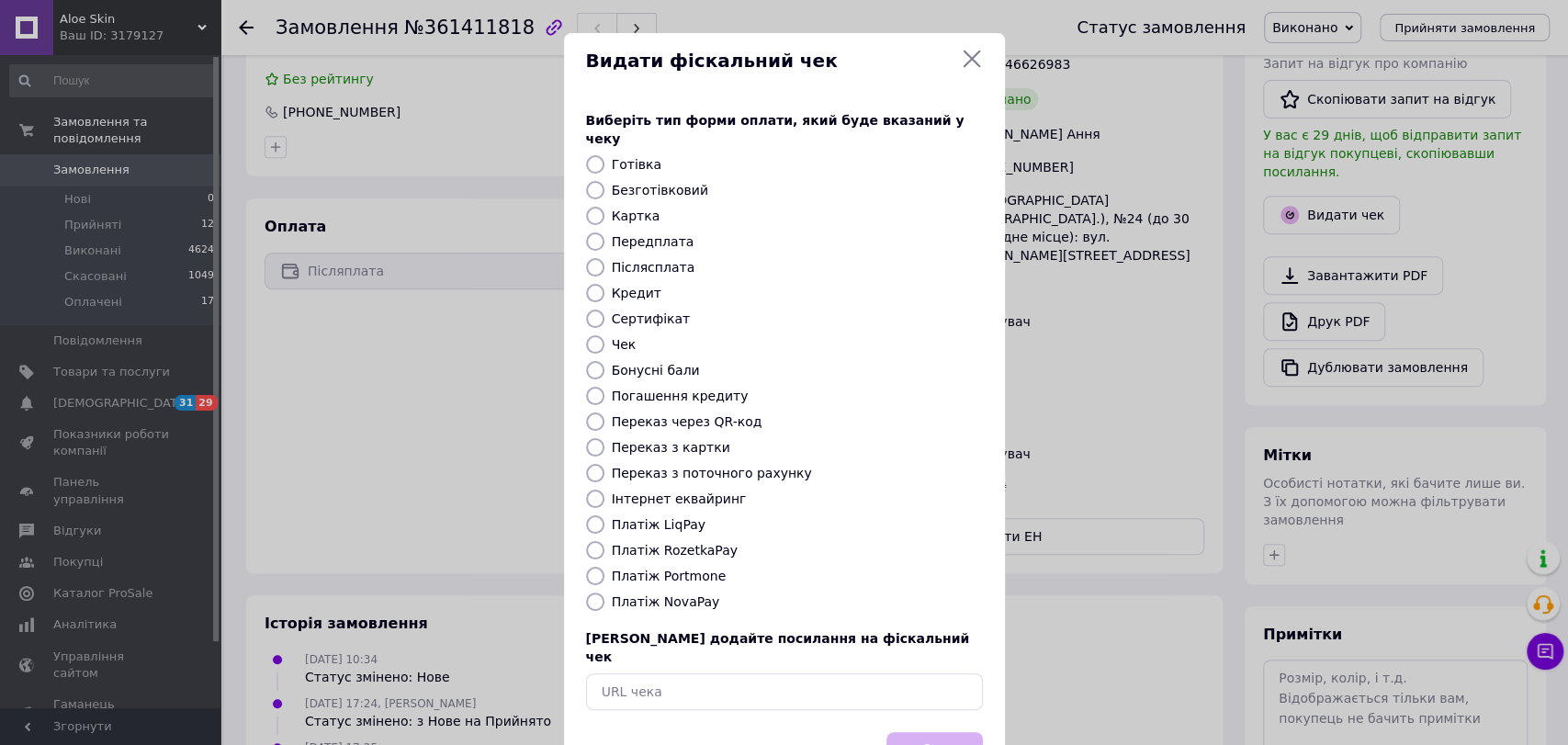
click at [711, 544] on label "Платіж RozetkaPay" at bounding box center [675, 551] width 126 height 15
click at [604, 542] on input "Платіж RozetkaPay" at bounding box center [595, 551] width 18 height 18
radio input "true"
click at [654, 594] on label "Платіж NovaPay" at bounding box center [666, 601] width 109 height 15
click at [604, 592] on input "Платіж NovaPay" at bounding box center [595, 601] width 18 height 18
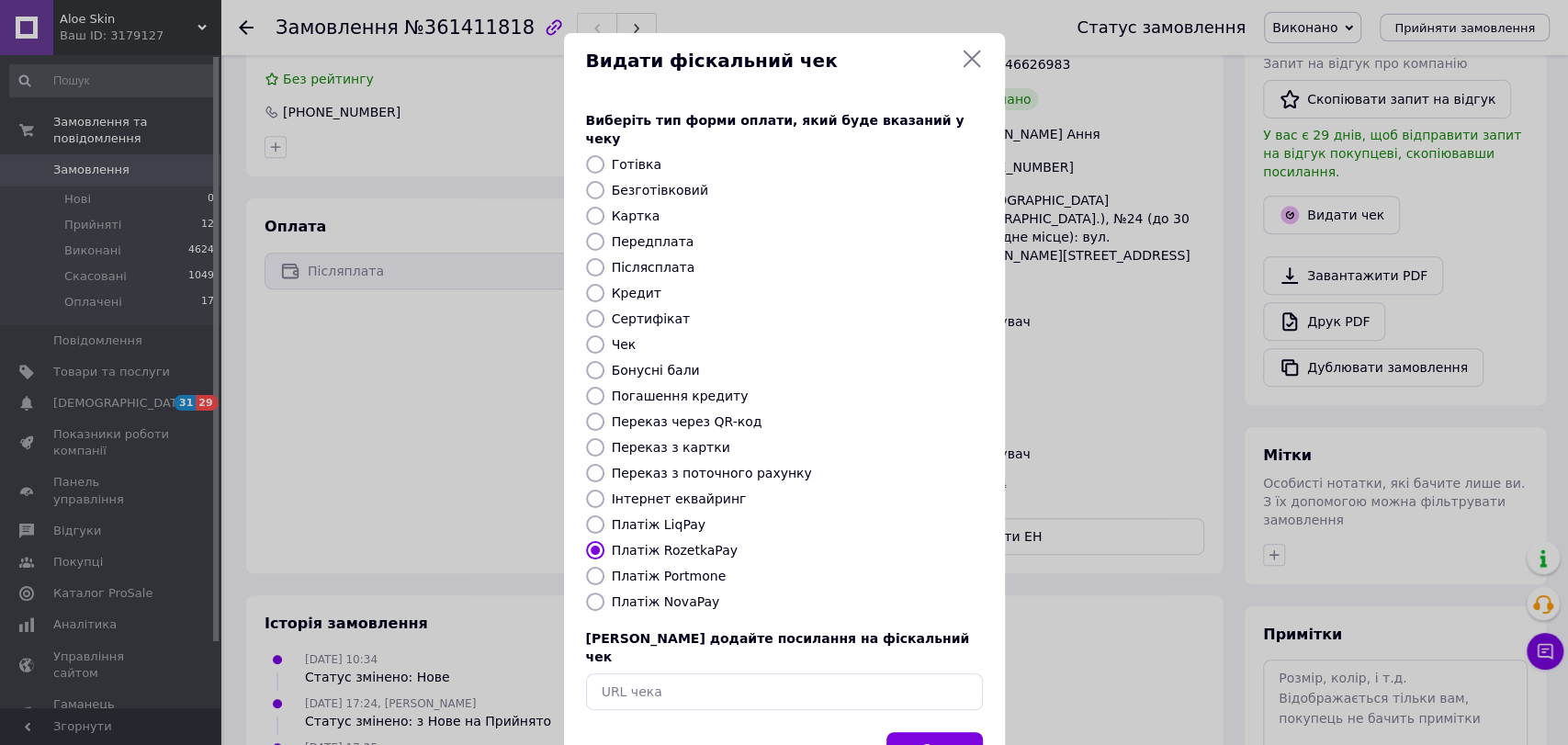
radio input "true"
click at [936, 732] on button "Вибрати" at bounding box center [934, 752] width 97 height 40
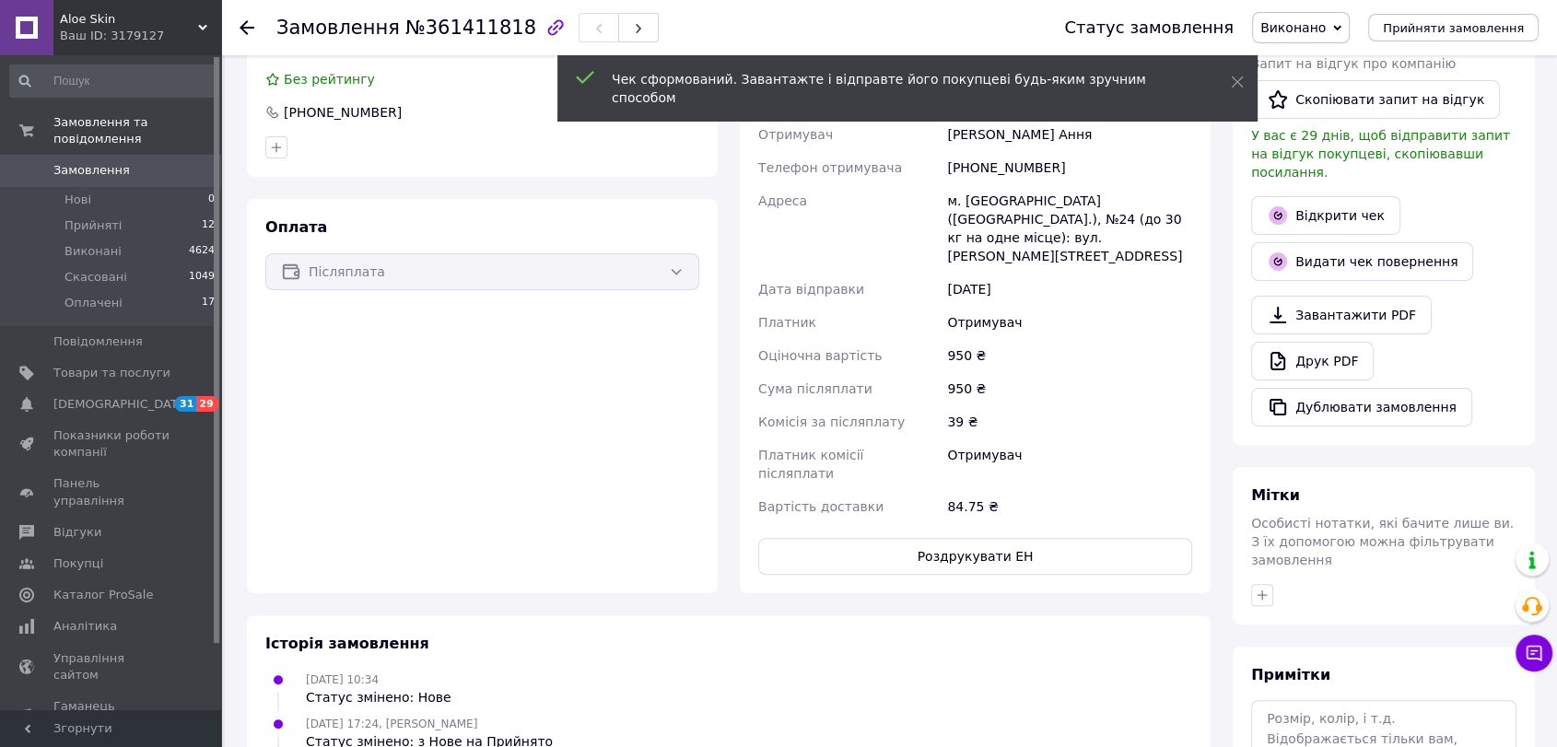
click at [251, 17] on div at bounding box center [258, 27] width 37 height 55
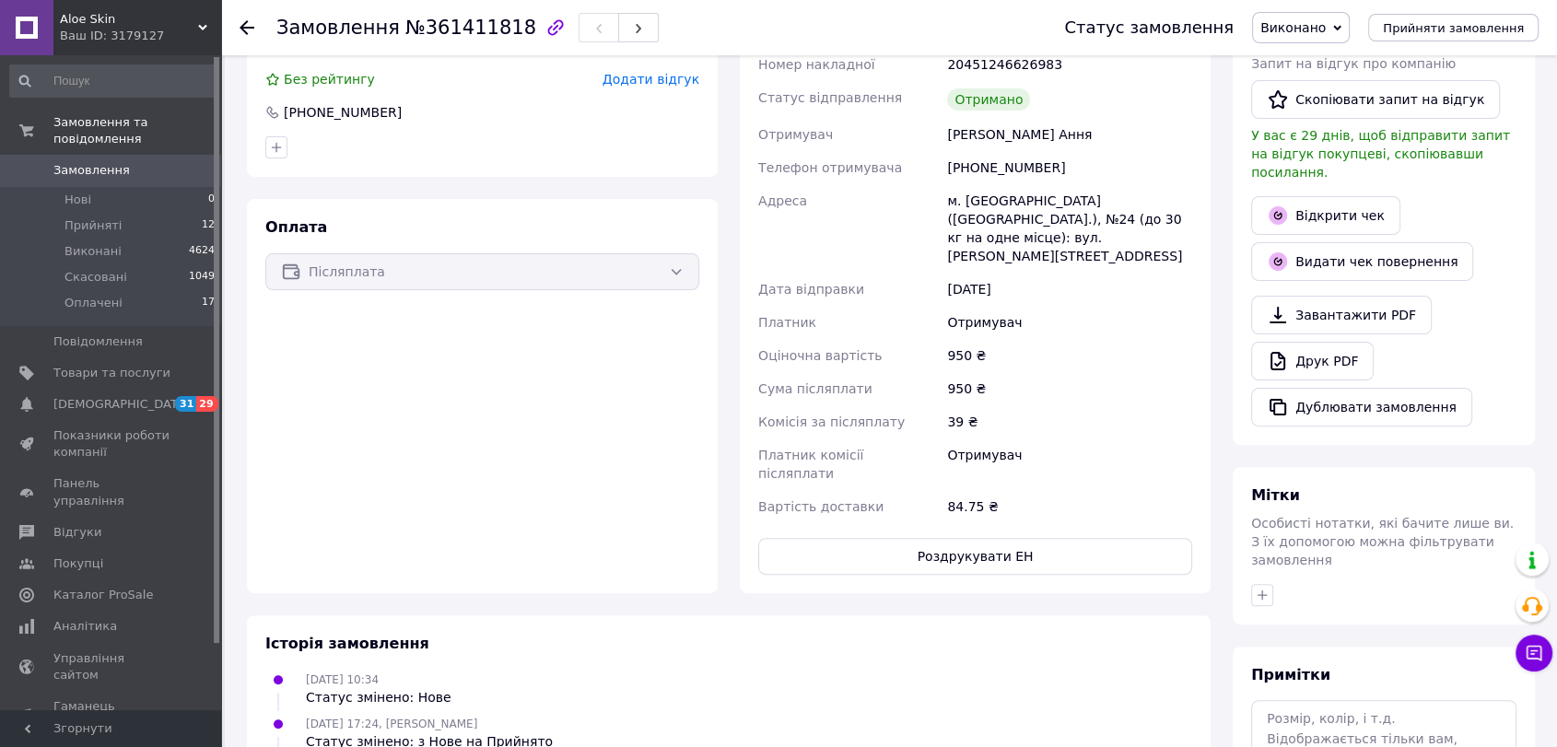
click at [251, 24] on icon at bounding box center [247, 27] width 15 height 15
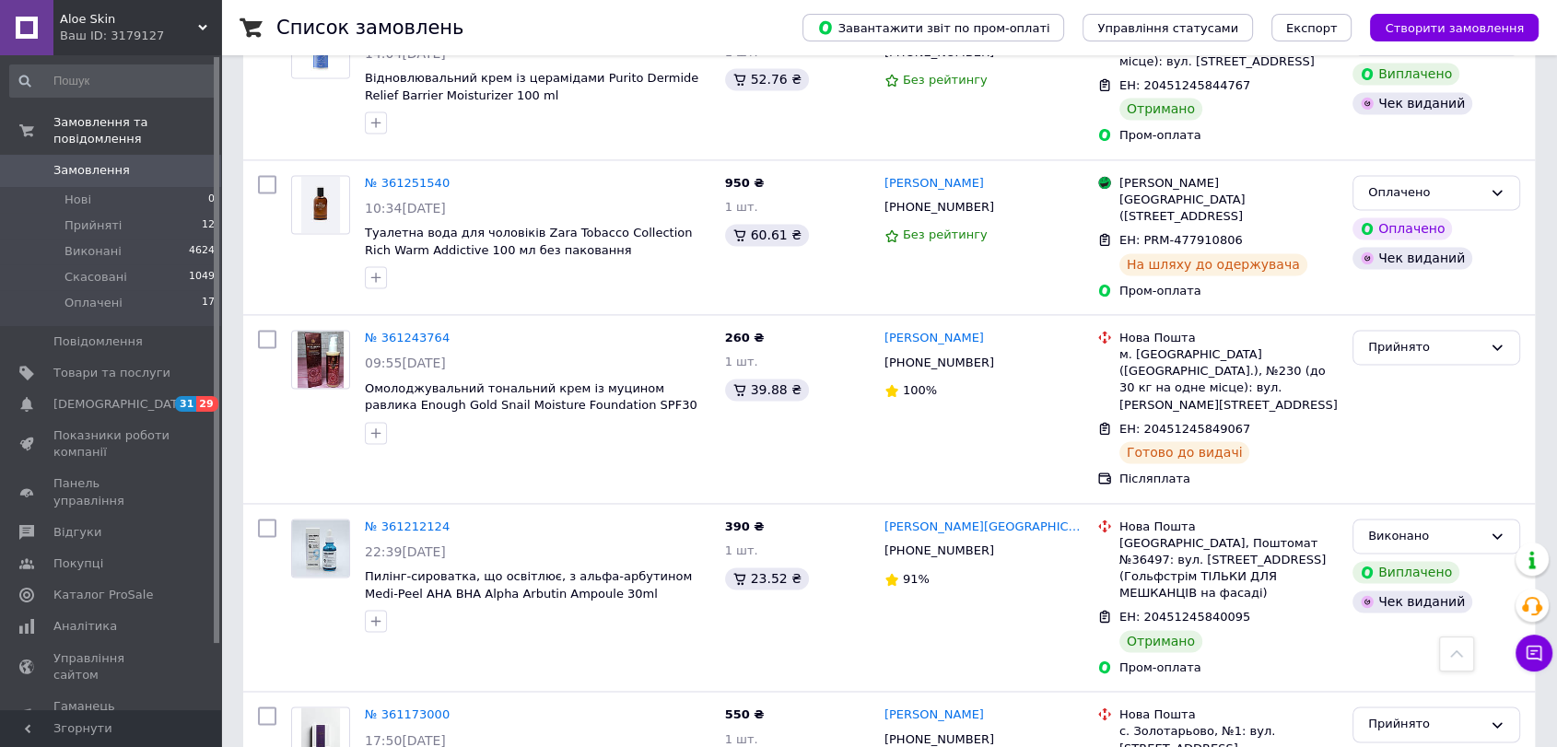
scroll to position [2707, 0]
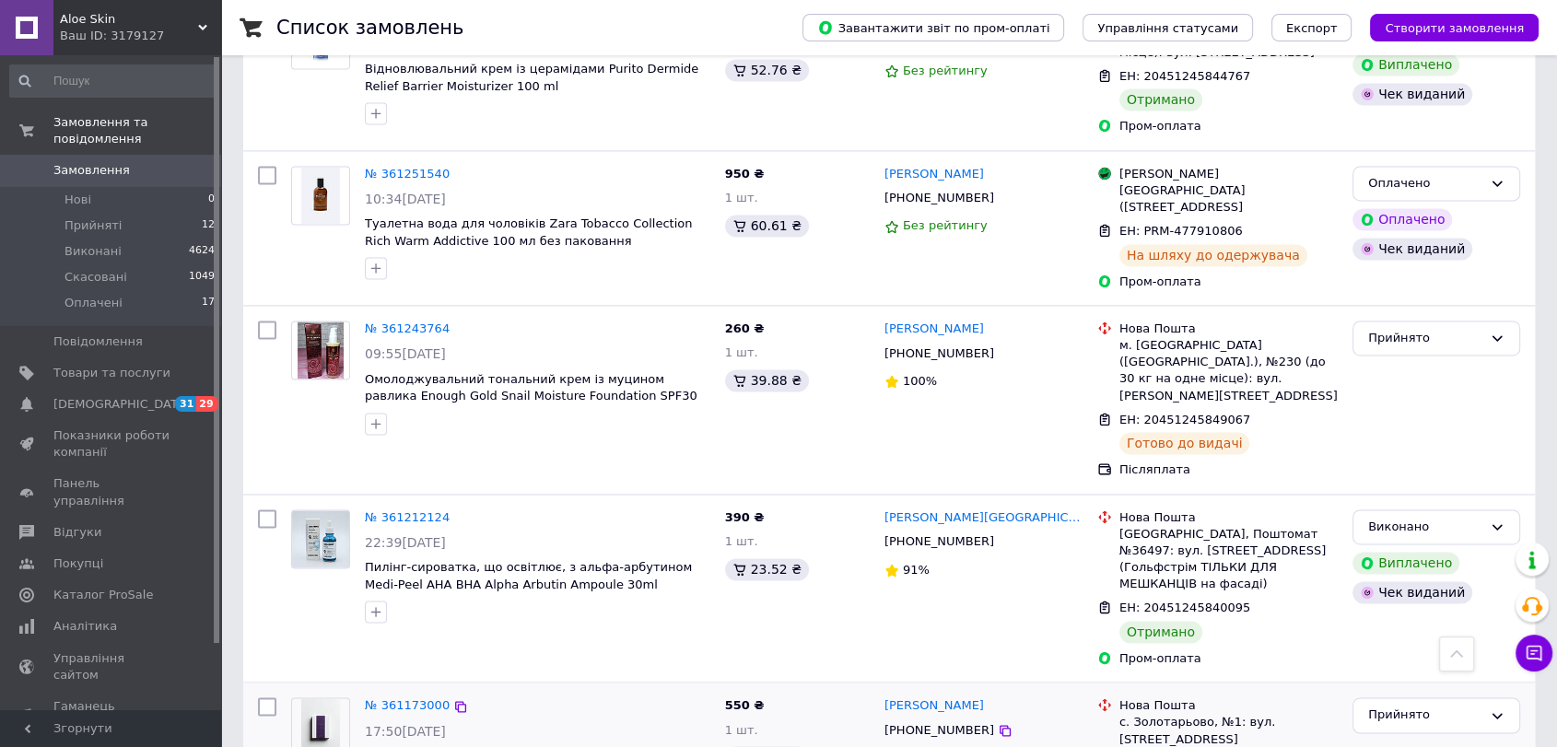
click at [1388, 706] on div "Прийнято" at bounding box center [1425, 715] width 114 height 19
click at [1389, 737] on li "Виконано" at bounding box center [1437, 754] width 166 height 34
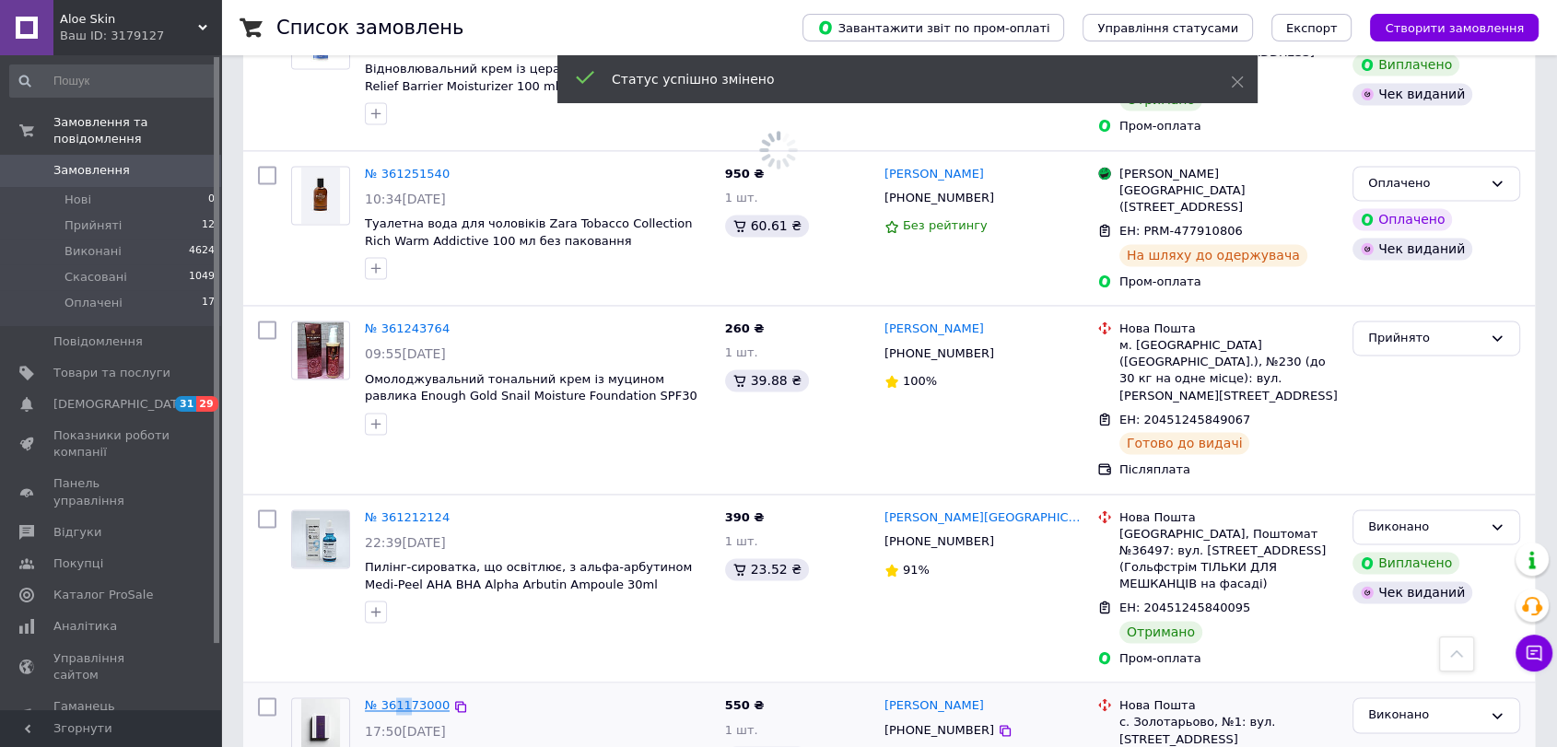
drag, startPoint x: 393, startPoint y: 516, endPoint x: 405, endPoint y: 524, distance: 14.6
click at [405, 696] on div "№ 361173000" at bounding box center [407, 706] width 88 height 21
click at [405, 698] on link "№ 361173000" at bounding box center [407, 705] width 85 height 14
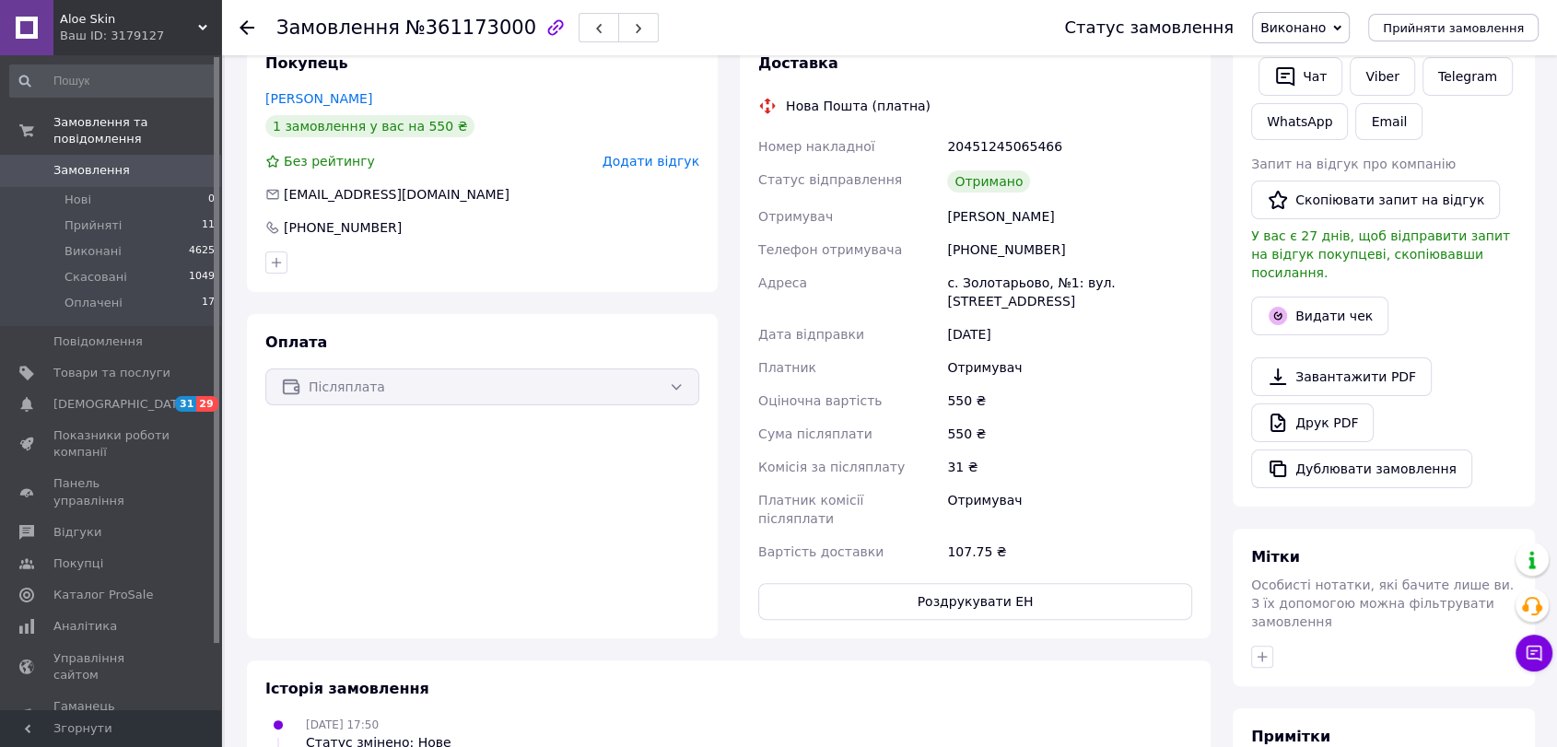
scroll to position [346, 0]
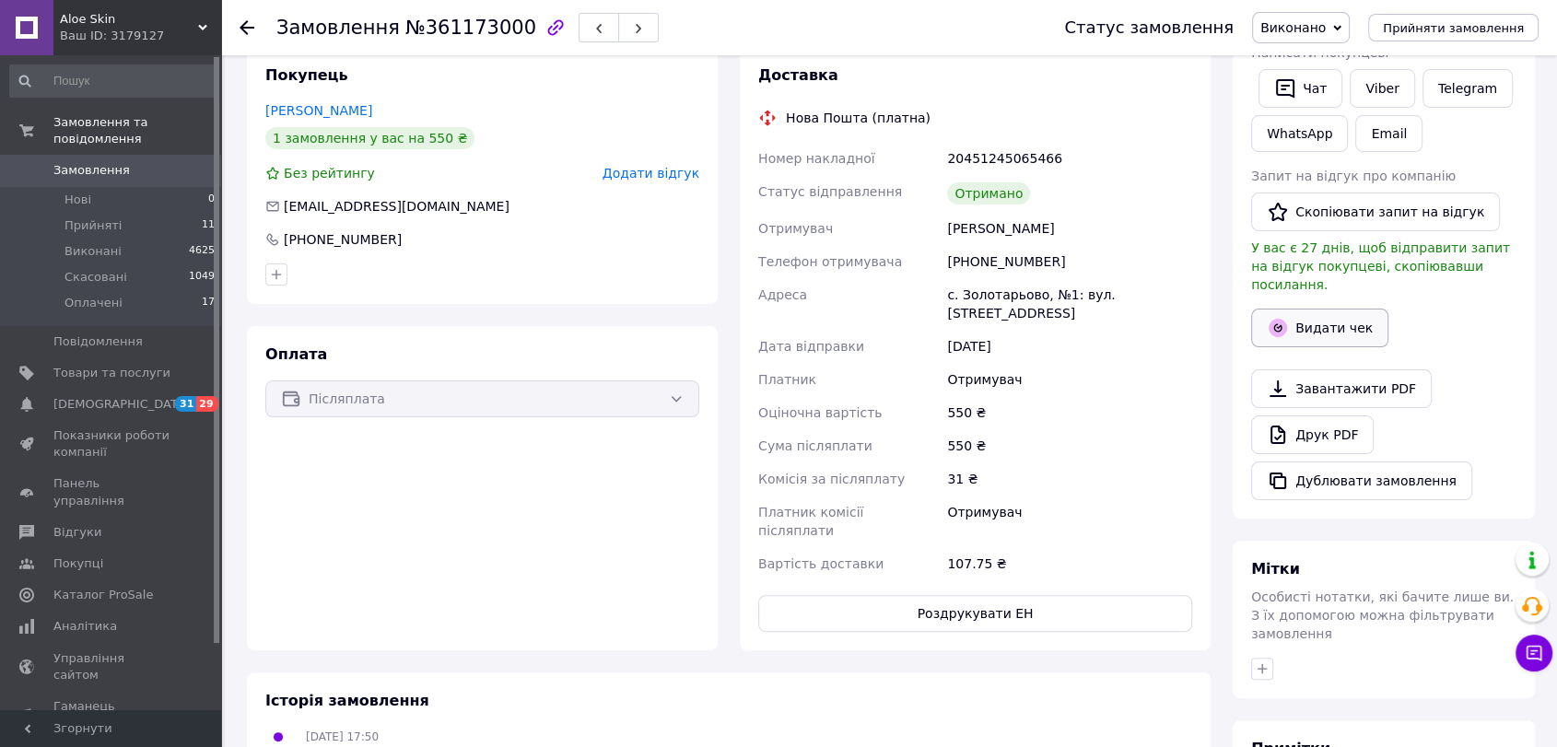
click at [1351, 320] on button "Видати чек" at bounding box center [1319, 328] width 137 height 39
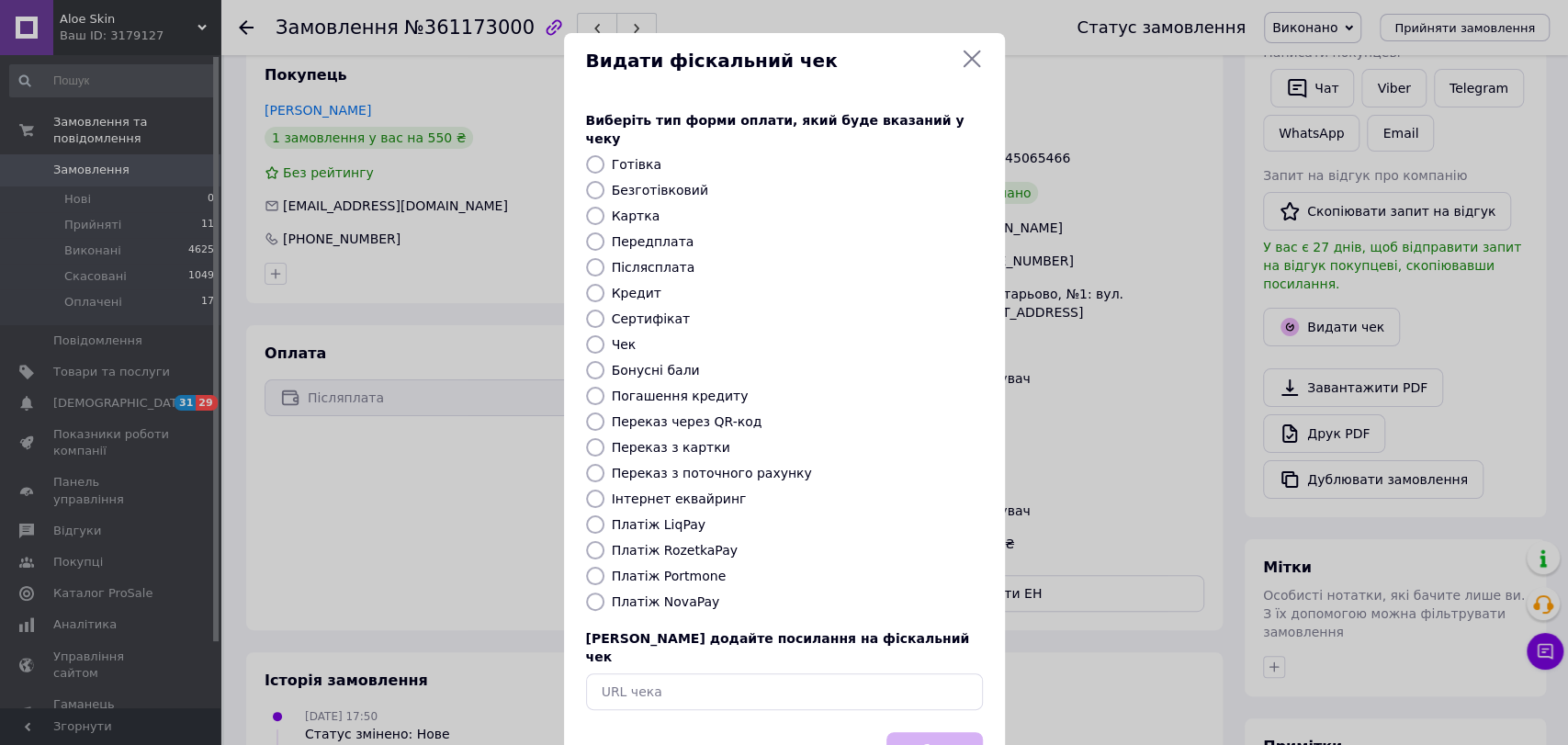
click at [696, 594] on label "Платіж NovaPay" at bounding box center [666, 601] width 109 height 15
click at [604, 592] on input "Платіж NovaPay" at bounding box center [595, 601] width 18 height 18
radio input "true"
click at [934, 732] on button "Вибрати" at bounding box center [934, 752] width 97 height 40
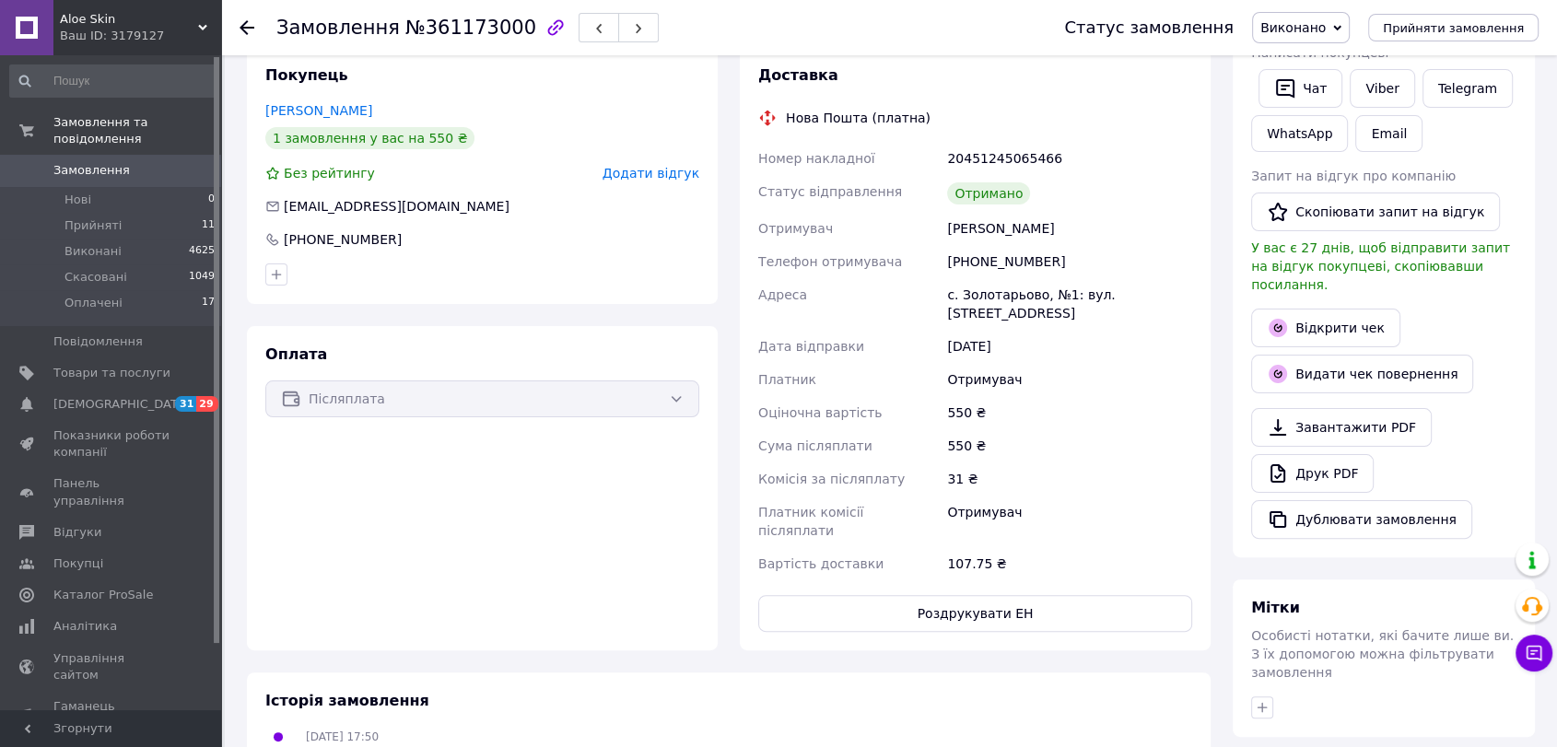
click at [251, 25] on icon at bounding box center [247, 27] width 15 height 15
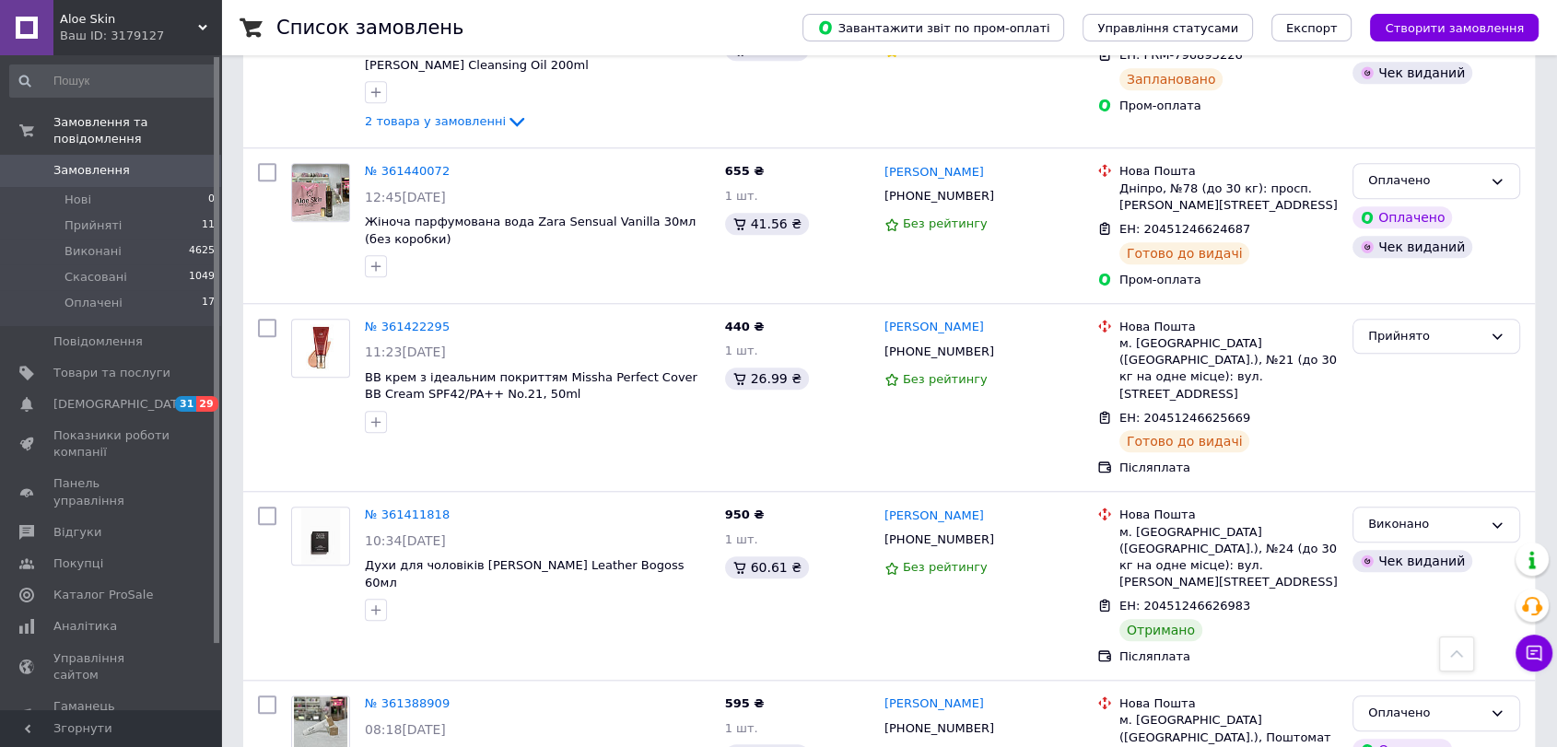
scroll to position [1648, 0]
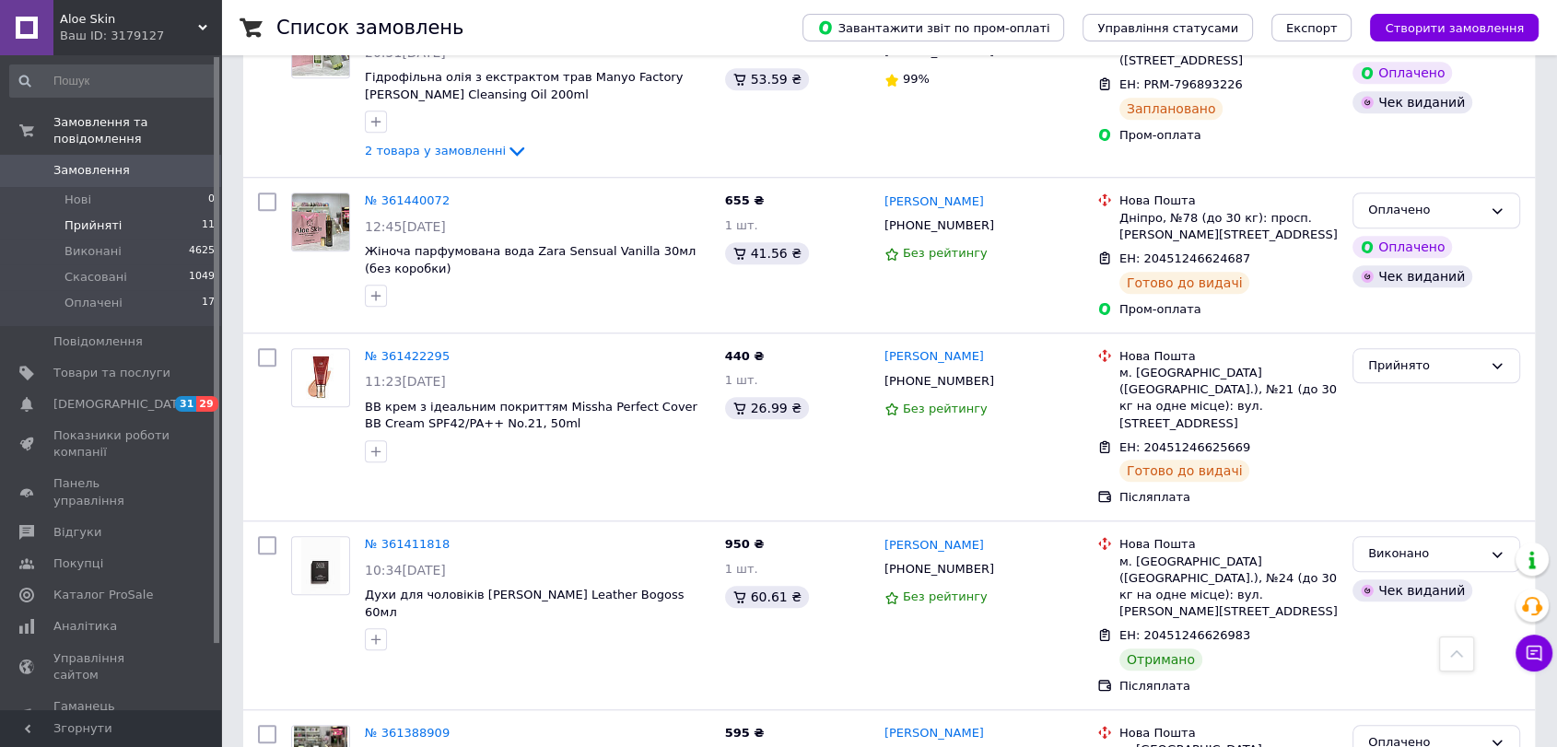
click at [98, 217] on span "Прийняті" at bounding box center [93, 225] width 57 height 17
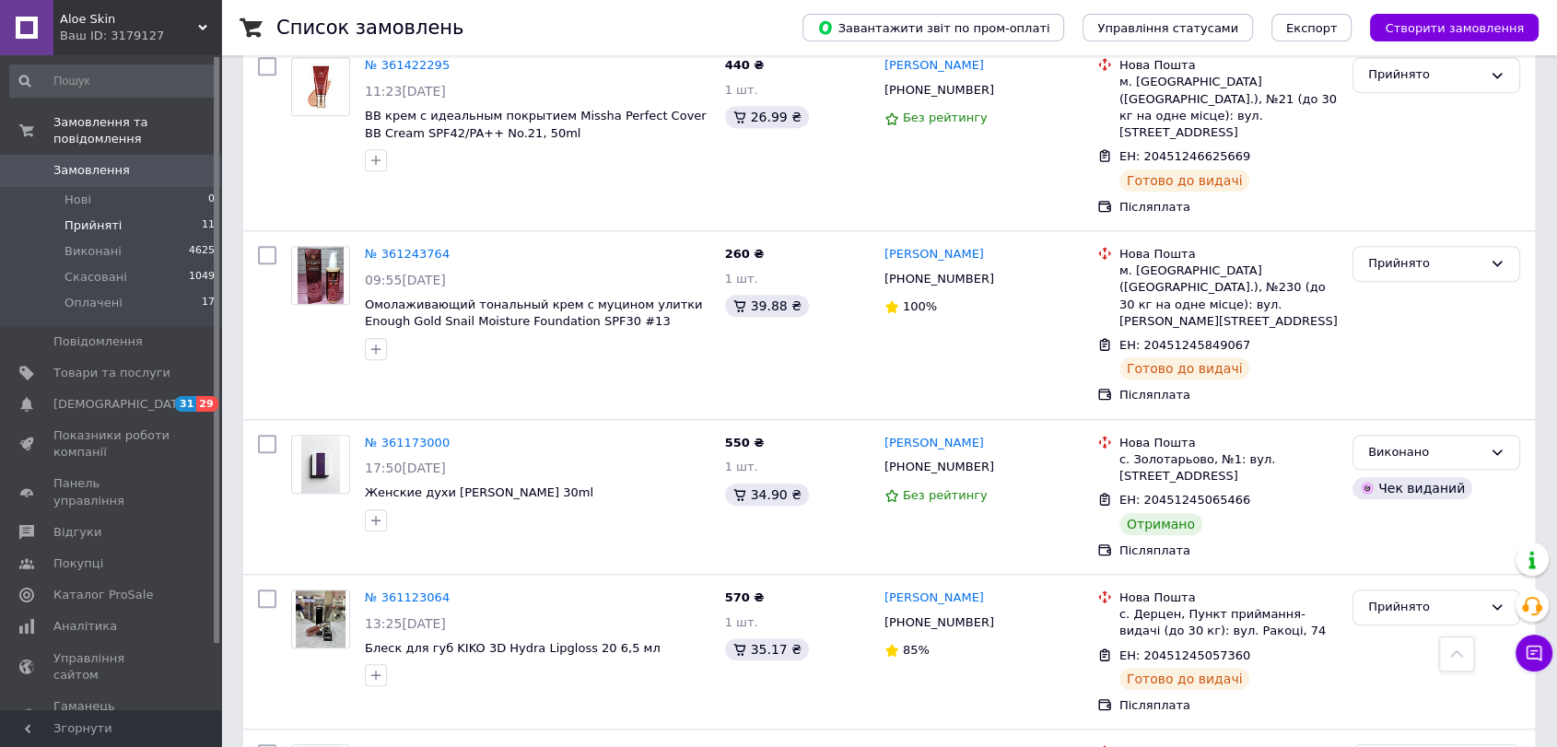
scroll to position [1310, 0]
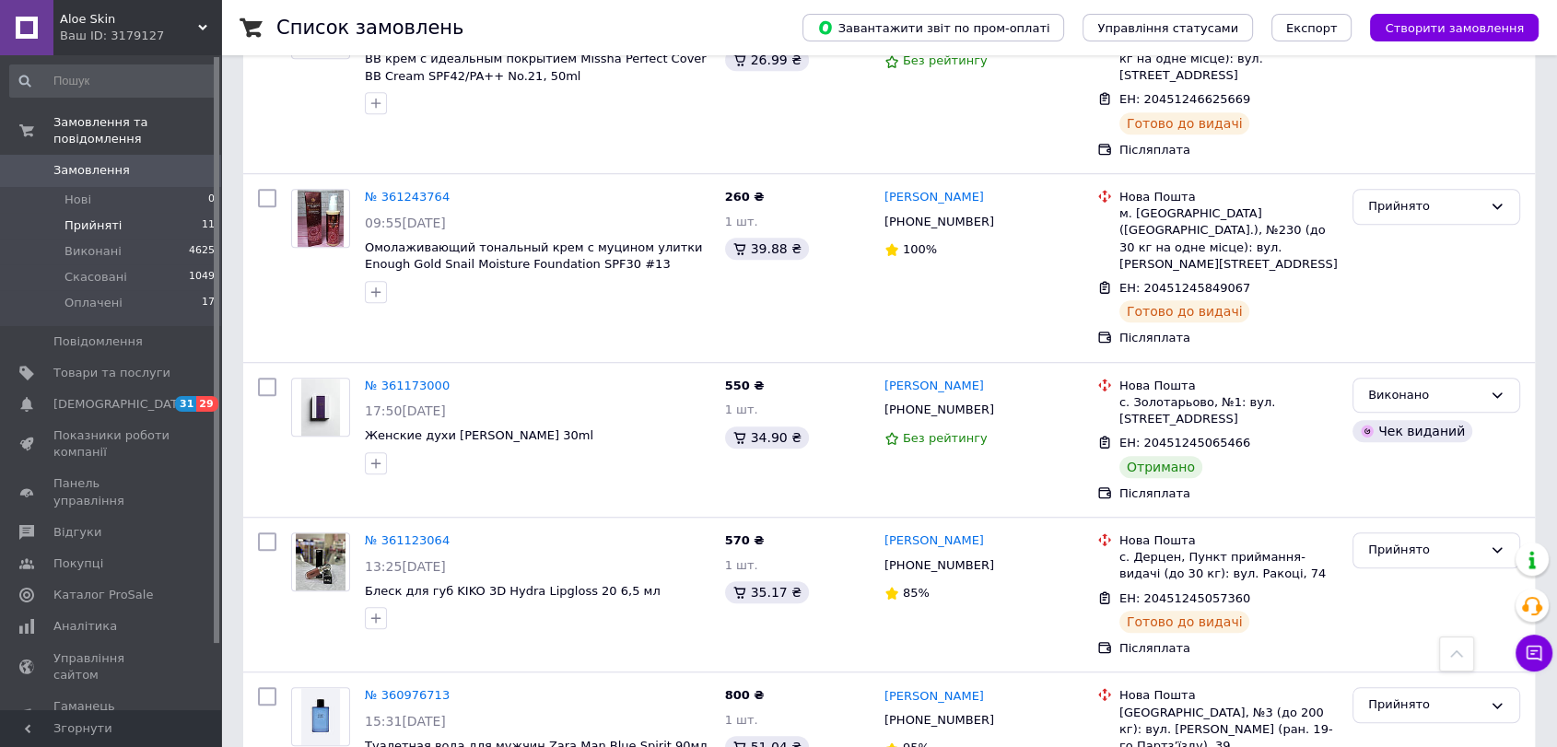
click at [103, 162] on span "Замовлення" at bounding box center [91, 170] width 76 height 17
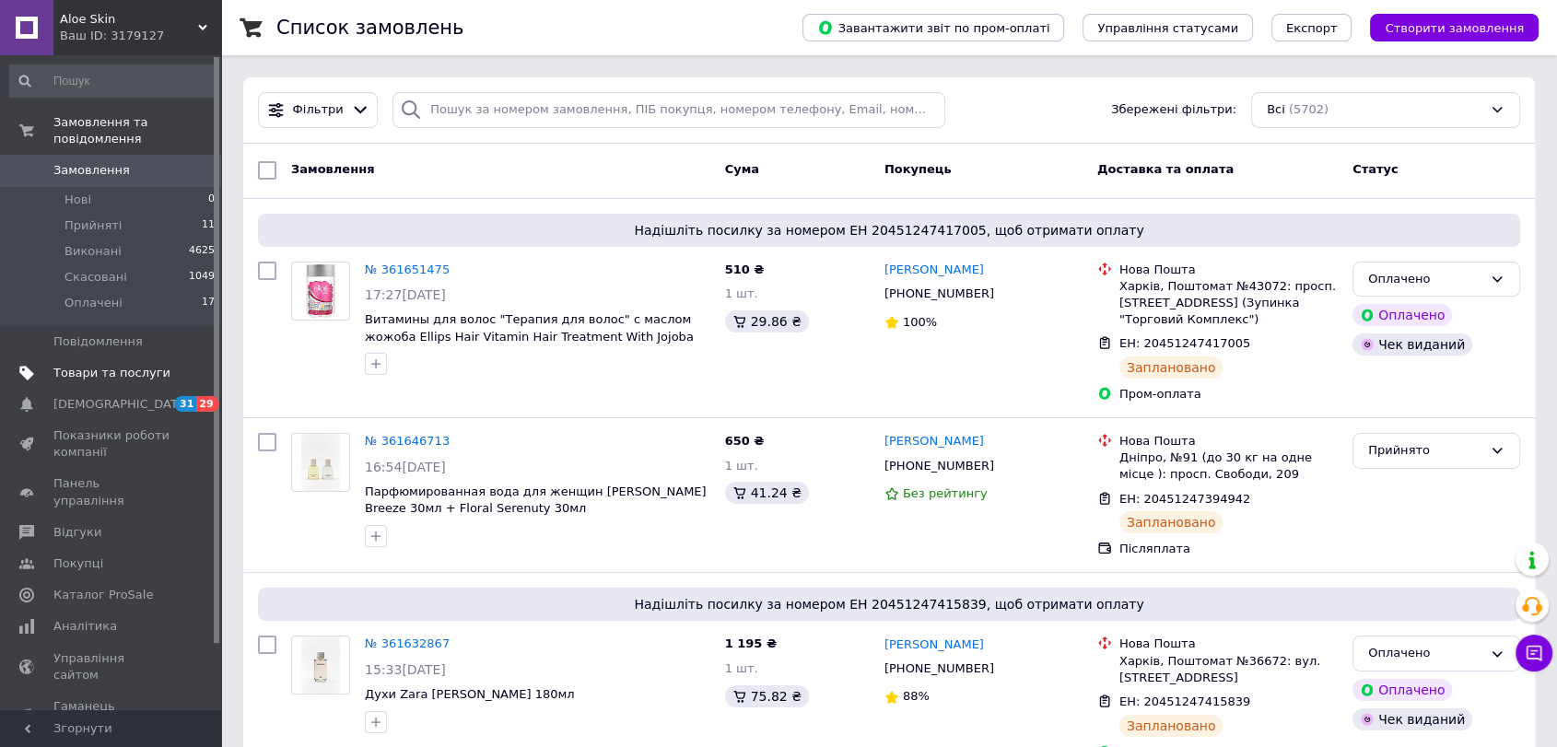
click at [78, 365] on span "Товари та послуги" at bounding box center [111, 373] width 117 height 17
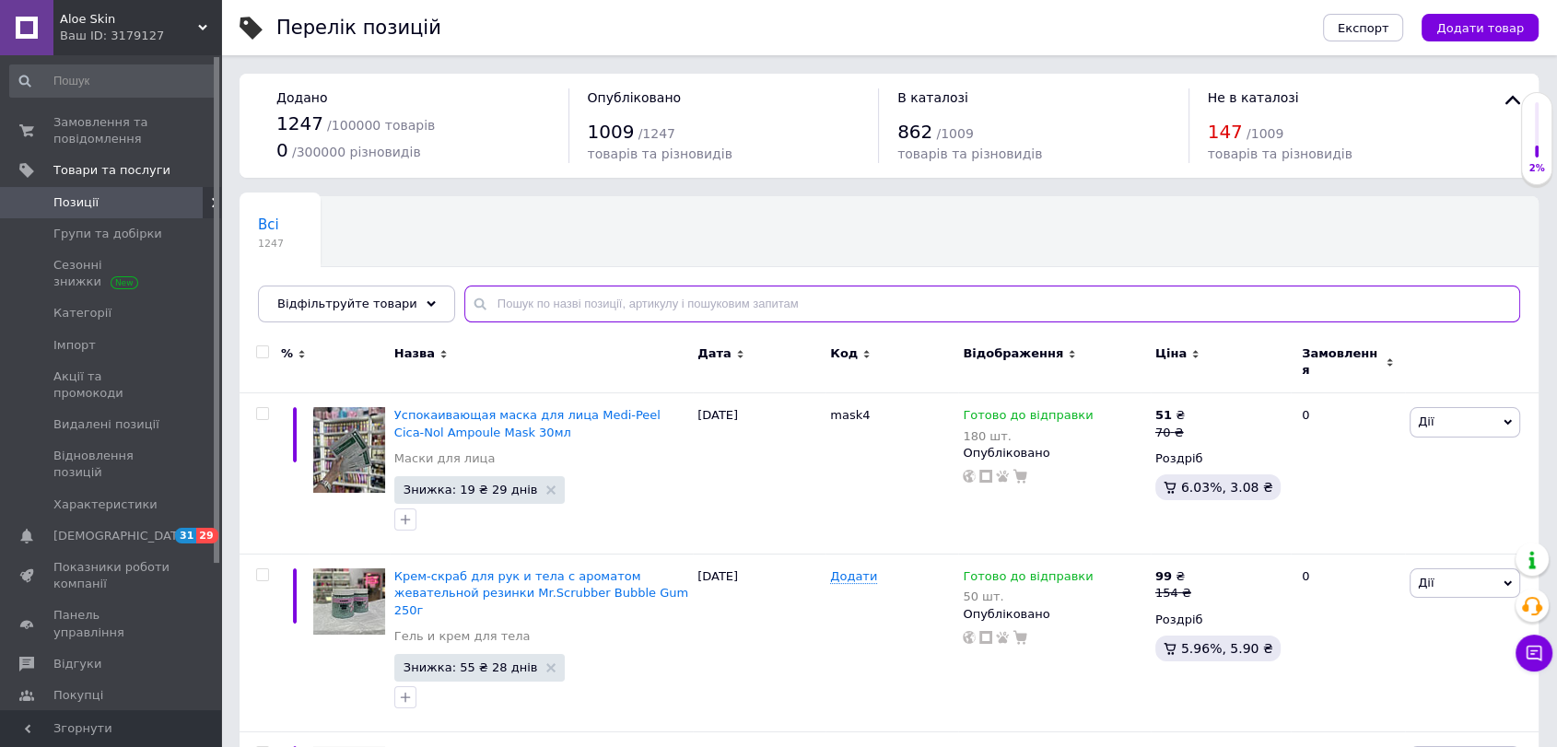
click at [599, 300] on input "text" at bounding box center [992, 304] width 1056 height 37
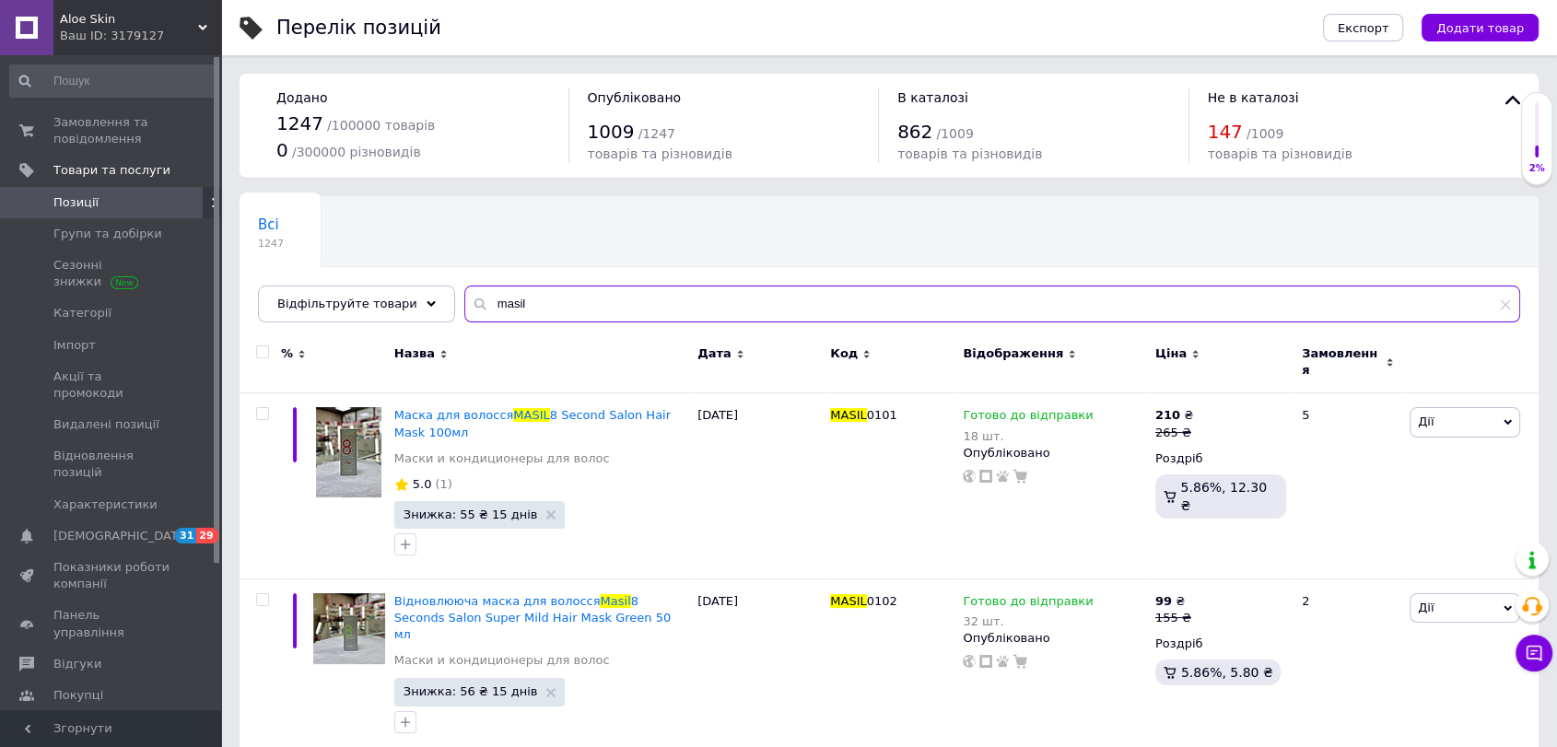
click at [590, 305] on input "masil" at bounding box center [992, 304] width 1056 height 37
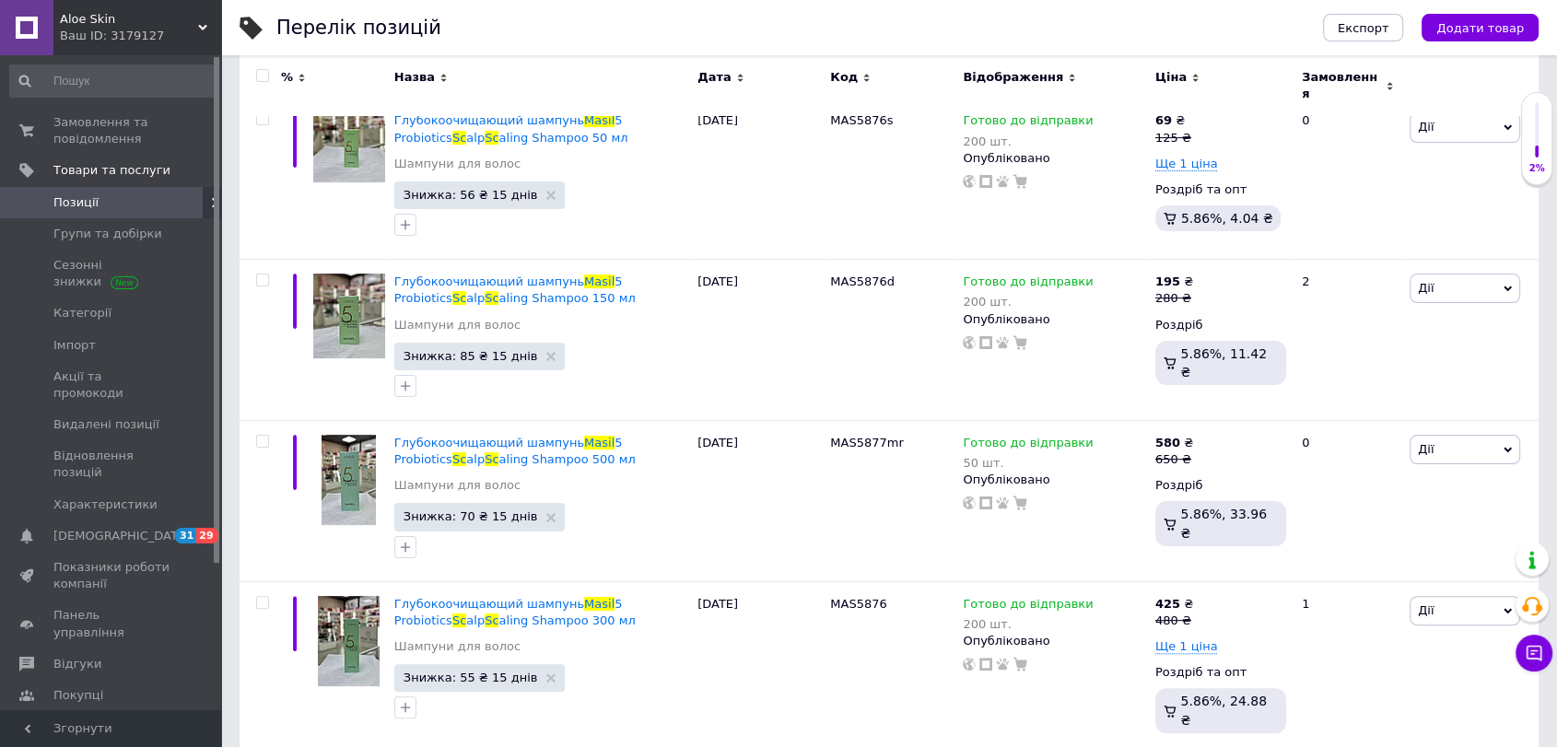
scroll to position [296, 0]
type input "masil sc"
click at [1430, 603] on span "Дії" at bounding box center [1426, 610] width 16 height 14
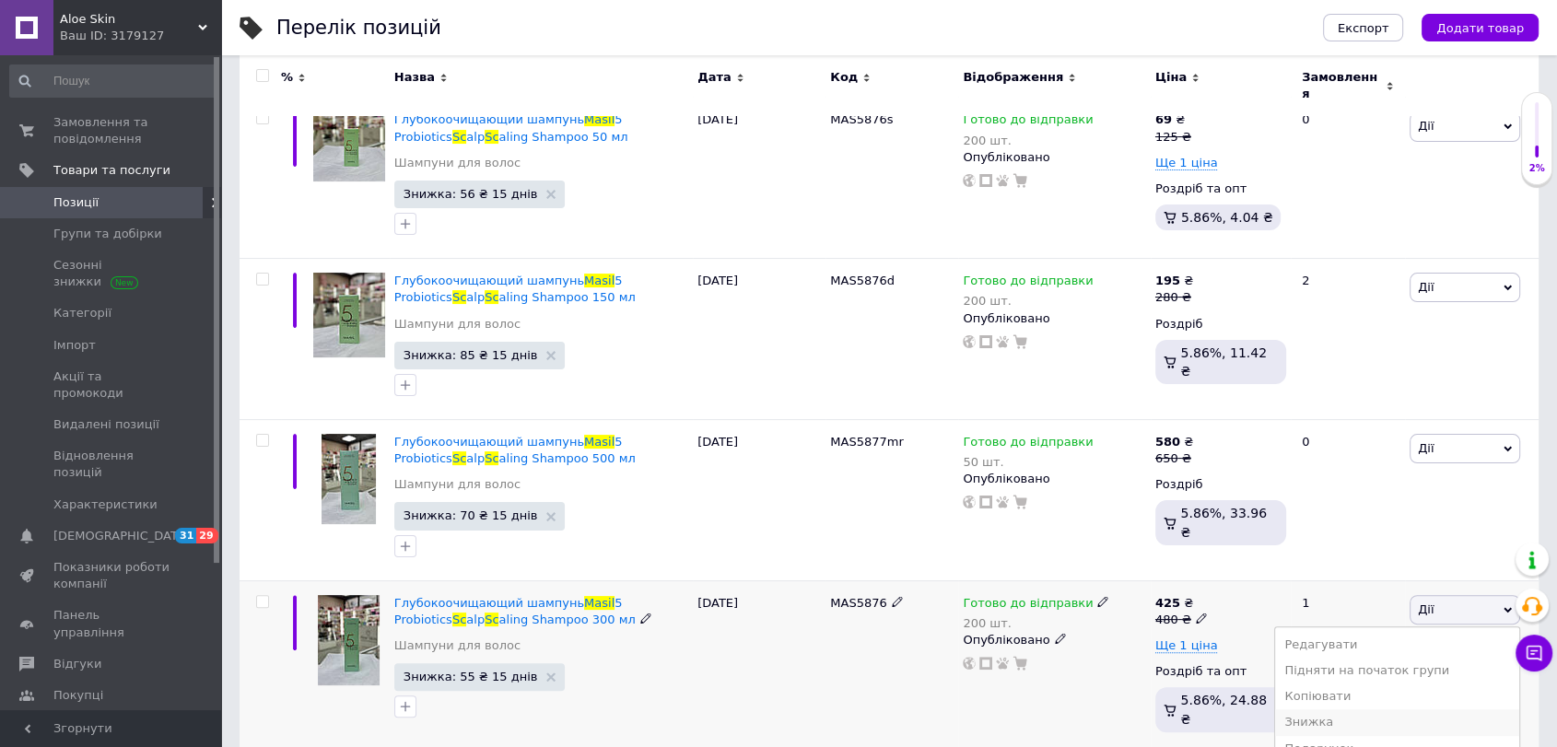
click at [1352, 714] on li "Знижка" at bounding box center [1397, 723] width 244 height 26
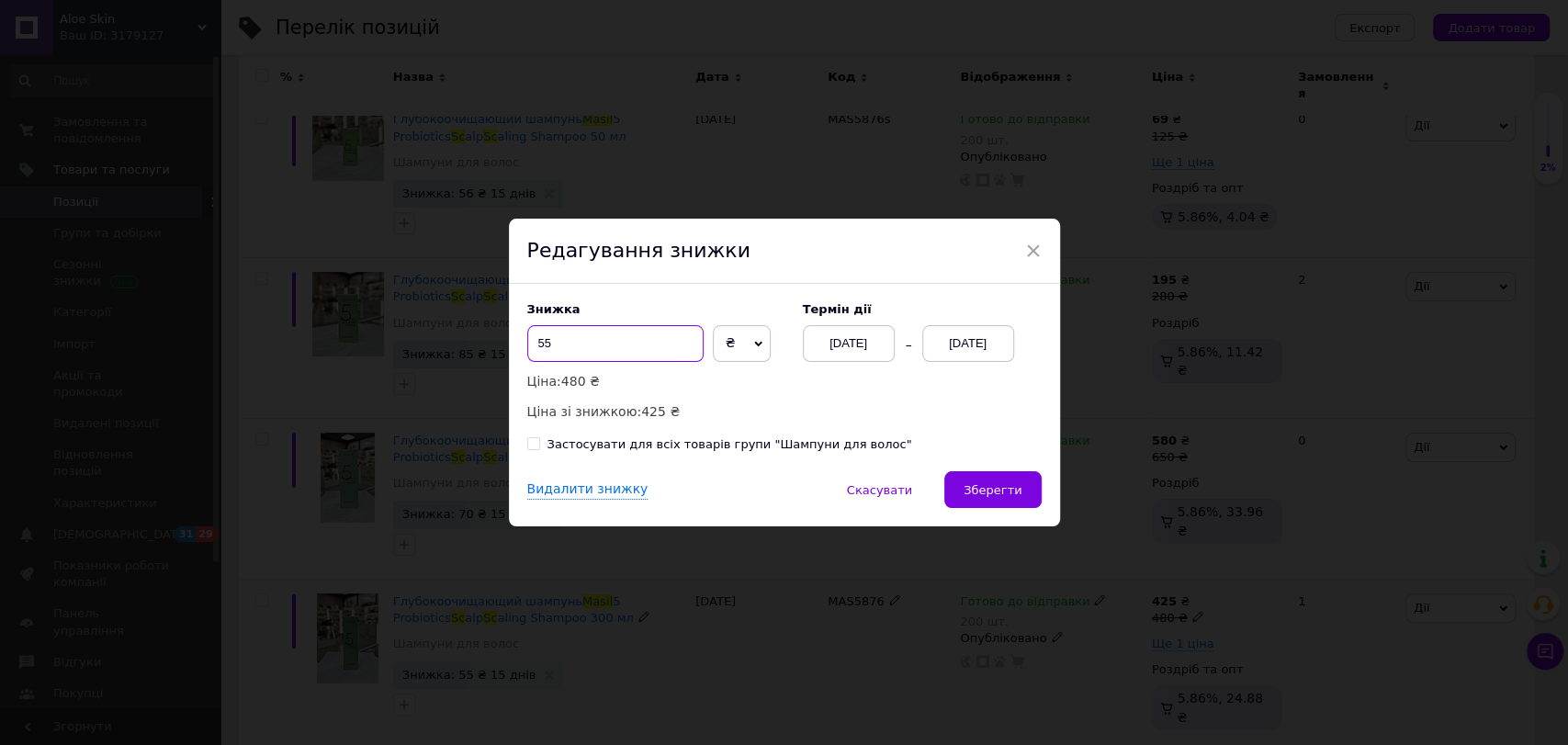
click at [533, 345] on input "55" at bounding box center [615, 343] width 176 height 37
type input "155"
click at [998, 485] on span "Зберегти" at bounding box center [993, 491] width 58 height 14
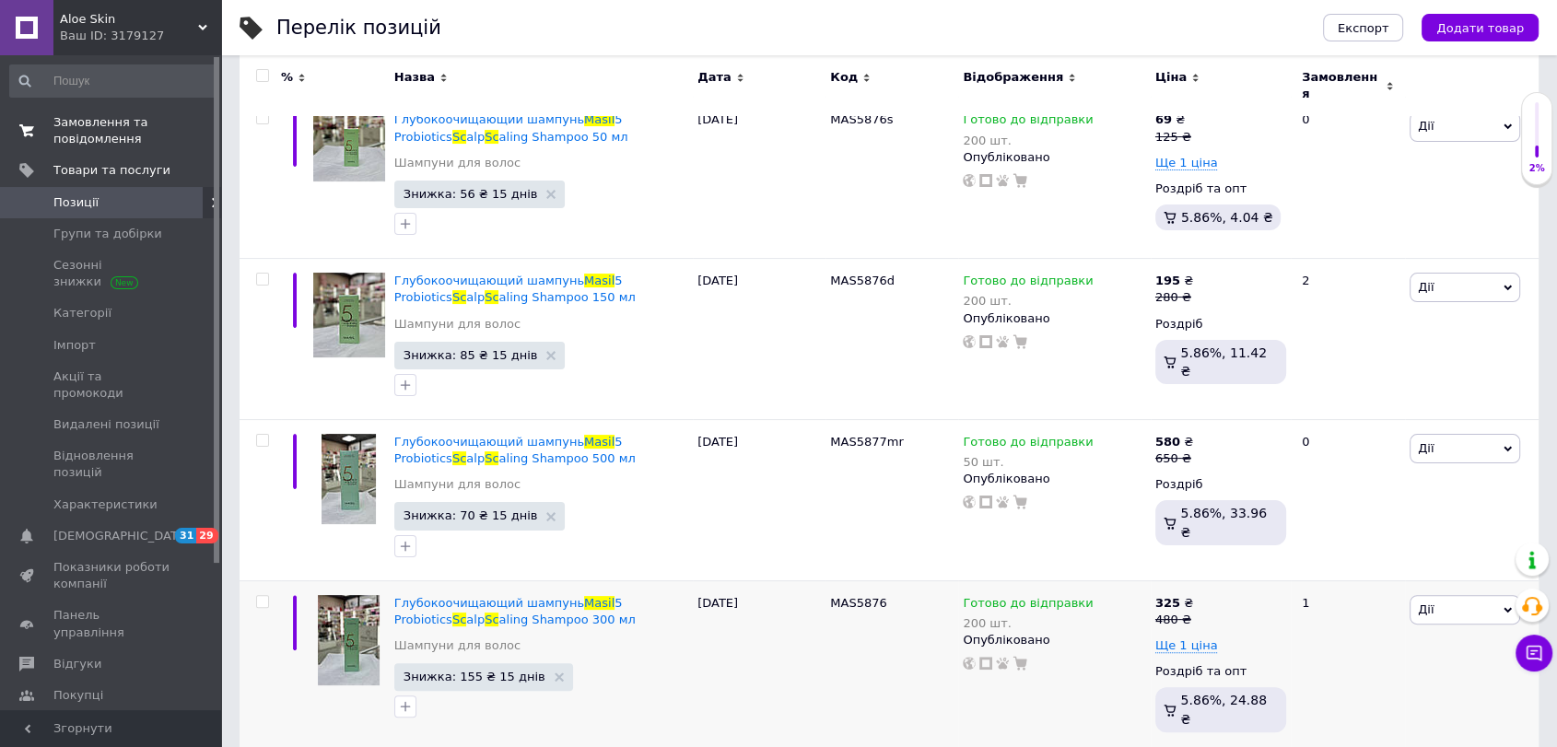
click at [75, 137] on span "Замовлення та повідомлення" at bounding box center [111, 130] width 117 height 33
